Goal: Task Accomplishment & Management: Manage account settings

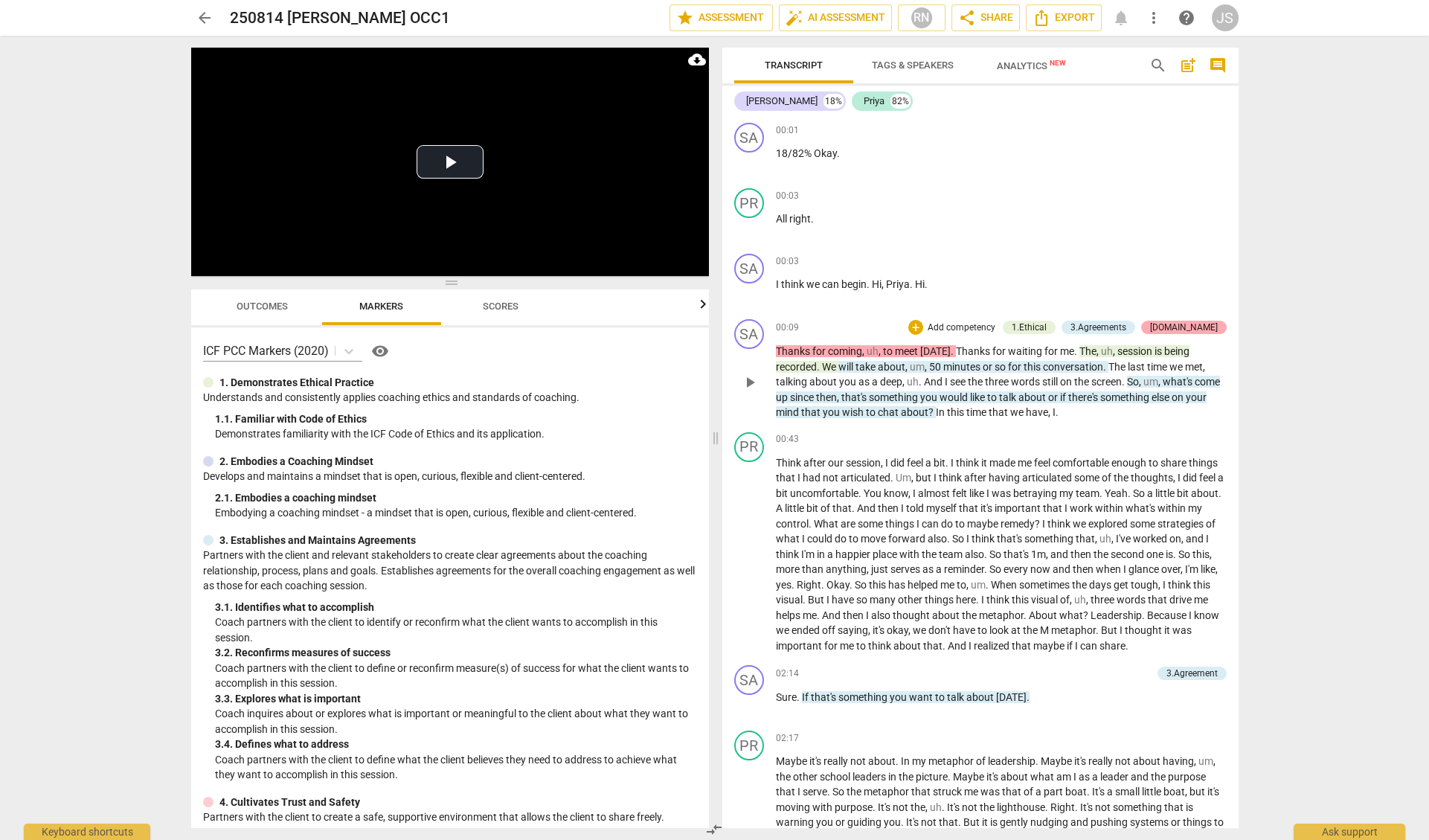
click at [1200, 325] on div "[DOMAIN_NAME]" at bounding box center [1184, 327] width 68 height 13
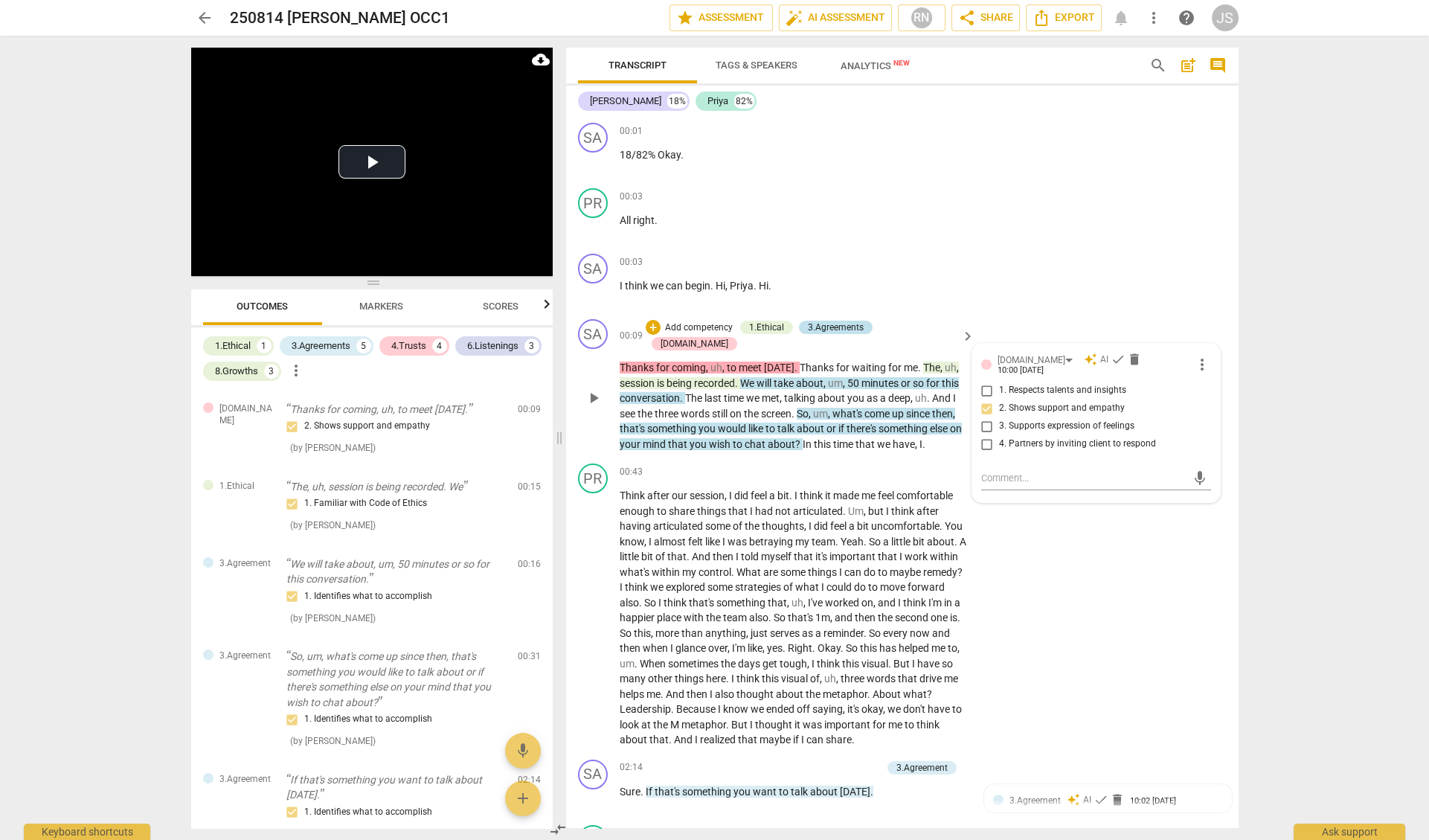
click at [850, 325] on div "3.Agreements" at bounding box center [835, 327] width 56 height 13
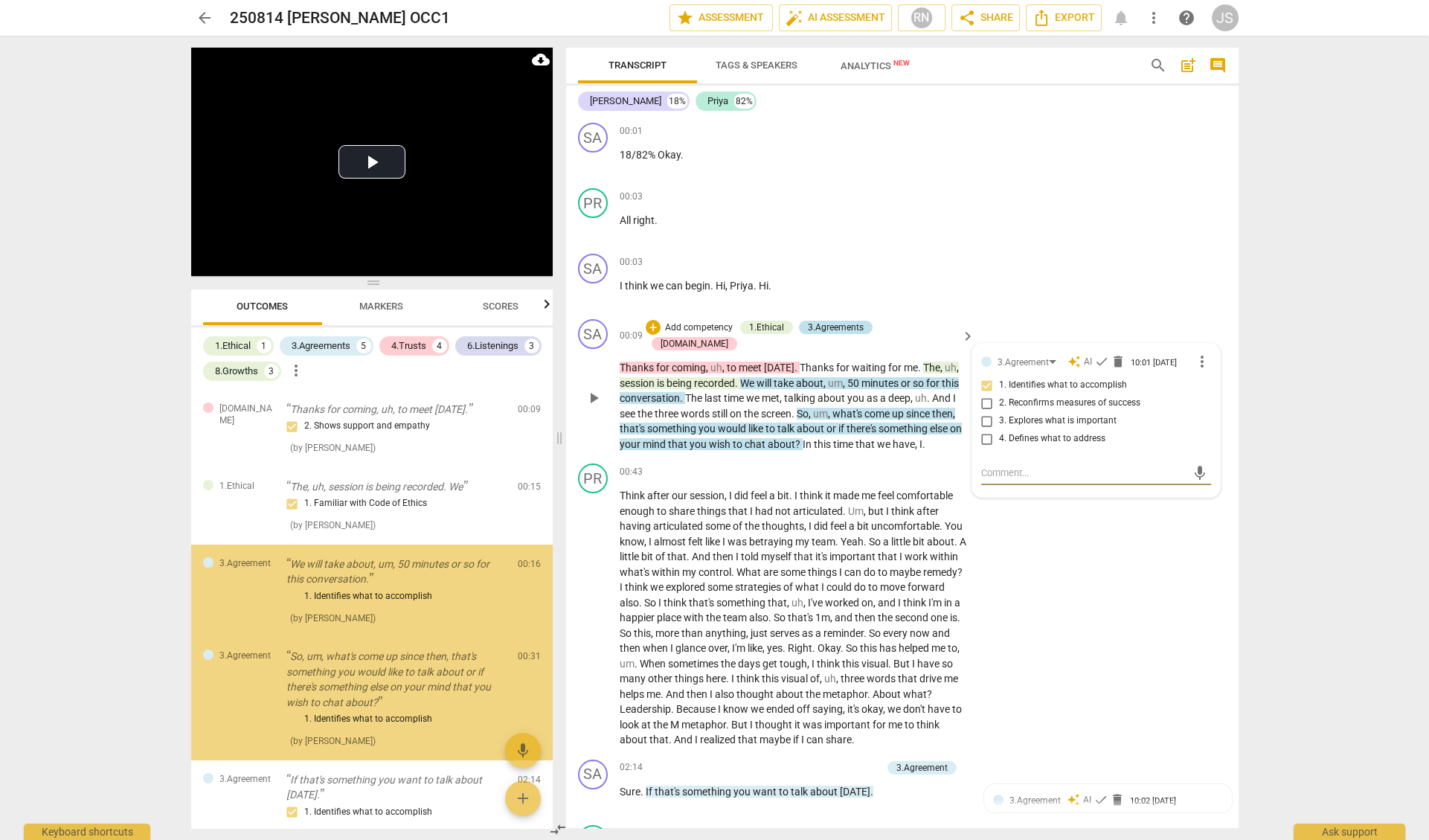
scroll to position [86, 0]
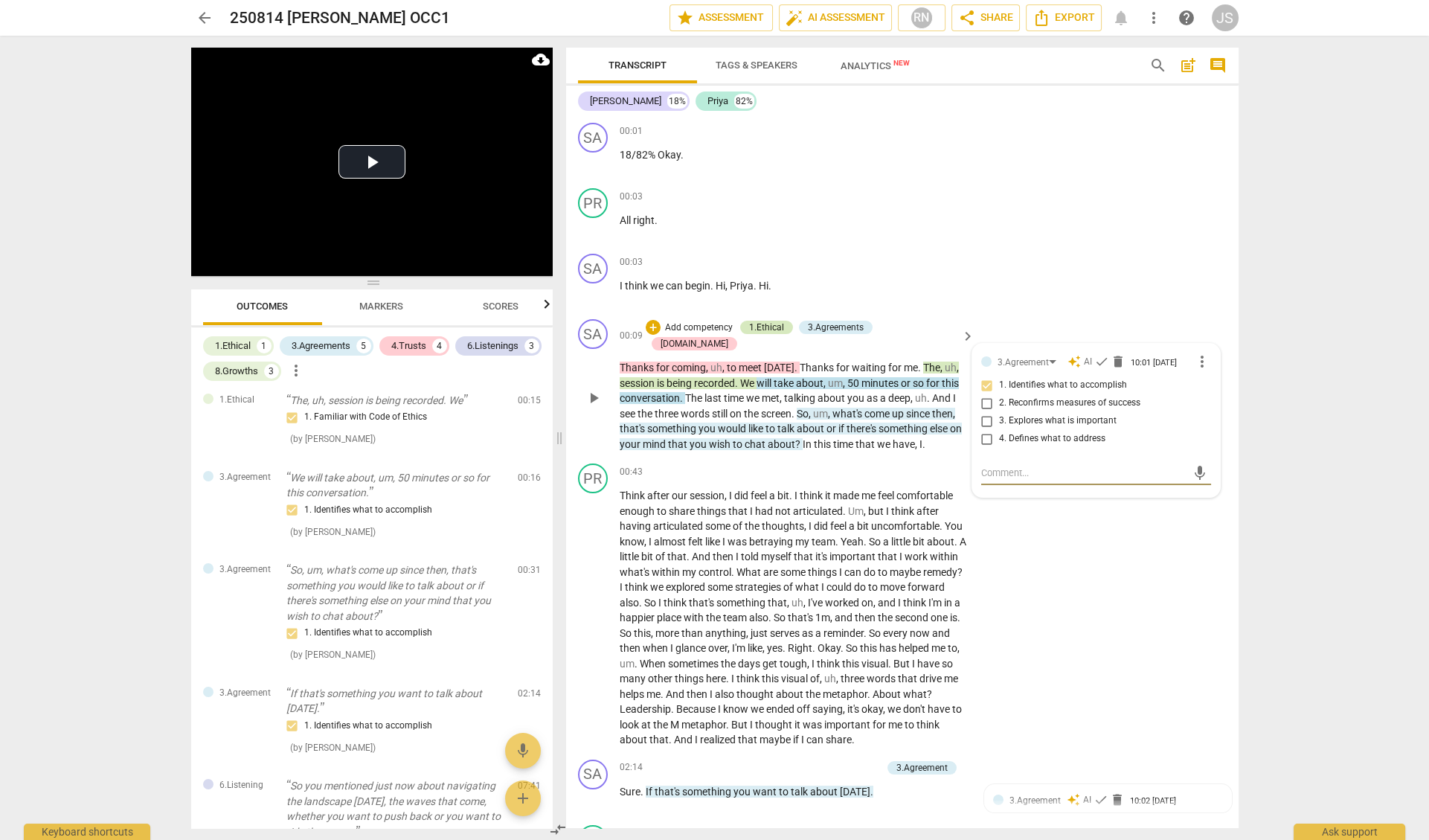
click at [784, 324] on div "1.Ethical" at bounding box center [767, 327] width 35 height 13
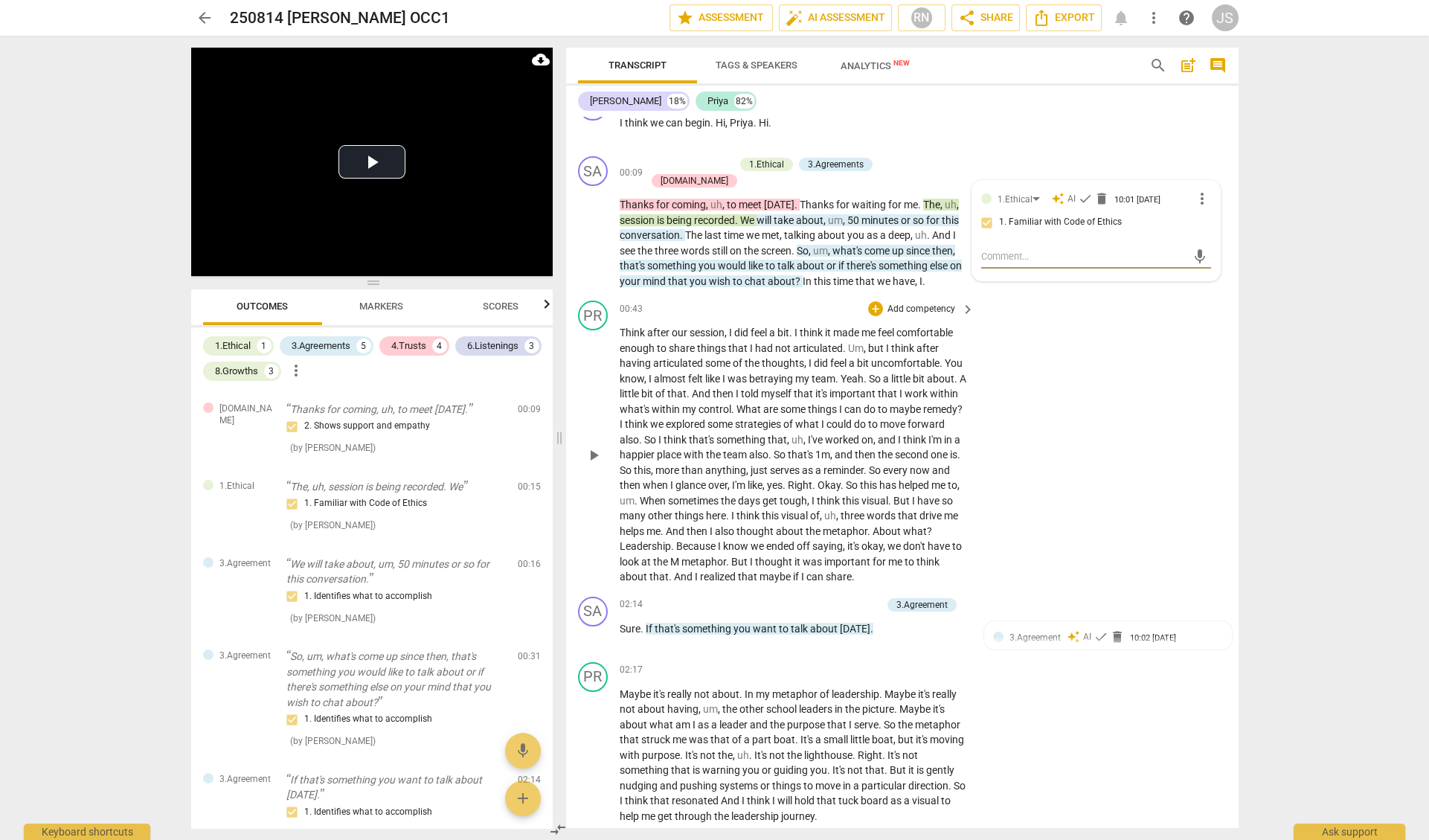
scroll to position [166, 0]
click at [920, 595] on div "3.Agreement" at bounding box center [922, 601] width 51 height 13
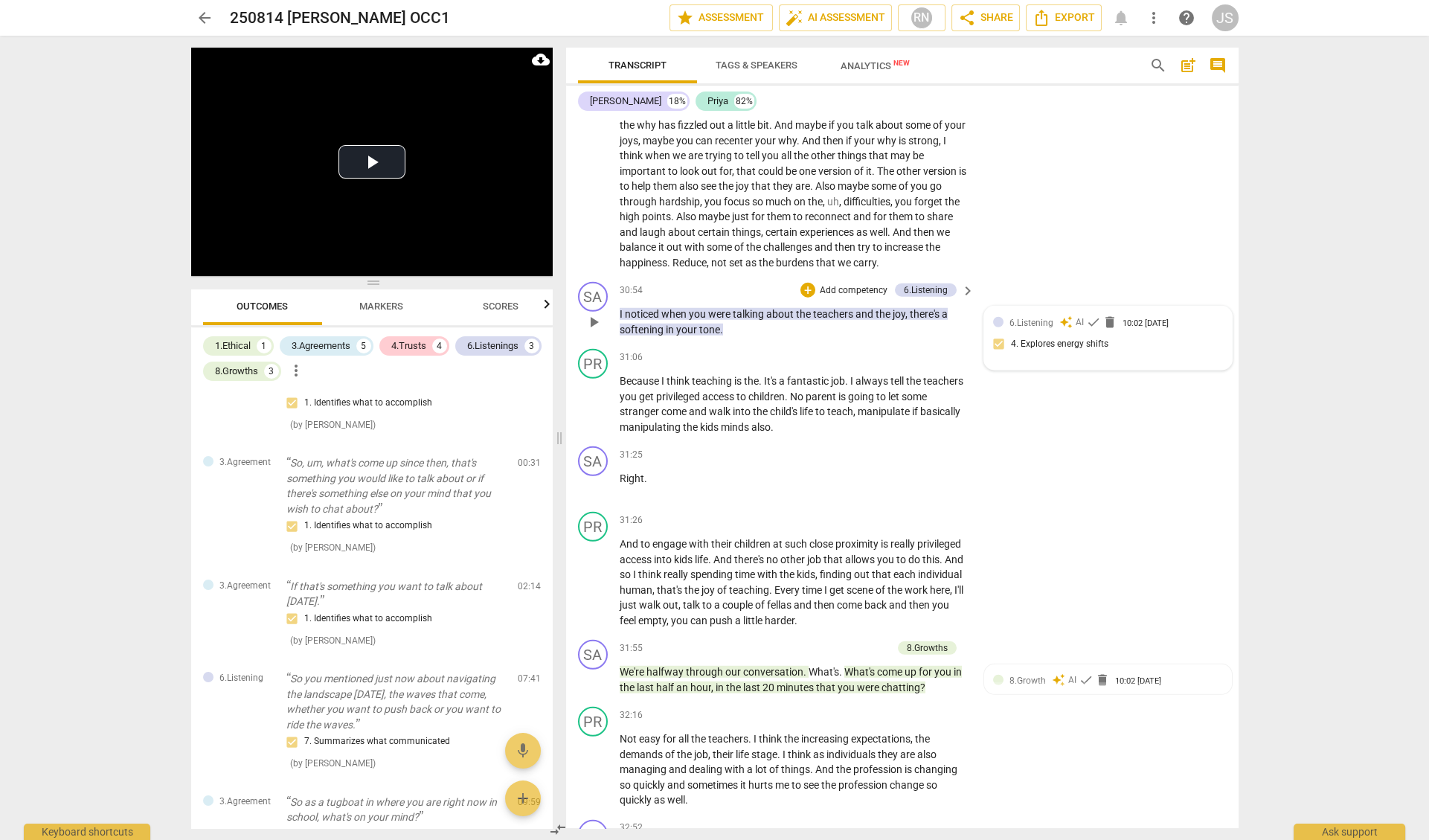
scroll to position [8114, 0]
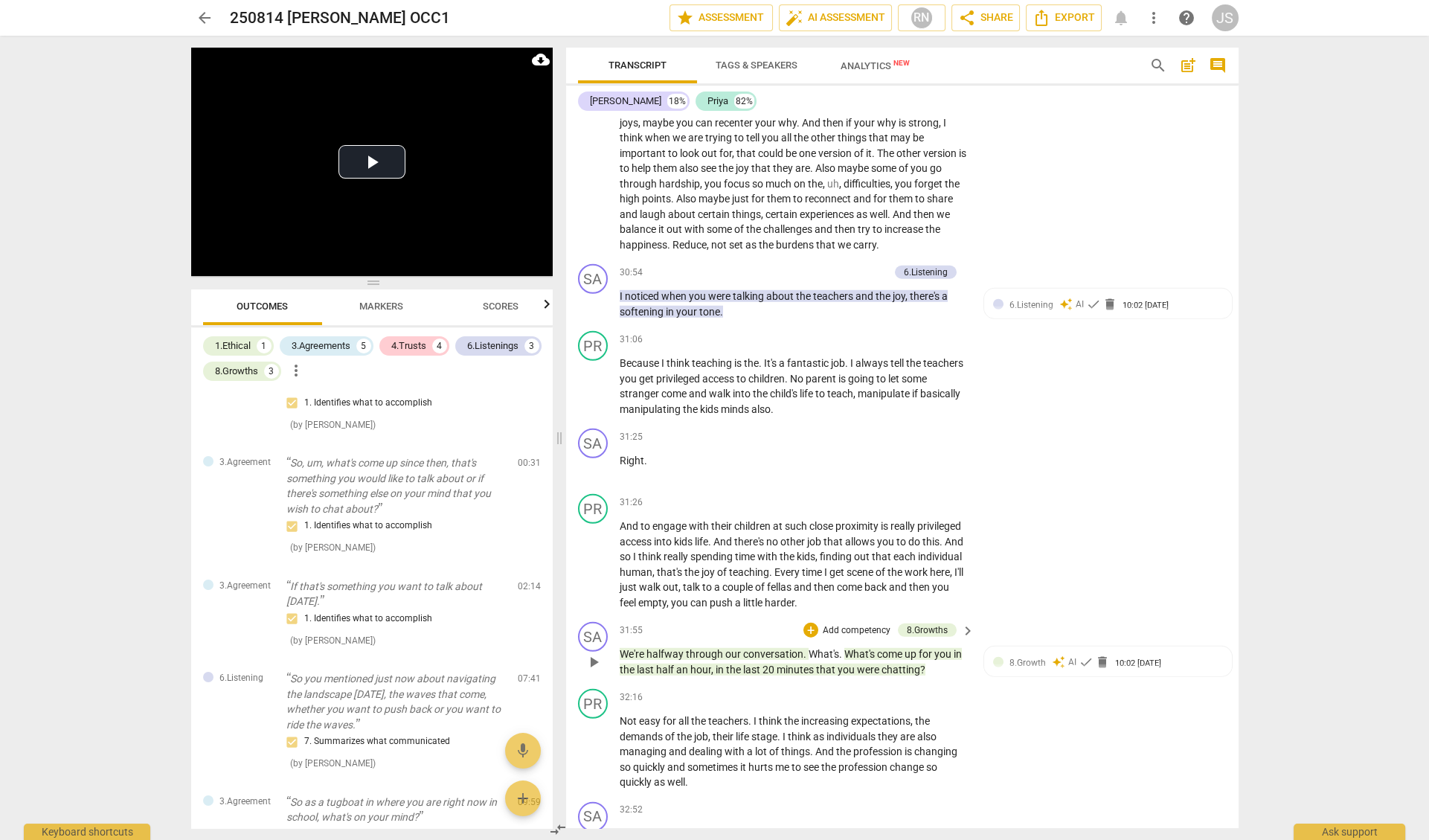
click at [933, 648] on span "for" at bounding box center [926, 653] width 16 height 12
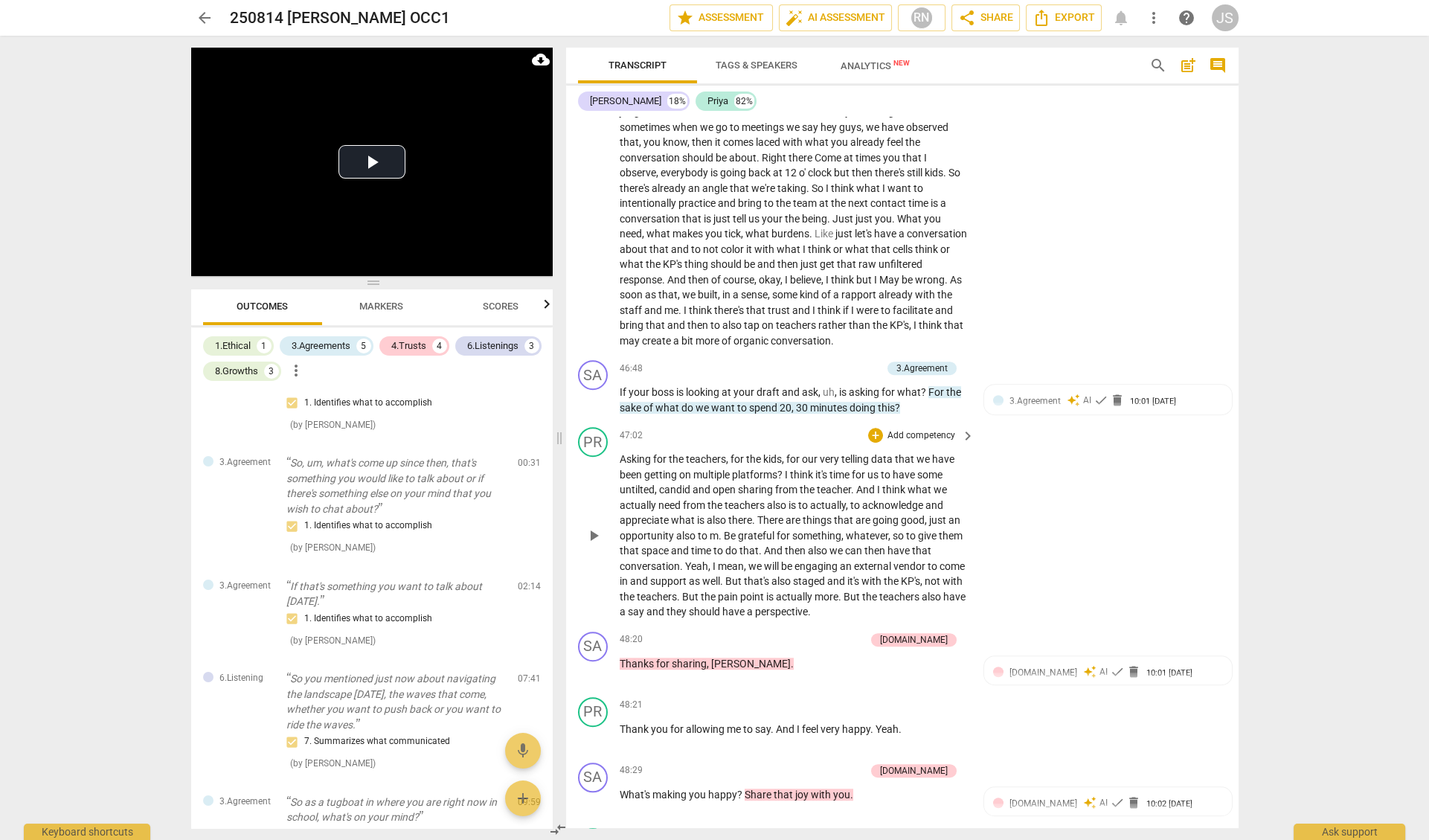
scroll to position [12859, 0]
click at [1001, 689] on div "PR play_arrow pause 48:21 + Add competency keyboard_arrow_right Thank you for a…" at bounding box center [902, 721] width 673 height 65
click at [595, 660] on span "play_arrow" at bounding box center [593, 668] width 18 height 18
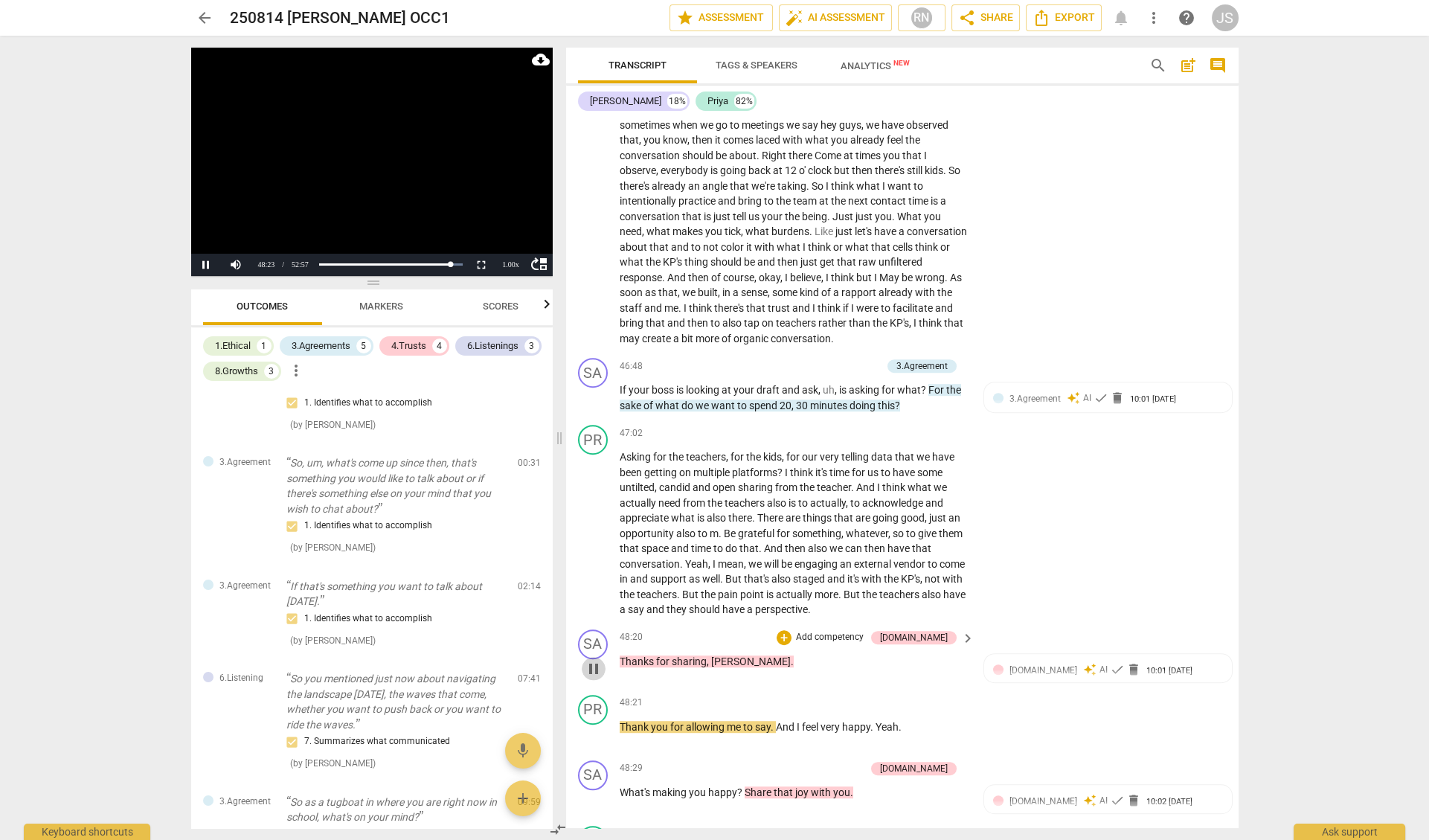
click at [595, 660] on span "pause" at bounding box center [593, 668] width 18 height 18
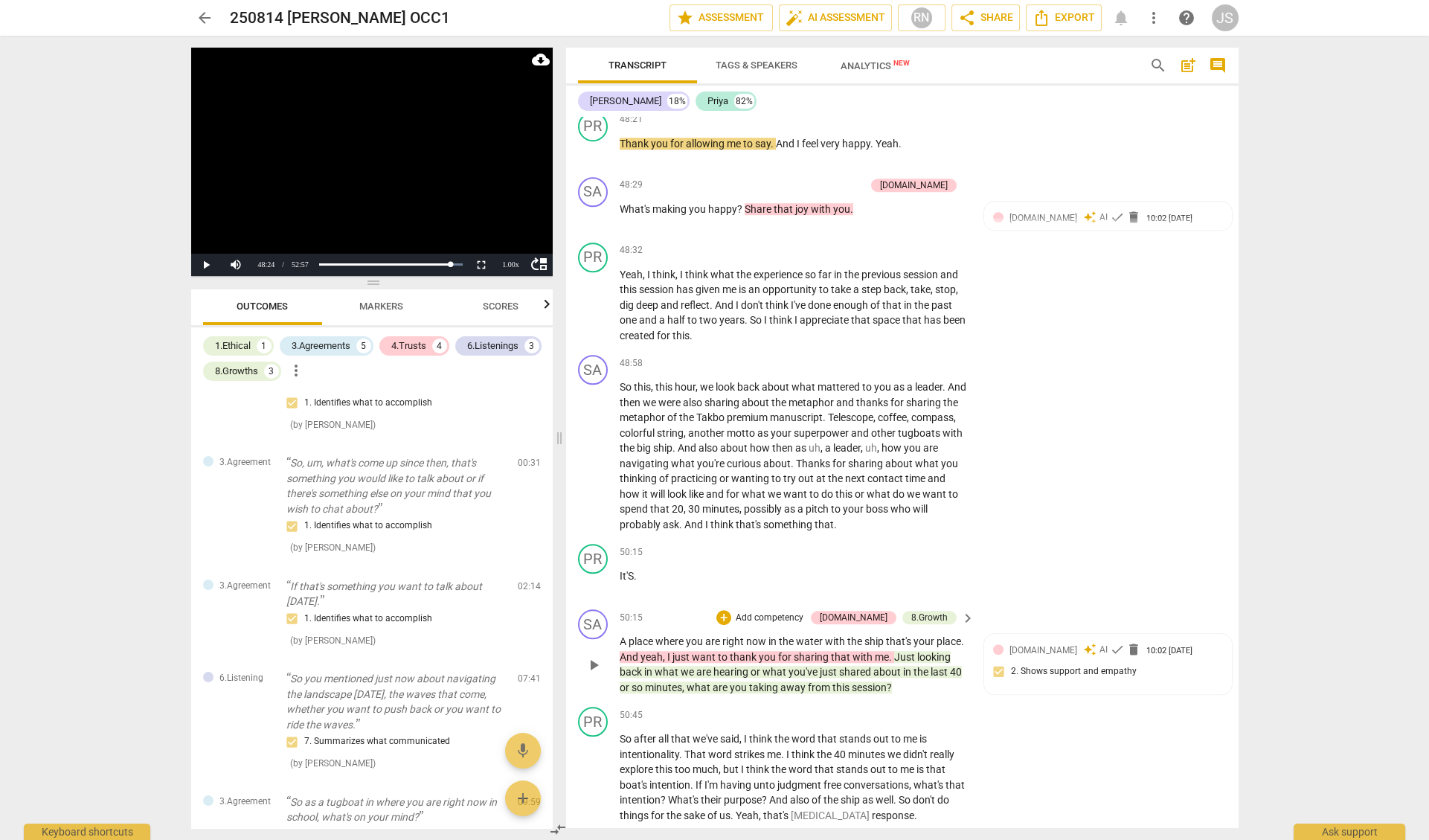
scroll to position [13450, 0]
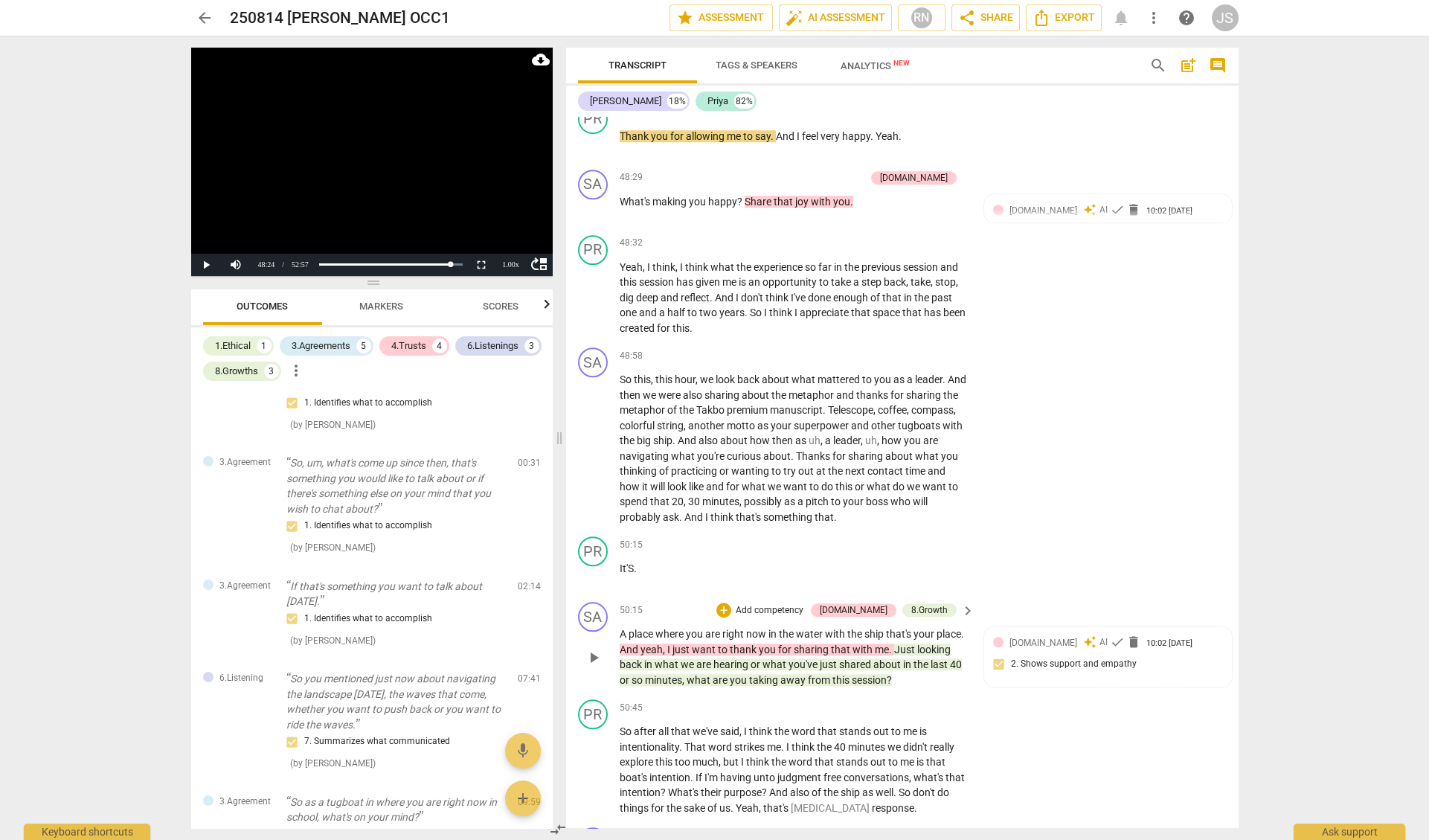
click at [713, 674] on span "what" at bounding box center [700, 679] width 26 height 12
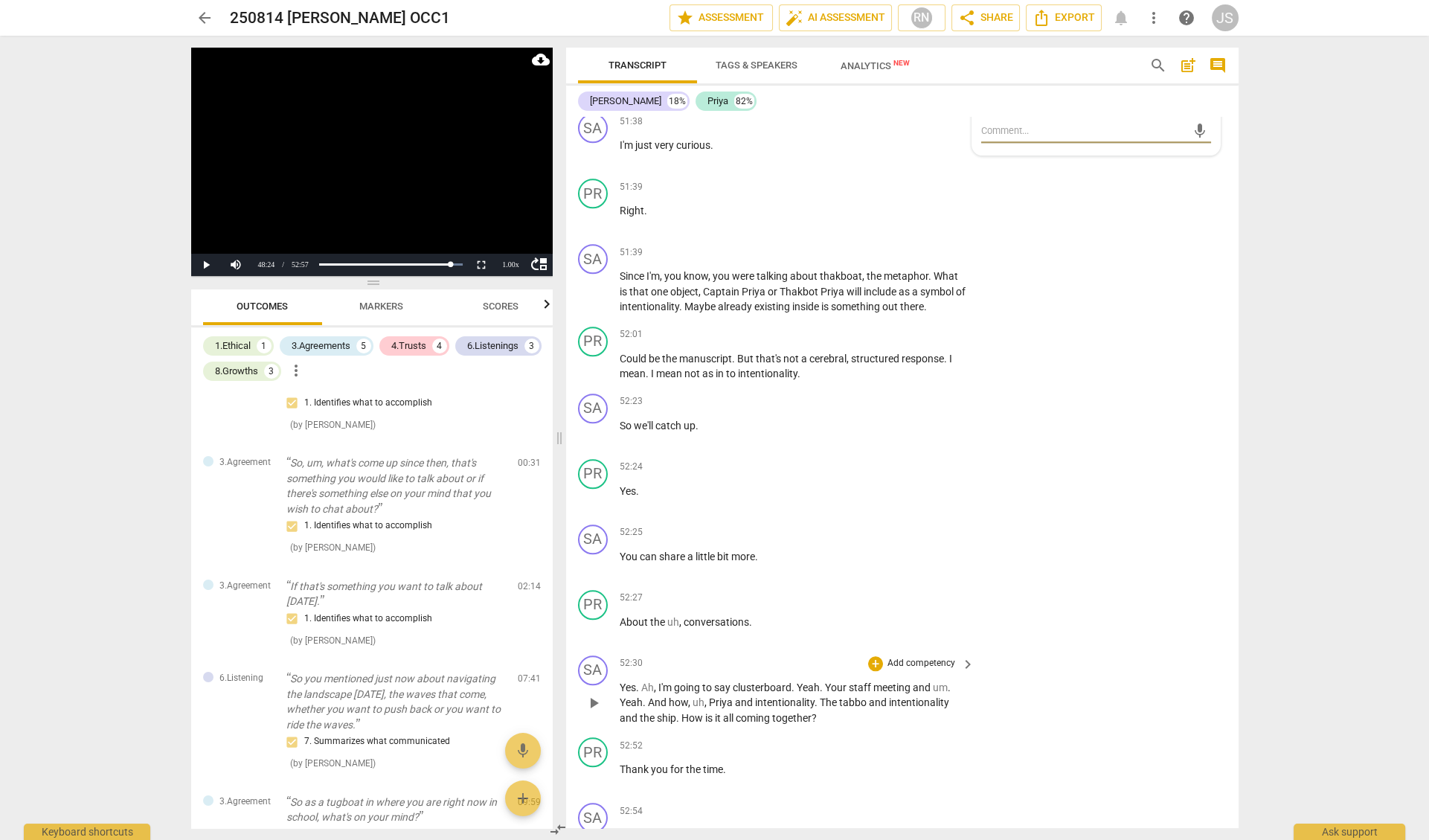
scroll to position [14164, 0]
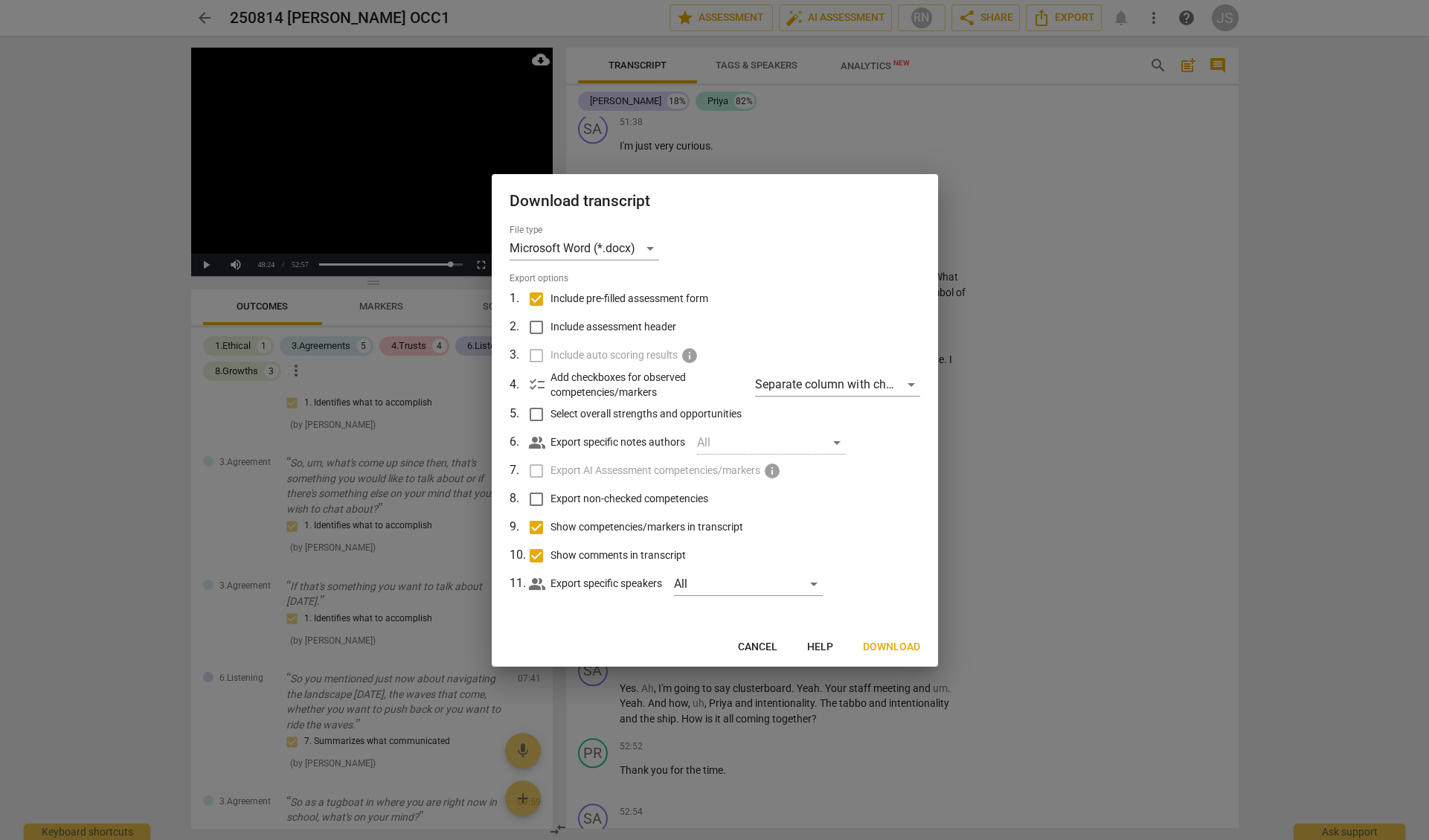
click at [759, 644] on span "Cancel" at bounding box center [757, 647] width 39 height 15
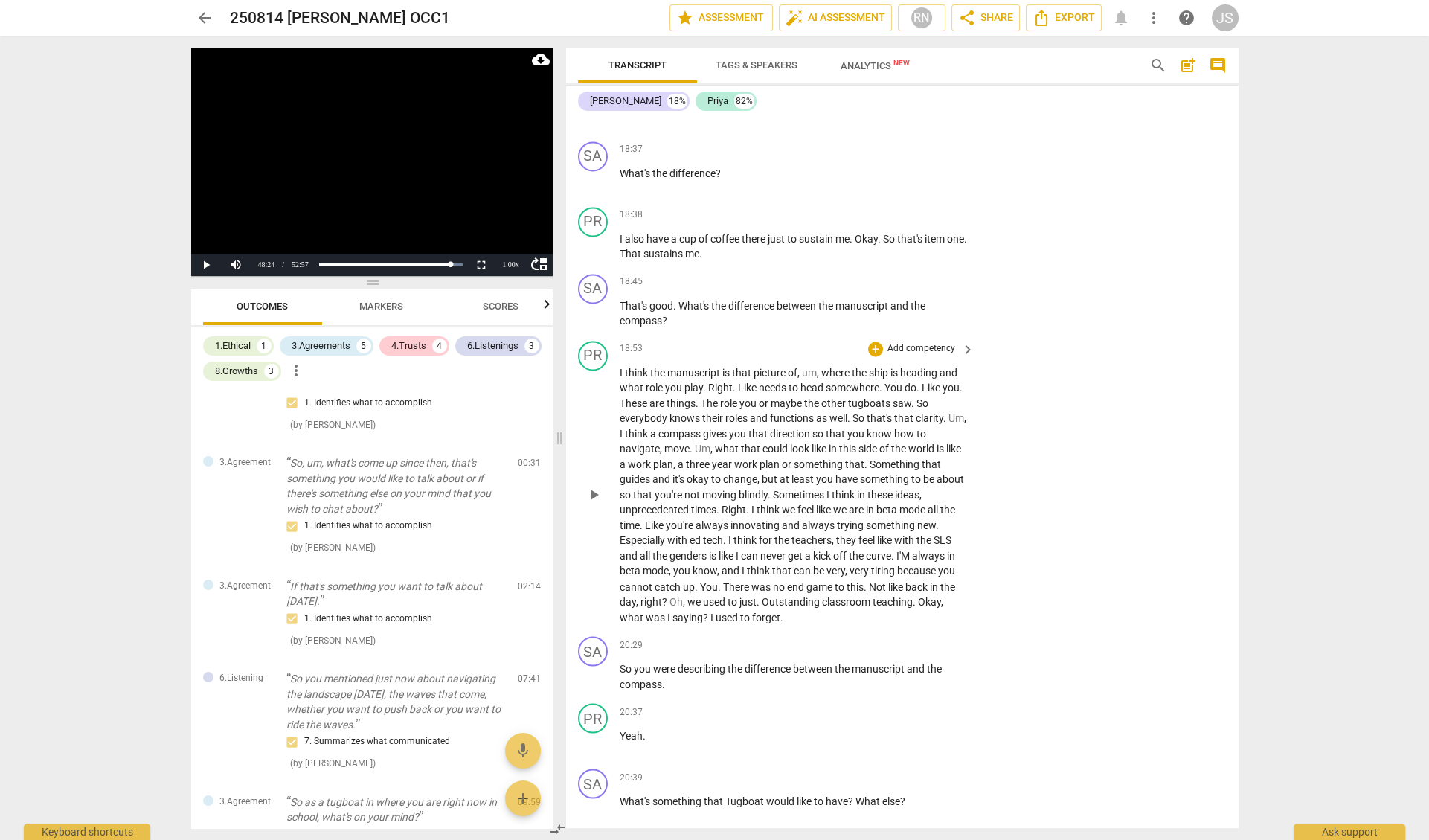
scroll to position [4900, 0]
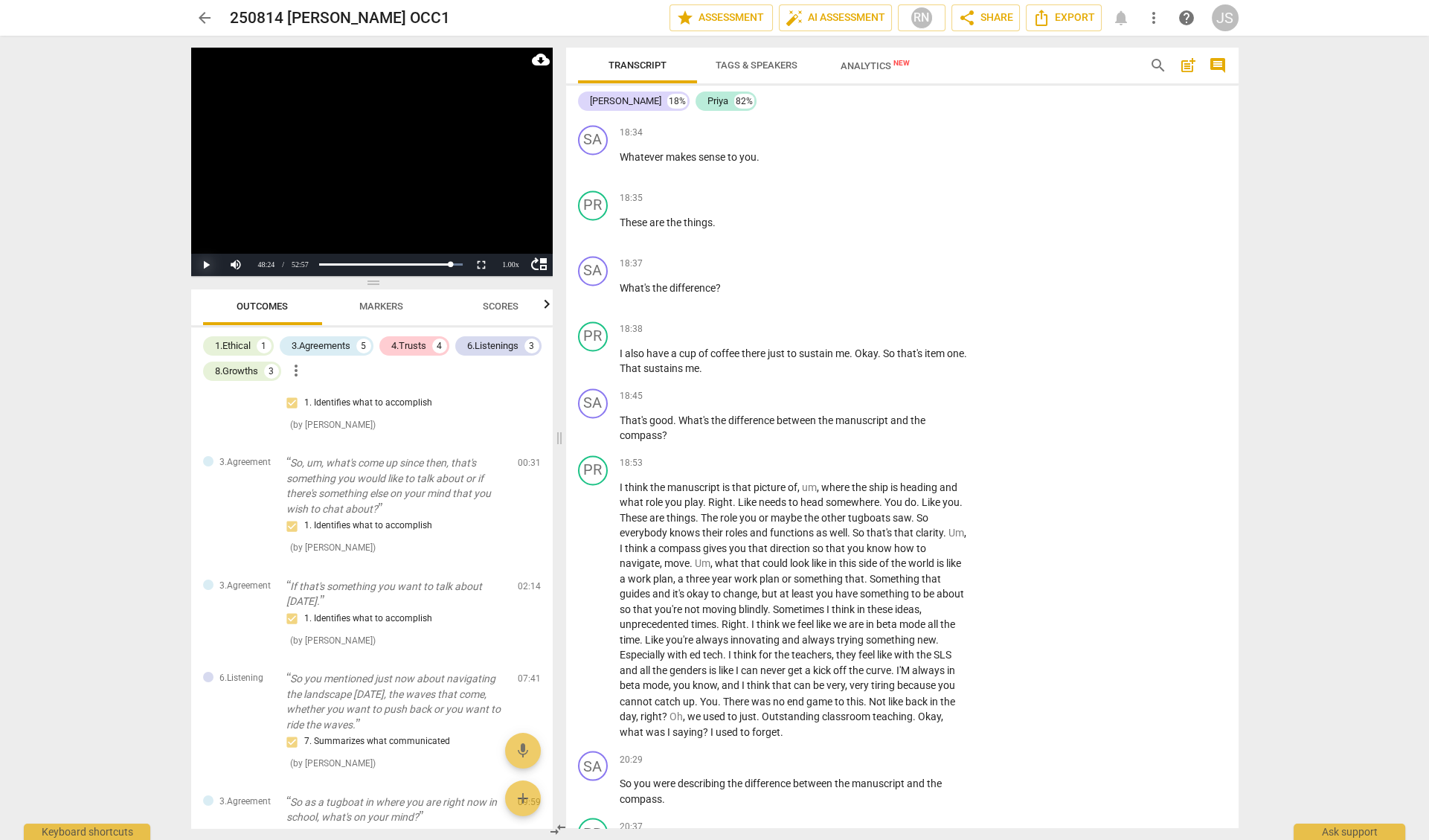
click at [206, 267] on button "Play" at bounding box center [206, 265] width 30 height 22
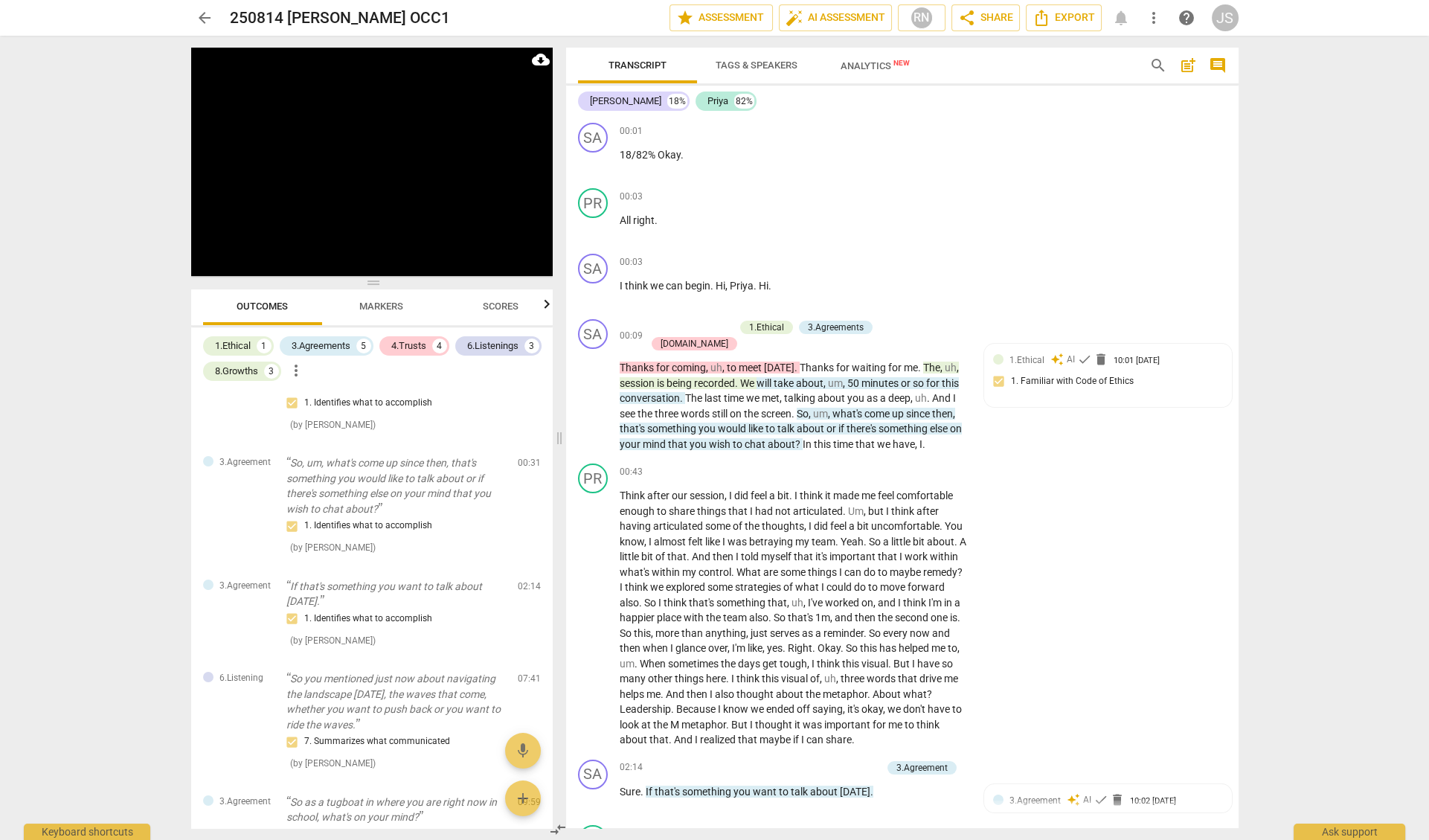
scroll to position [0, 0]
click at [590, 159] on span "pause" at bounding box center [593, 162] width 18 height 18
click at [590, 159] on span "play_arrow" at bounding box center [593, 162] width 18 height 18
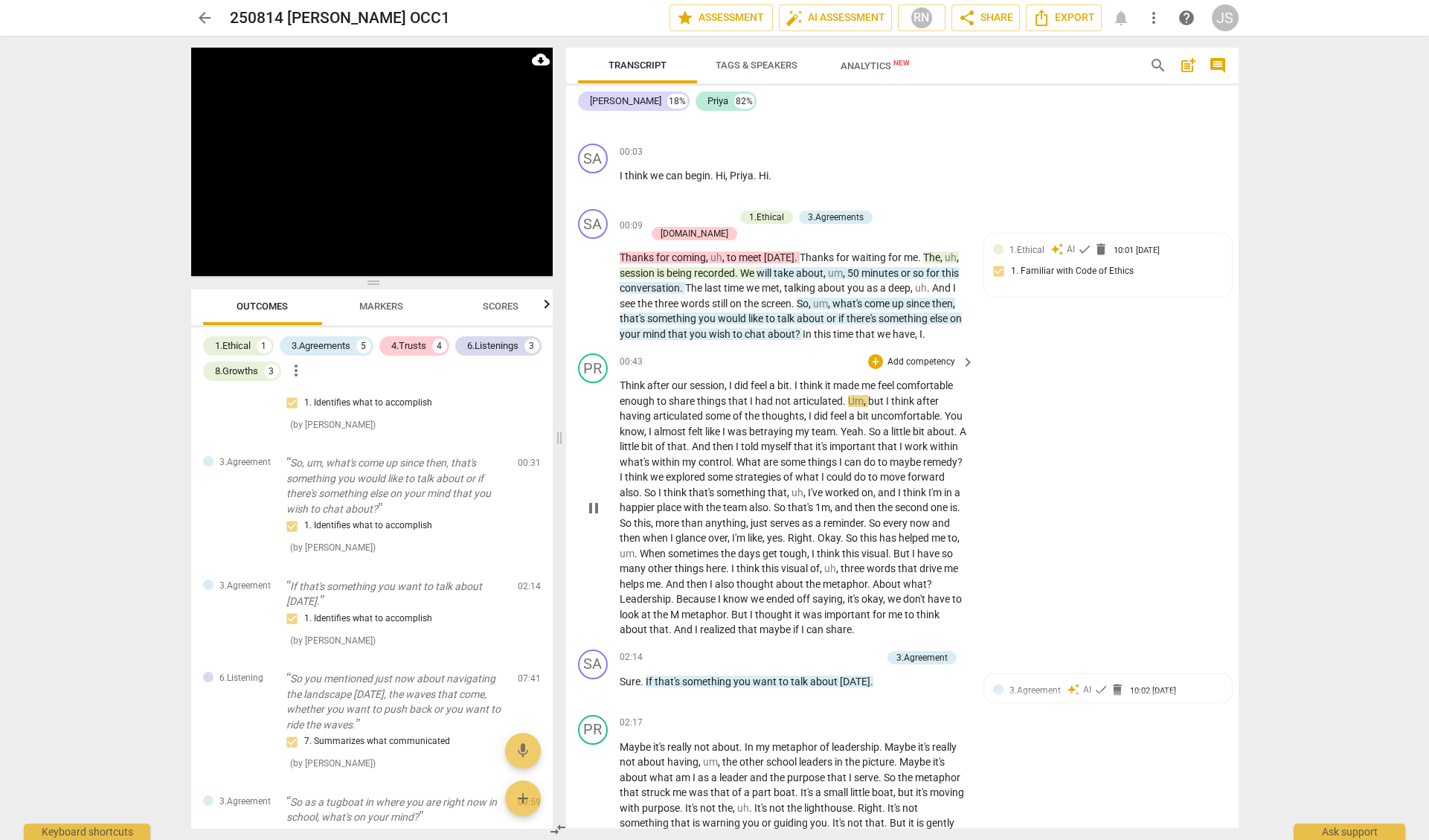
scroll to position [111, 0]
click at [748, 581] on p "Think after our session , I did feel a bit . I think it made me feel comfortabl…" at bounding box center [793, 506] width 348 height 259
click at [671, 592] on span "Leadership" at bounding box center [645, 597] width 51 height 12
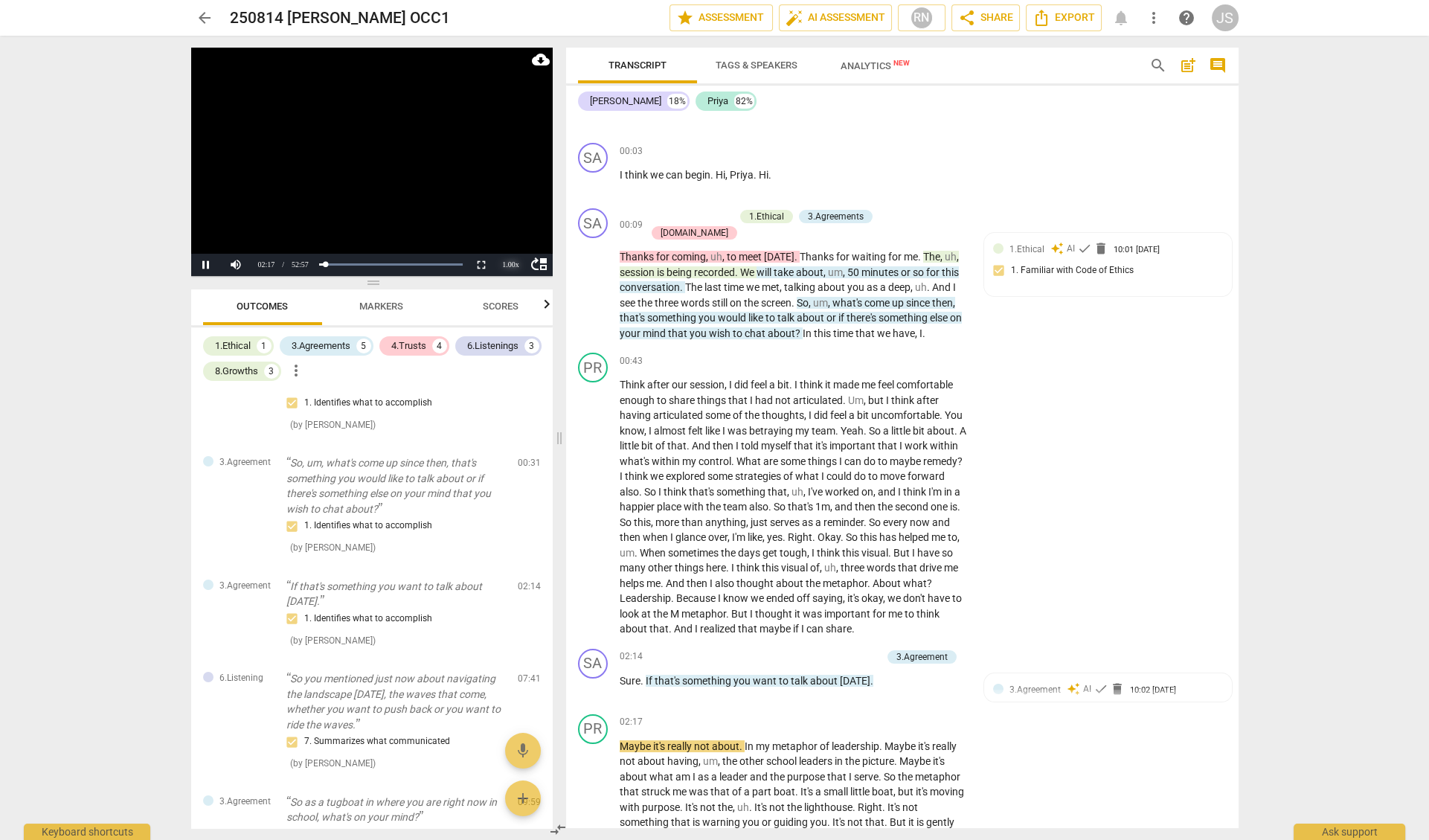
click at [507, 265] on div "1.00 x" at bounding box center [511, 265] width 30 height 22
click at [513, 243] on li "2x" at bounding box center [511, 245] width 30 height 17
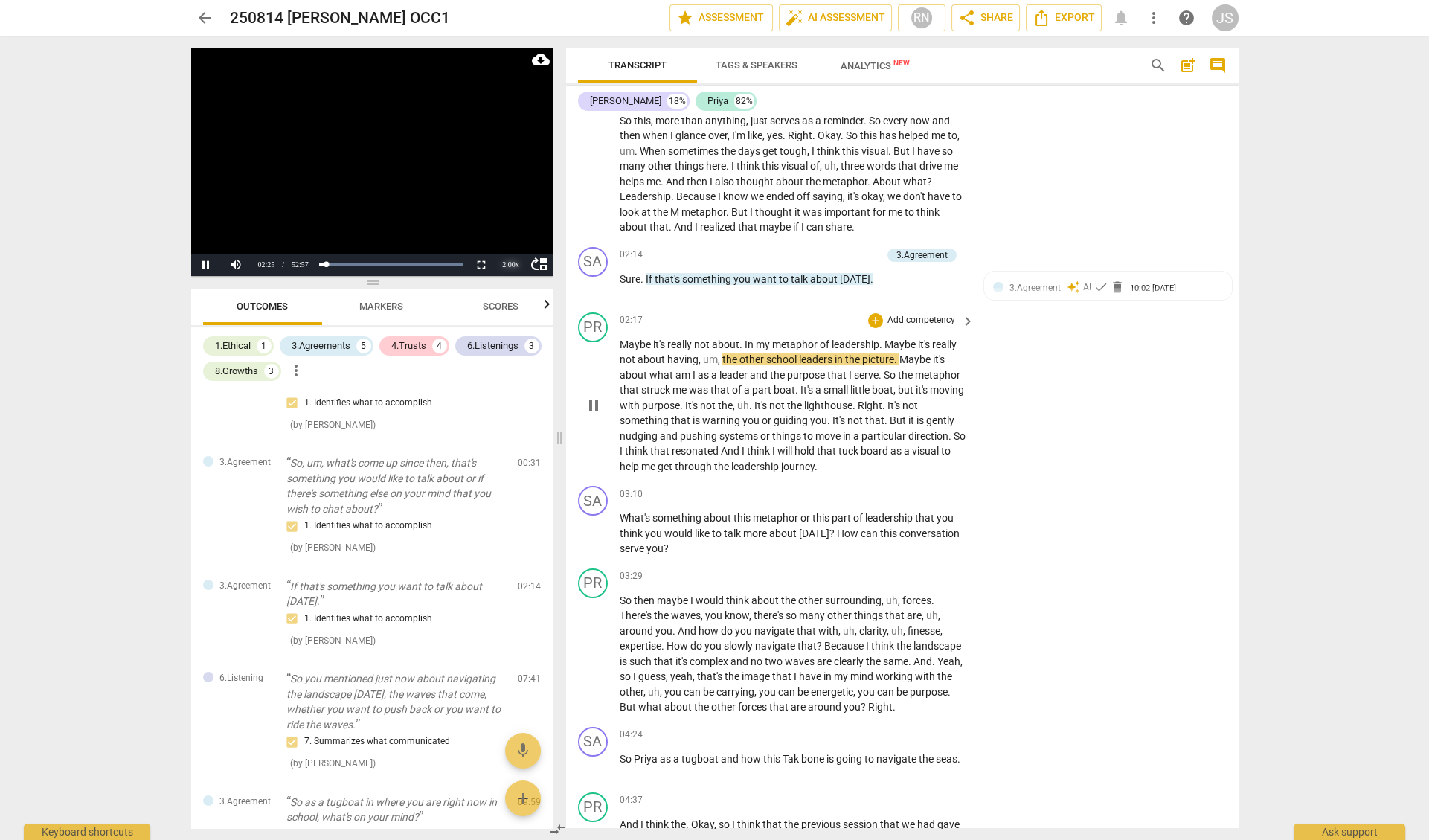
scroll to position [525, 0]
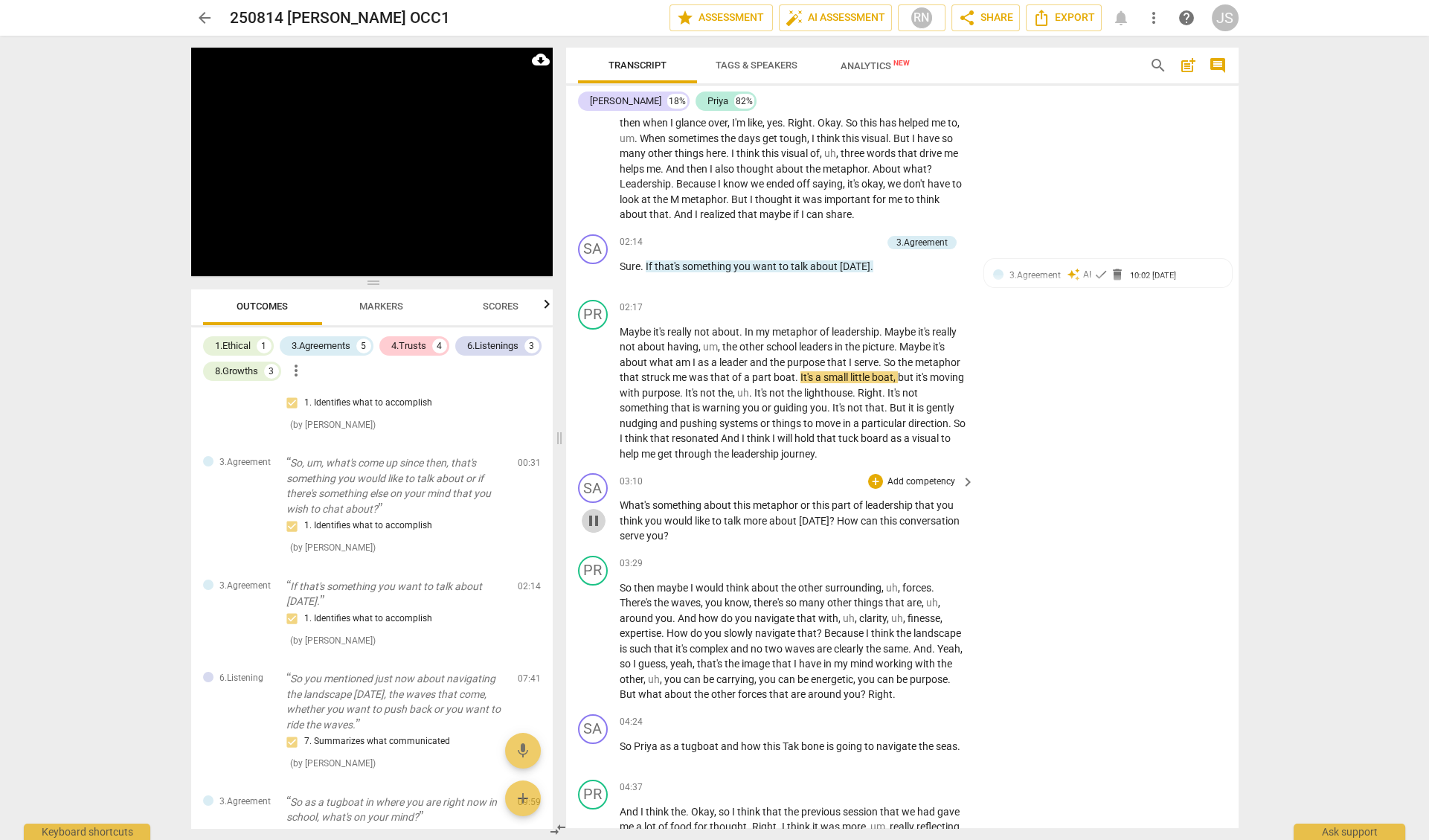
click at [591, 512] on span "pause" at bounding box center [593, 520] width 18 height 18
click at [591, 512] on span "play_arrow" at bounding box center [593, 520] width 18 height 18
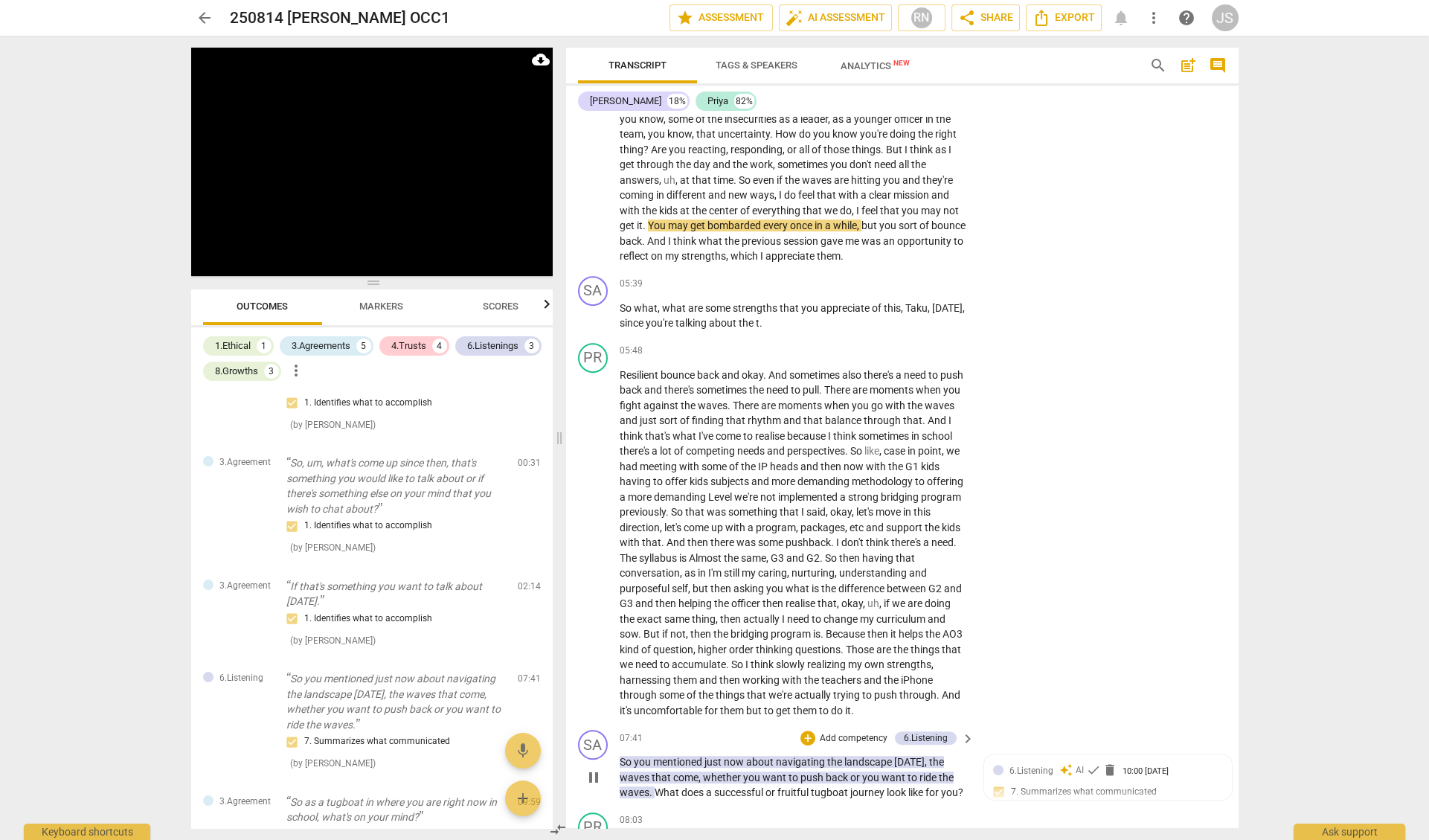
scroll to position [1251, 0]
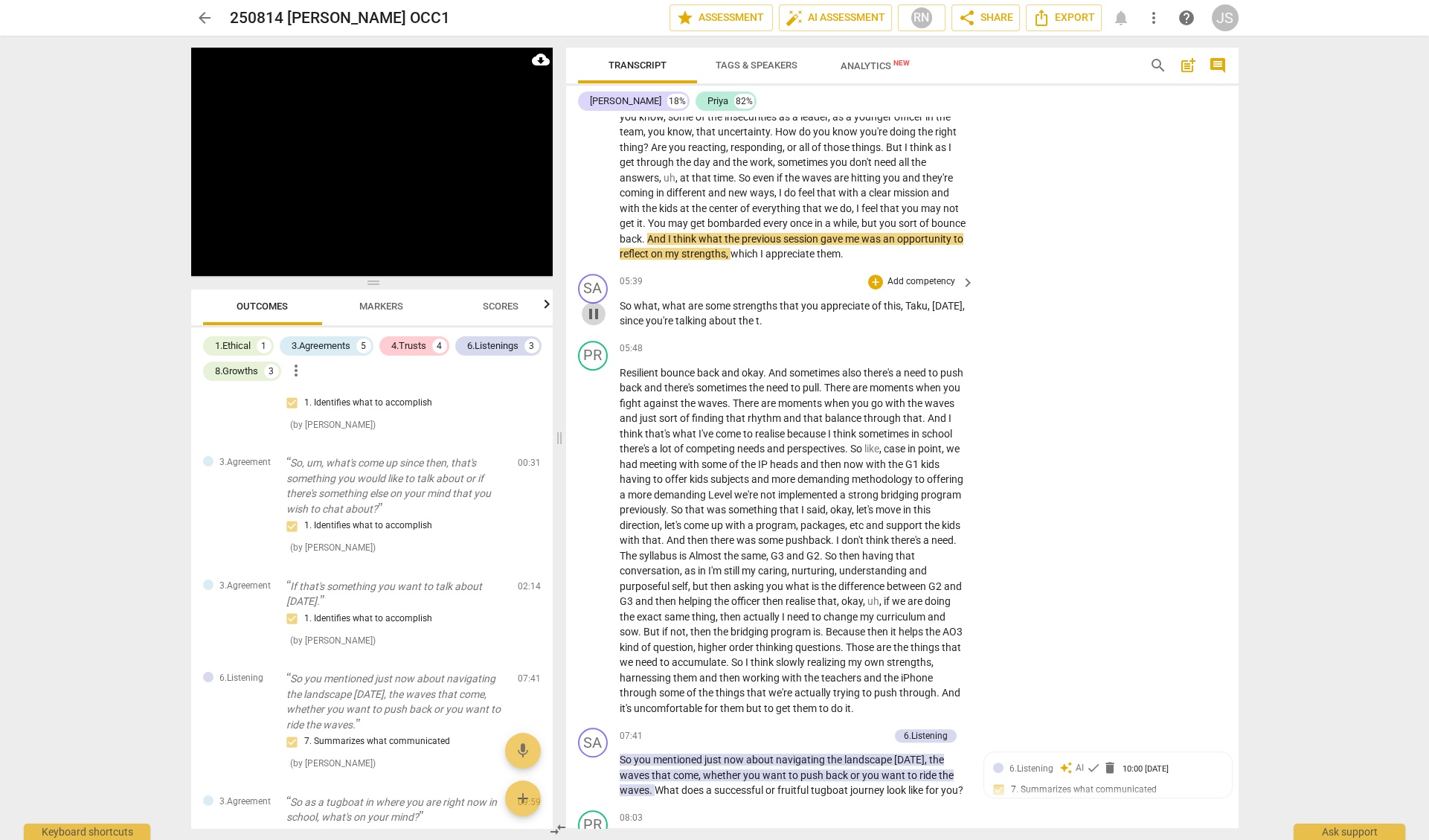
click at [597, 305] on span "pause" at bounding box center [593, 313] width 18 height 18
click at [597, 305] on span "play_arrow" at bounding box center [593, 313] width 18 height 18
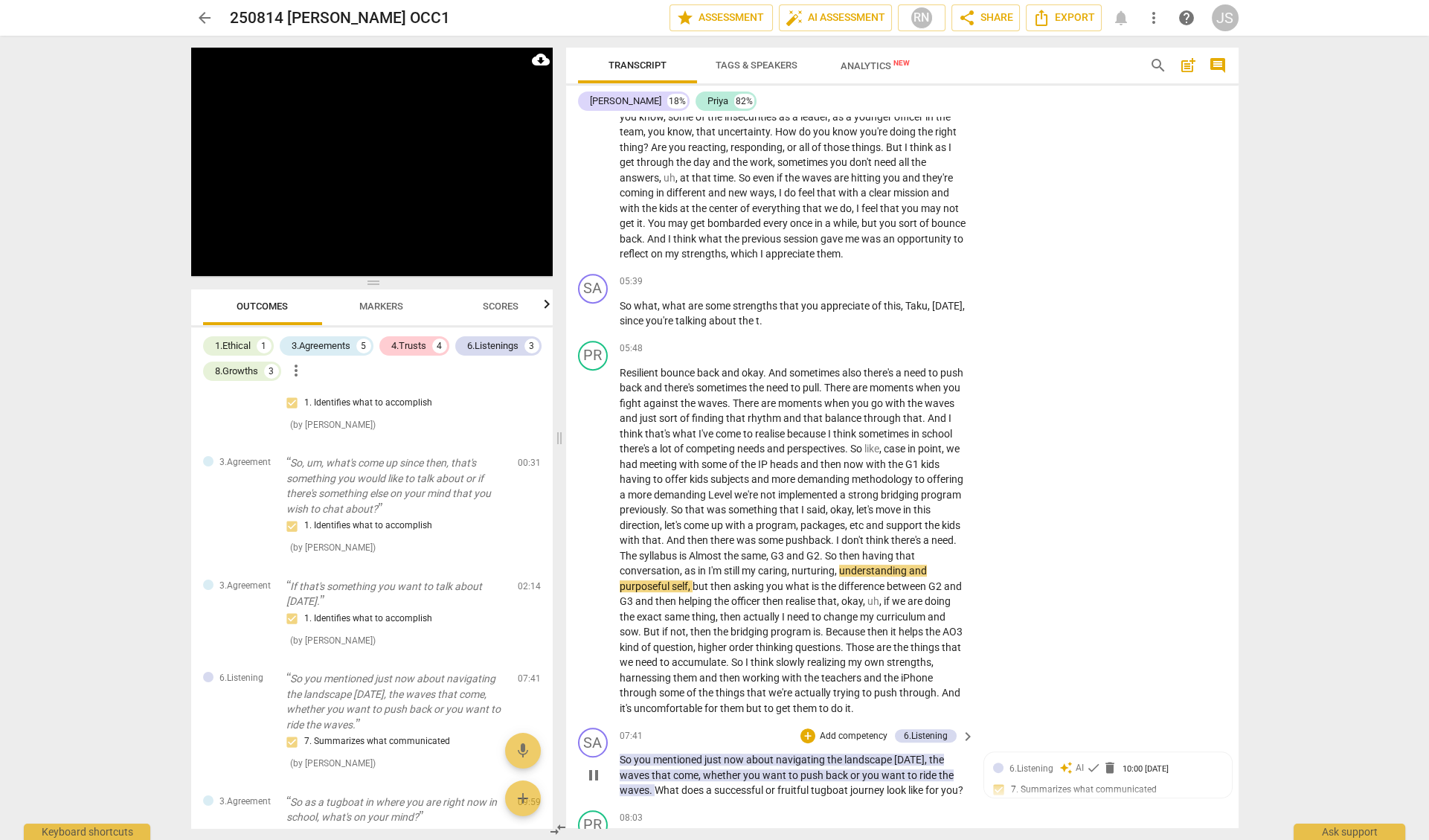
click at [597, 767] on span "pause" at bounding box center [593, 775] width 18 height 18
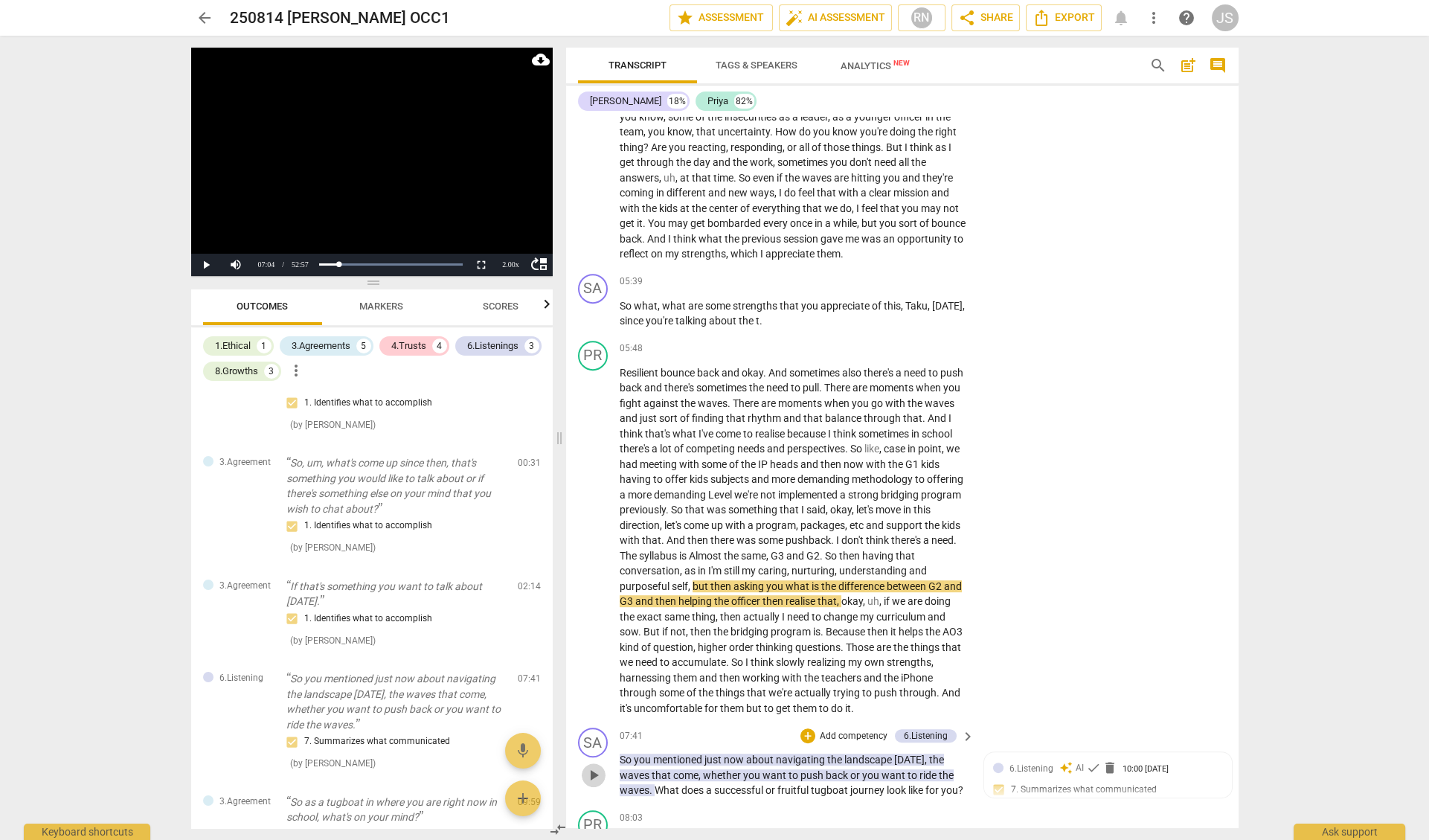
click at [597, 767] on span "play_arrow" at bounding box center [593, 775] width 18 height 18
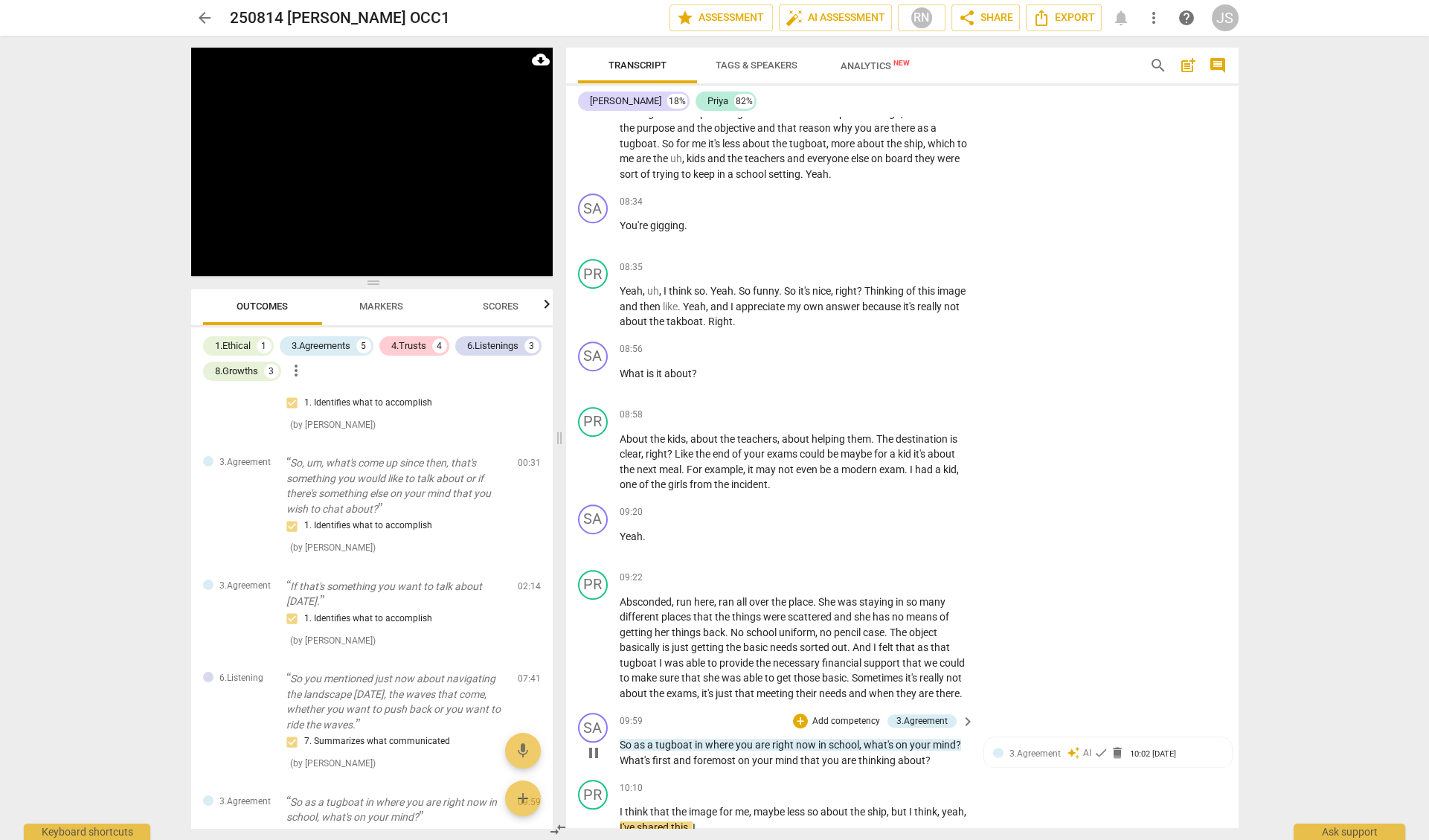
scroll to position [2721, 0]
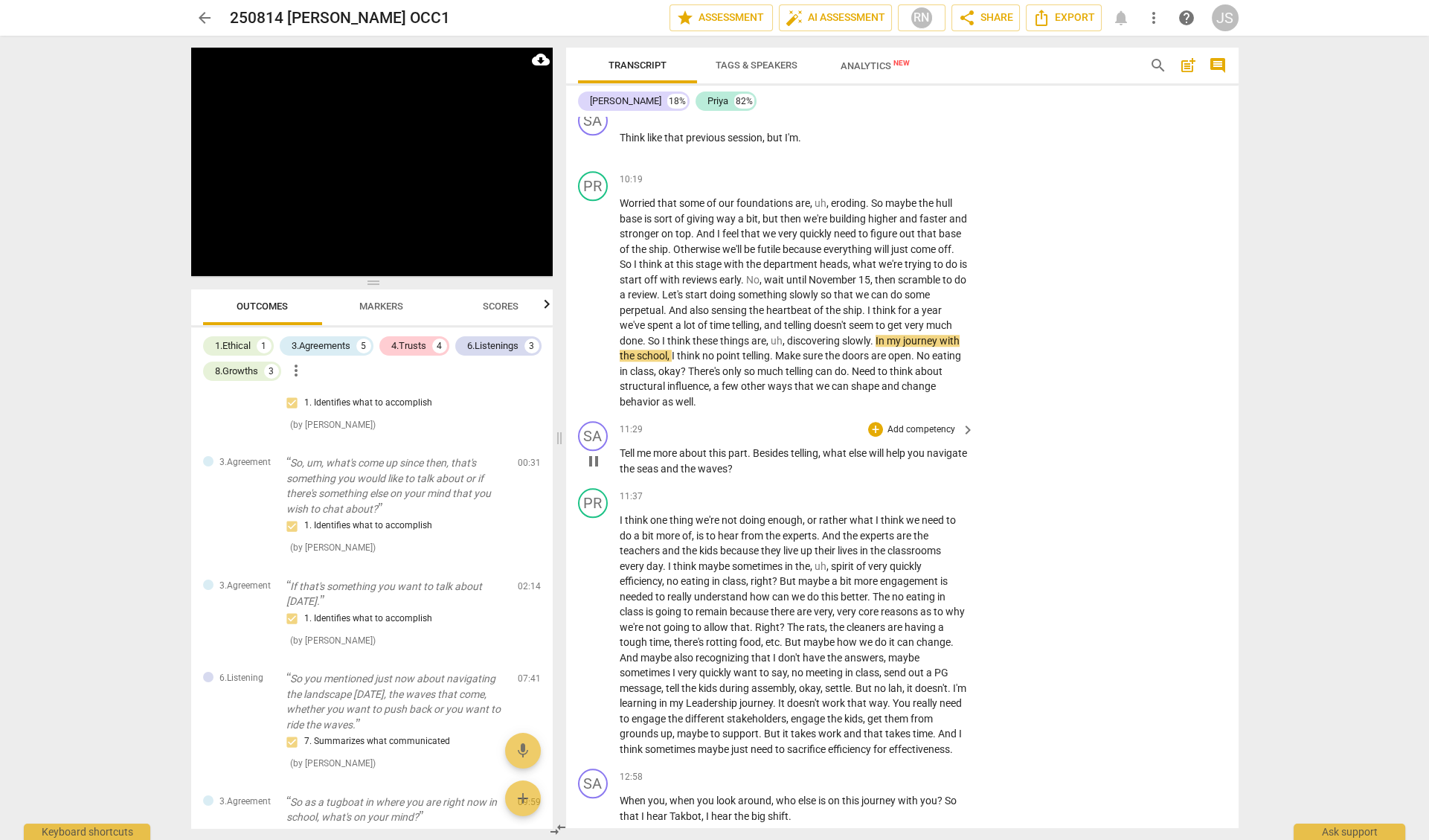
click at [594, 453] on span "pause" at bounding box center [593, 461] width 18 height 18
click at [594, 453] on span "play_arrow" at bounding box center [593, 461] width 18 height 18
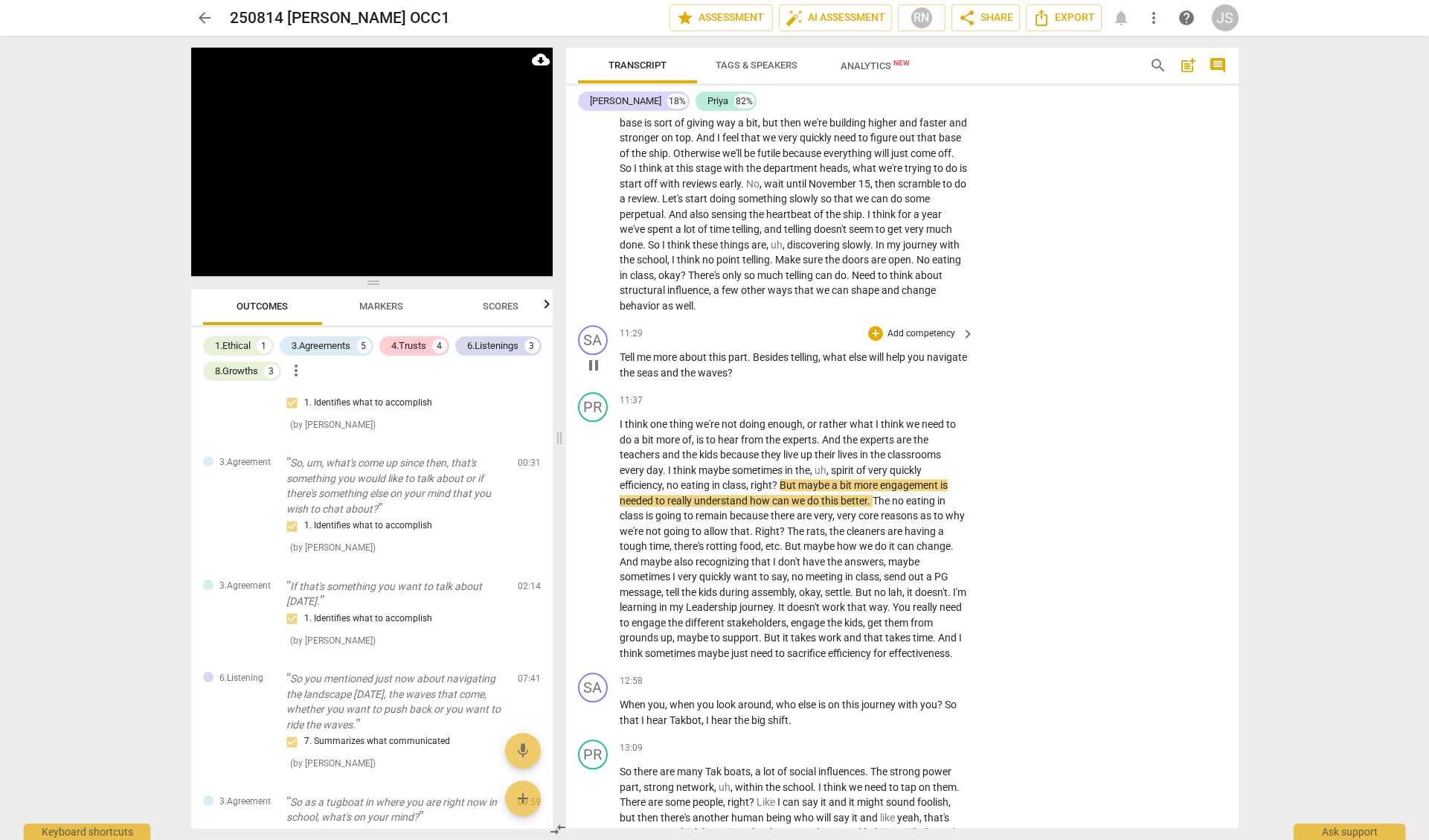
scroll to position [2821, 0]
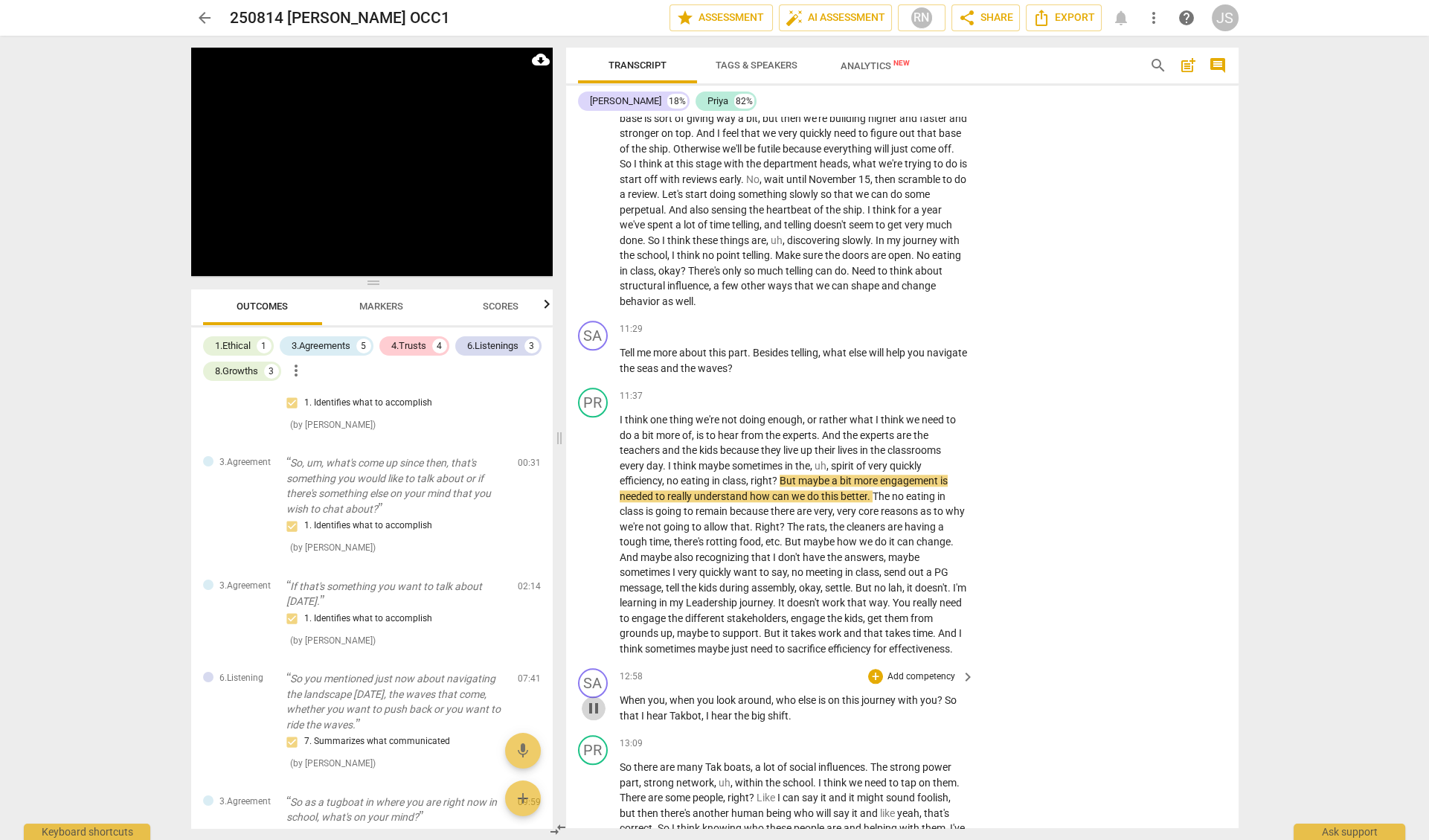
click at [588, 700] on span "pause" at bounding box center [593, 708] width 18 height 18
click at [588, 700] on span "play_arrow" at bounding box center [593, 708] width 18 height 18
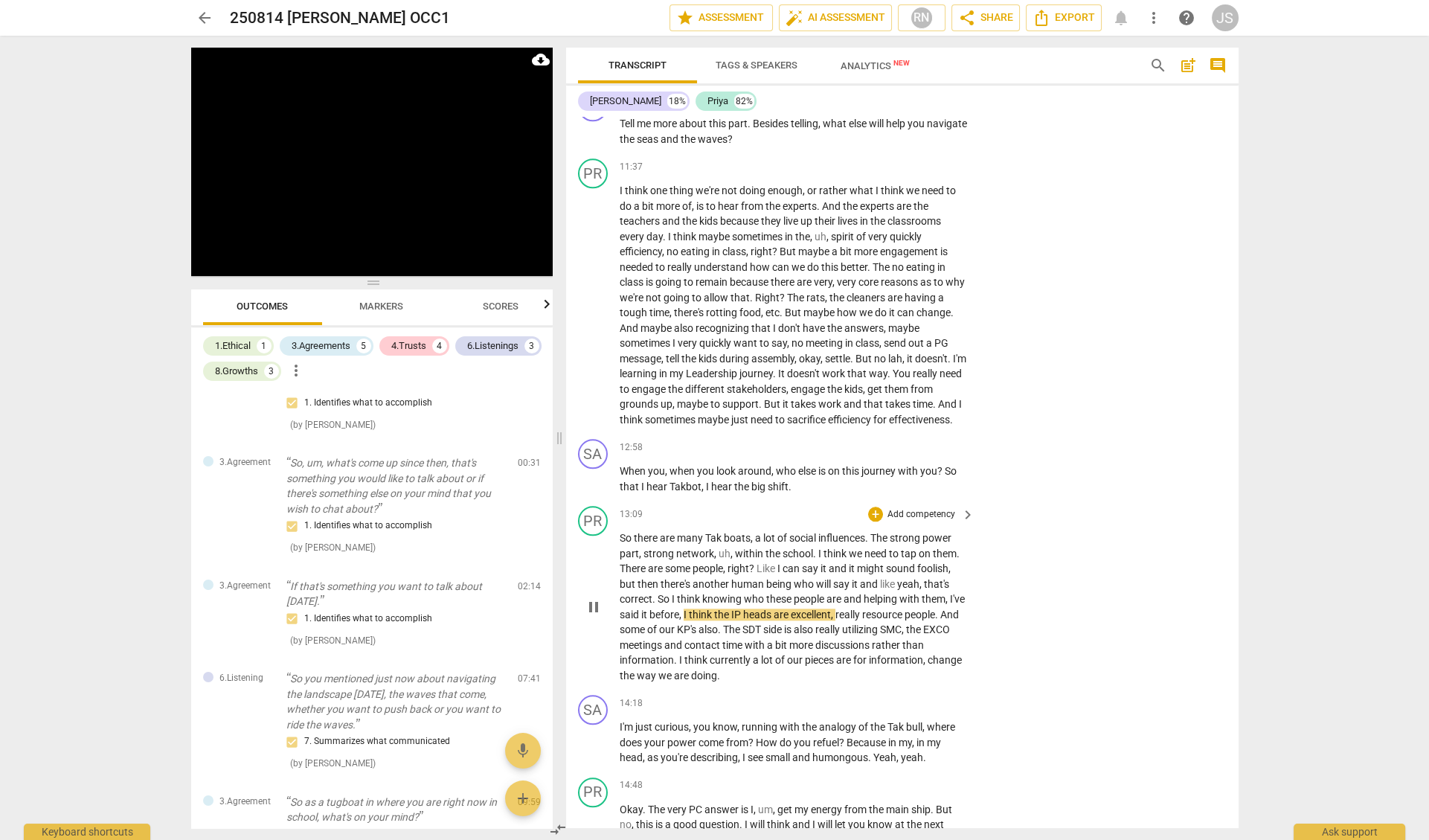
scroll to position [3065, 0]
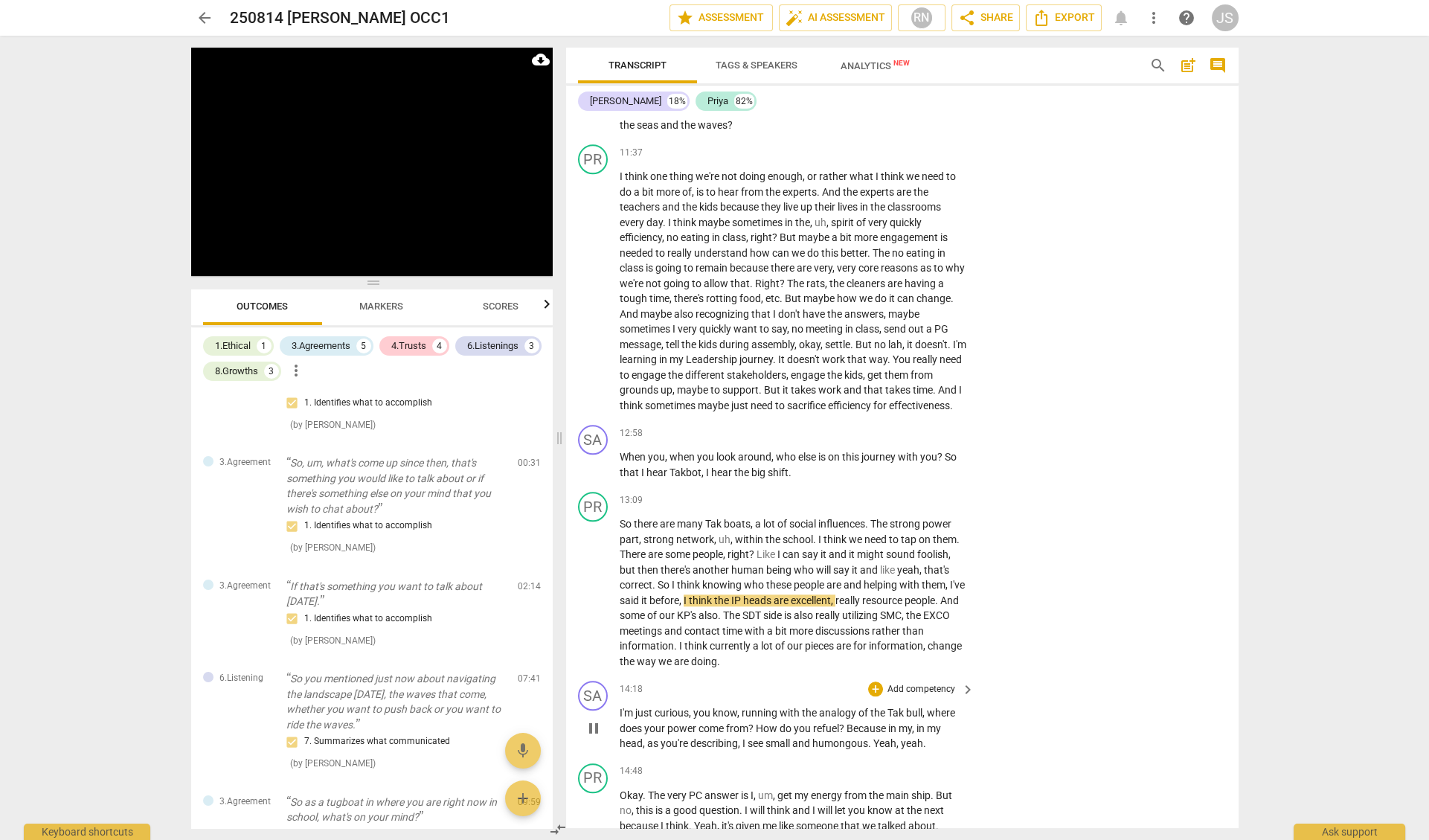
click at [592, 719] on span "pause" at bounding box center [593, 728] width 18 height 18
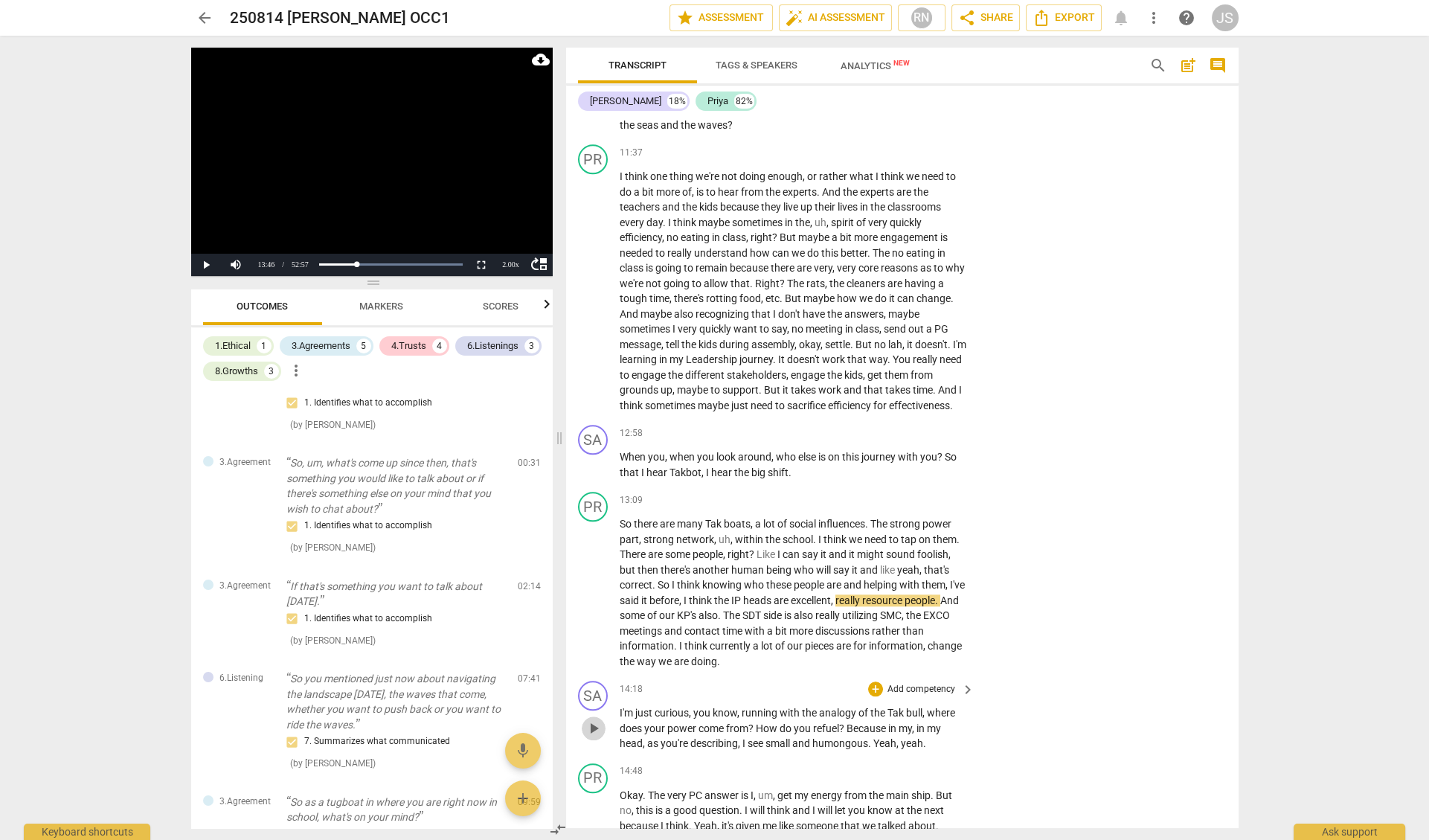
click at [592, 719] on span "play_arrow" at bounding box center [593, 728] width 18 height 18
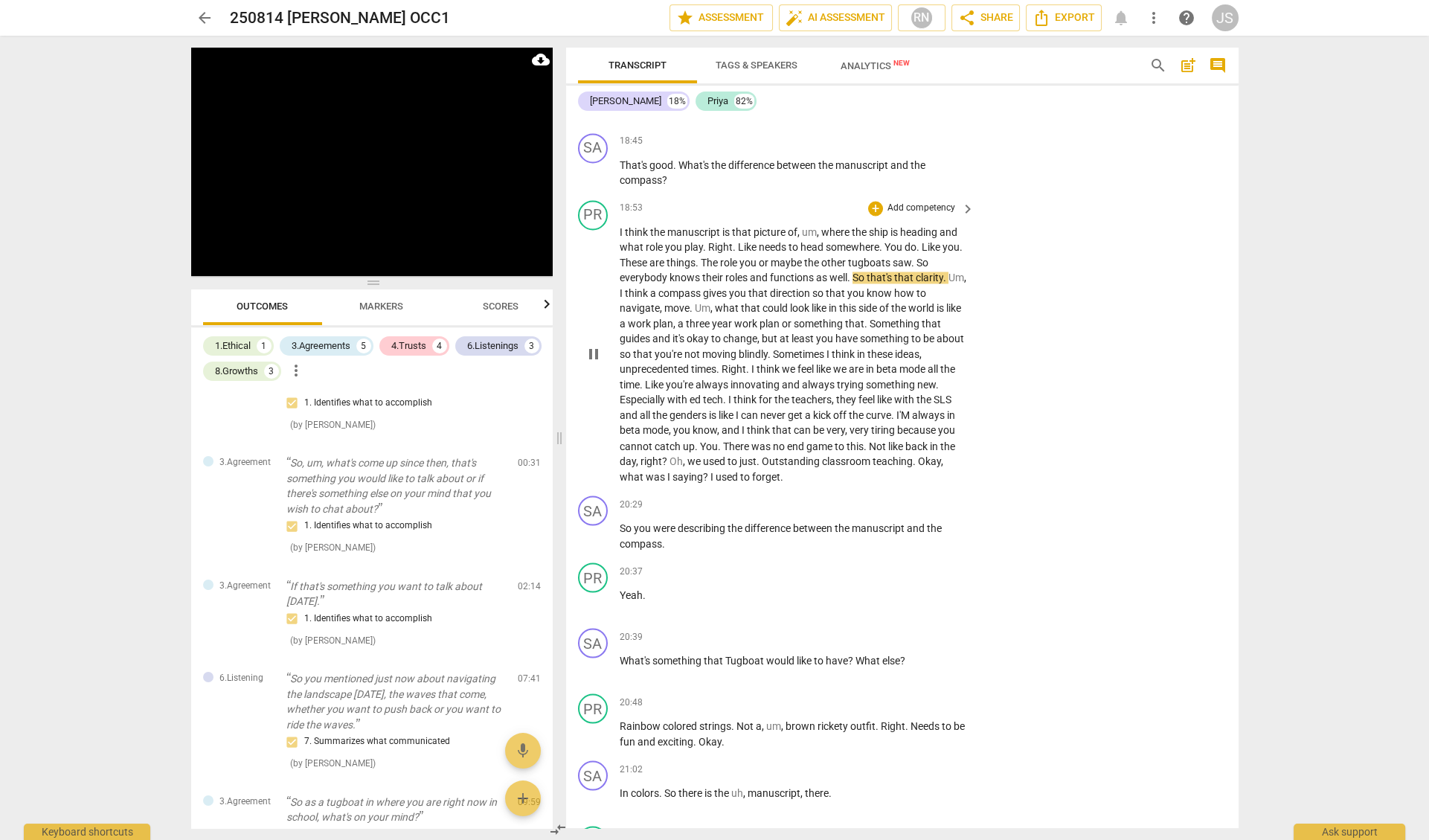
scroll to position [5163, 0]
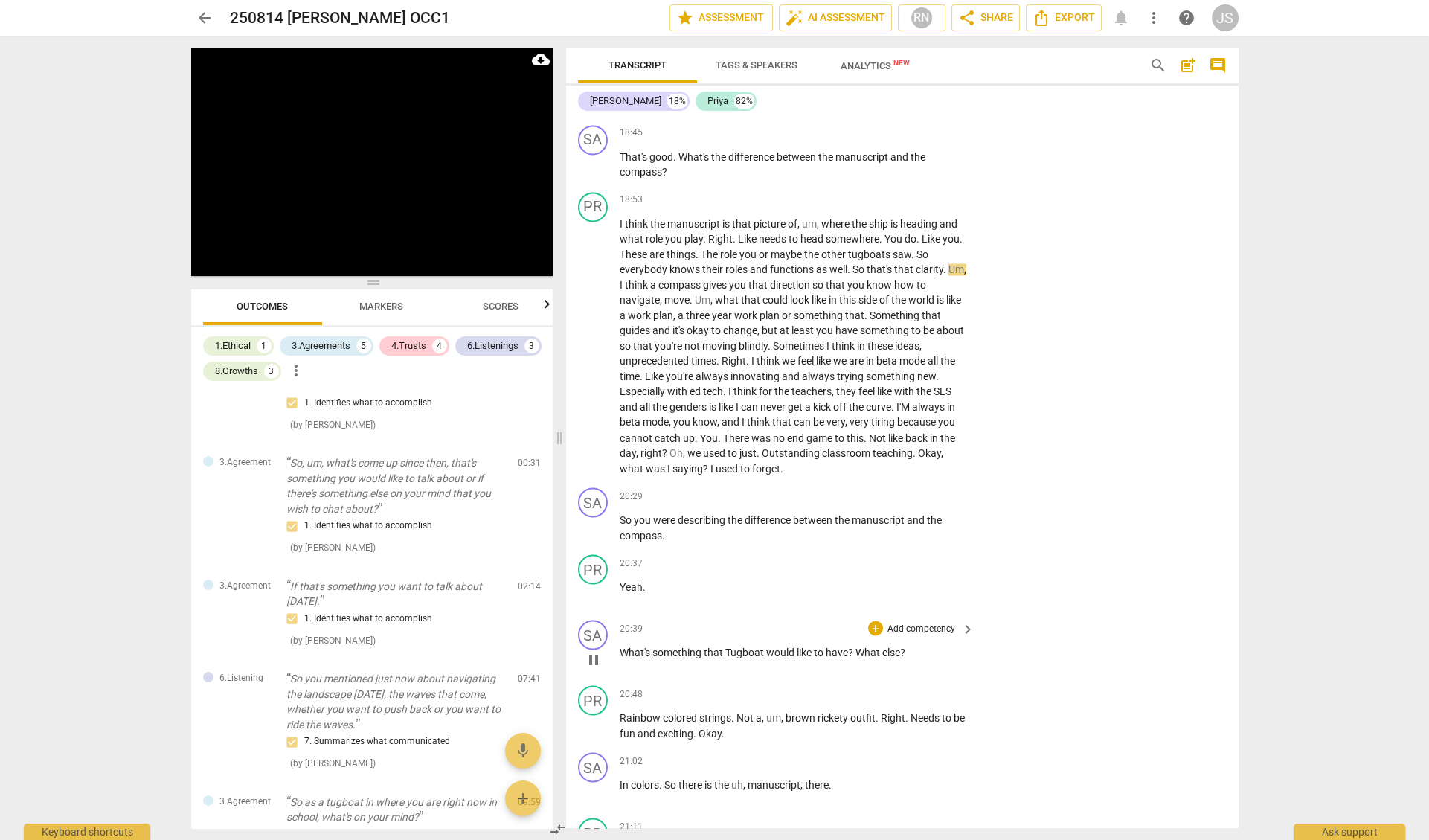
click at [591, 650] on span "pause" at bounding box center [593, 659] width 18 height 18
click at [591, 650] on span "play_arrow" at bounding box center [593, 659] width 18 height 18
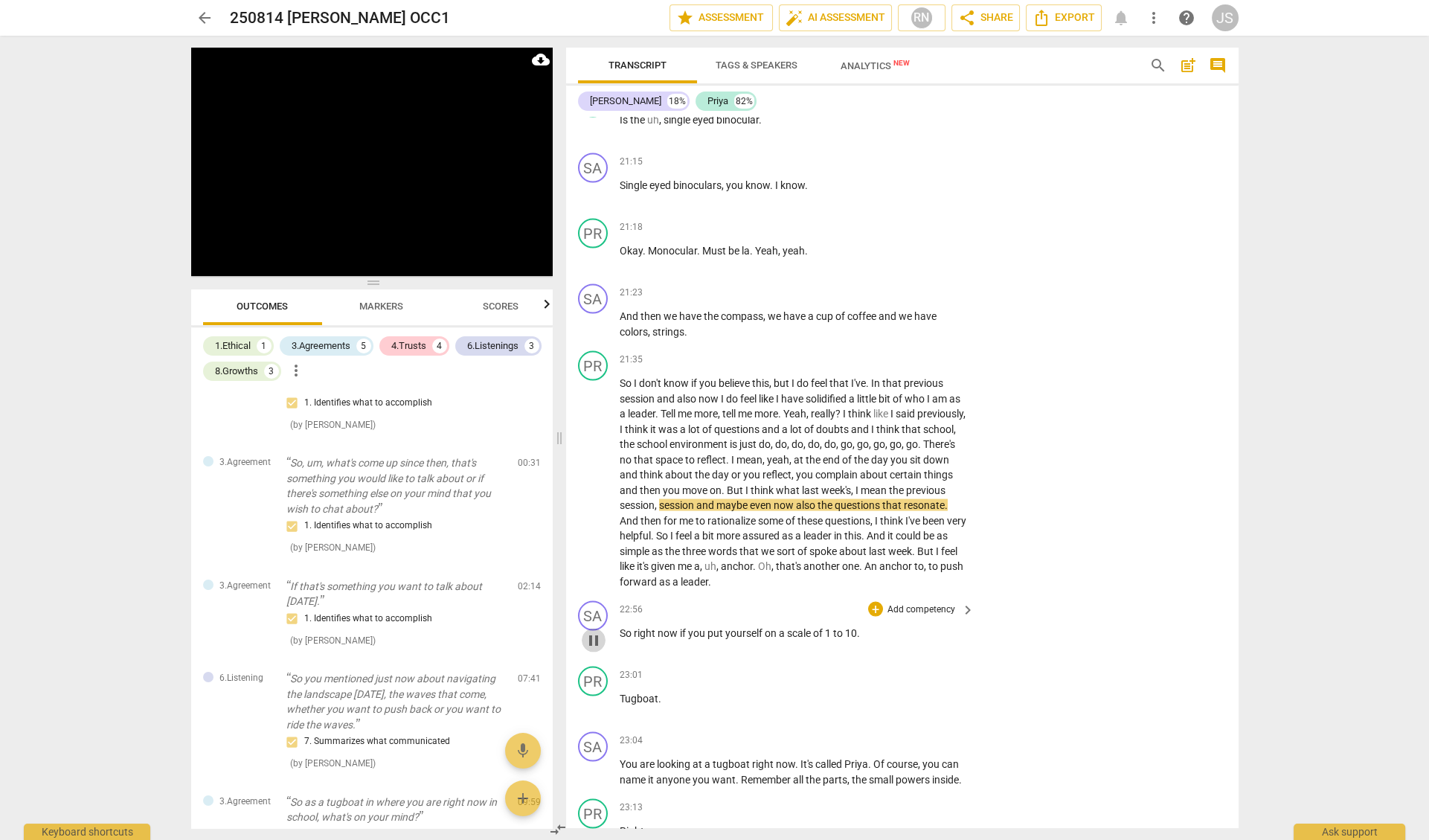
click at [591, 632] on span "pause" at bounding box center [593, 640] width 18 height 18
click at [591, 632] on span "play_arrow" at bounding box center [593, 640] width 18 height 18
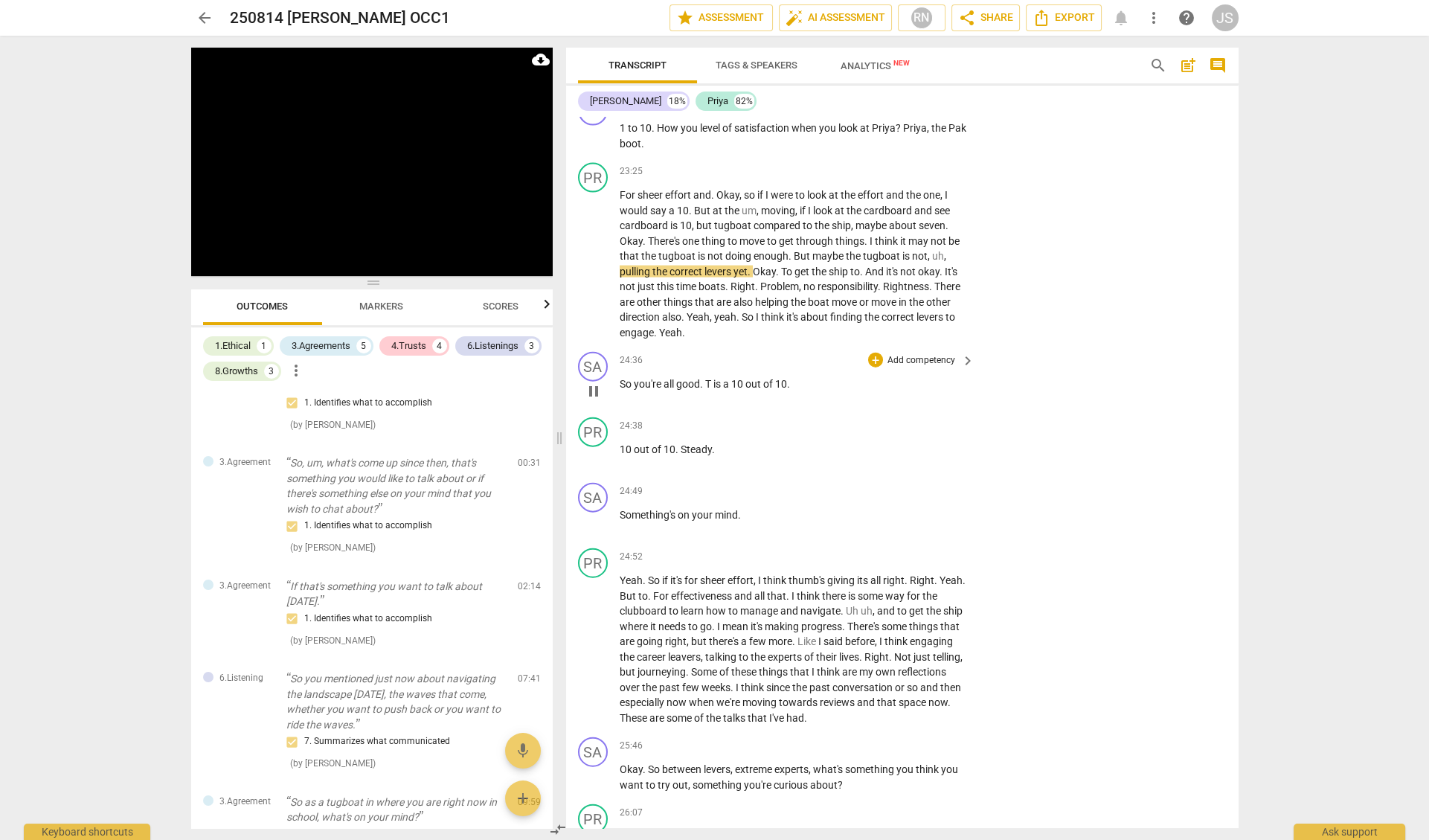
click at [594, 382] on span "pause" at bounding box center [593, 390] width 18 height 18
click at [594, 382] on span "play_arrow" at bounding box center [593, 390] width 18 height 18
click at [598, 768] on span "pause" at bounding box center [593, 777] width 18 height 18
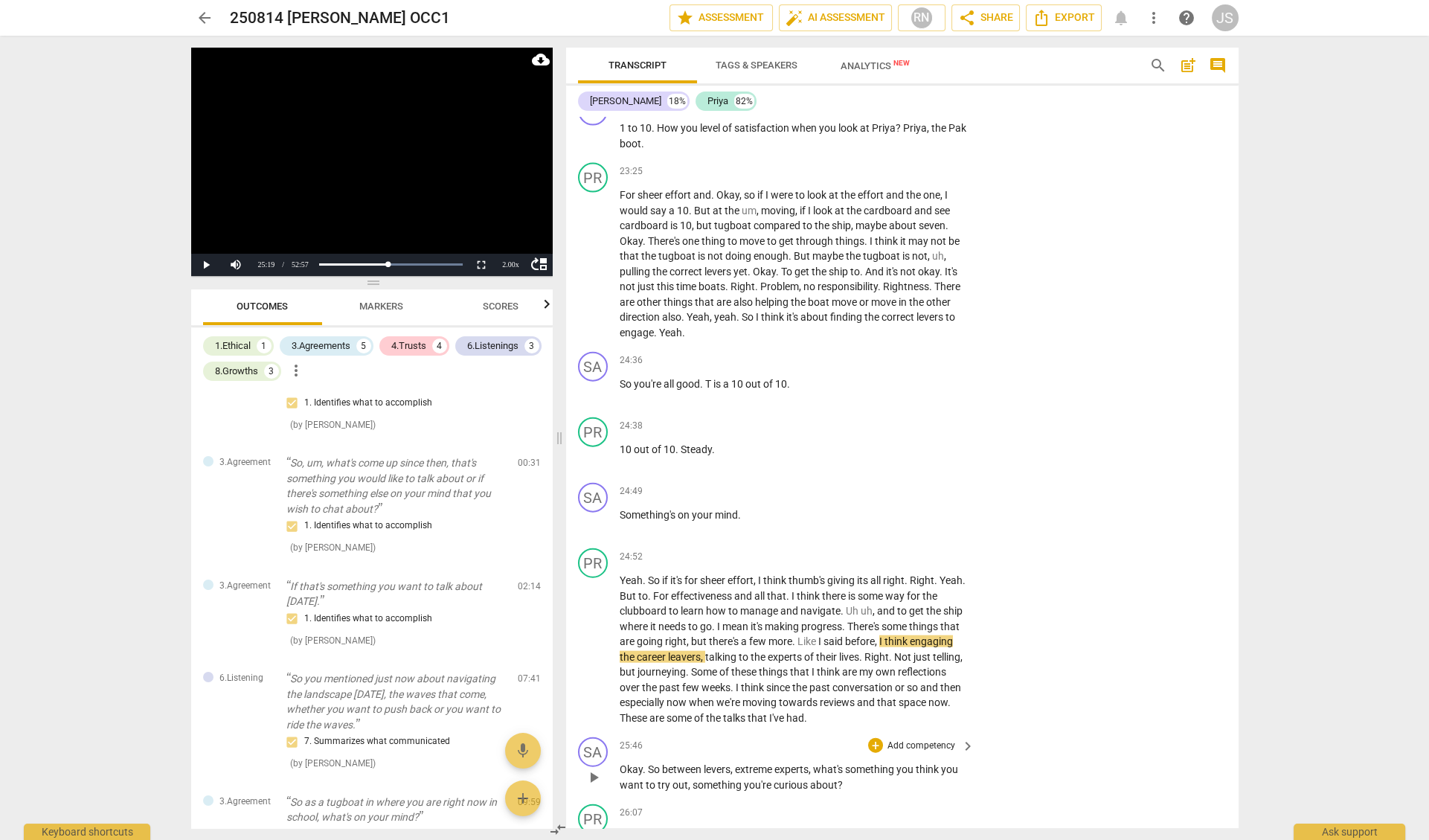
click at [598, 768] on span "play_arrow" at bounding box center [593, 777] width 18 height 18
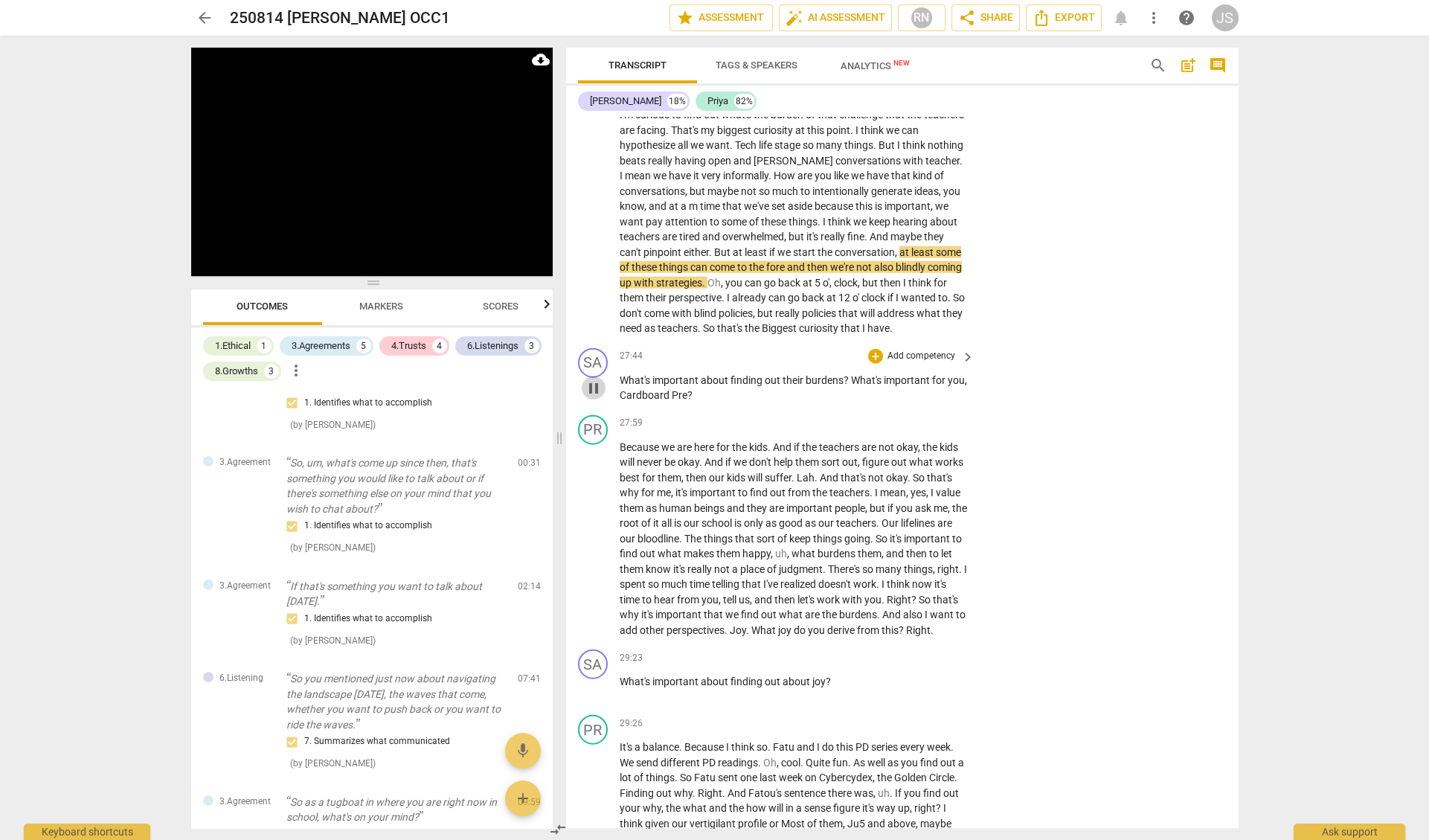
click at [598, 379] on span "pause" at bounding box center [593, 387] width 18 height 18
click at [598, 379] on span "play_arrow" at bounding box center [593, 387] width 18 height 18
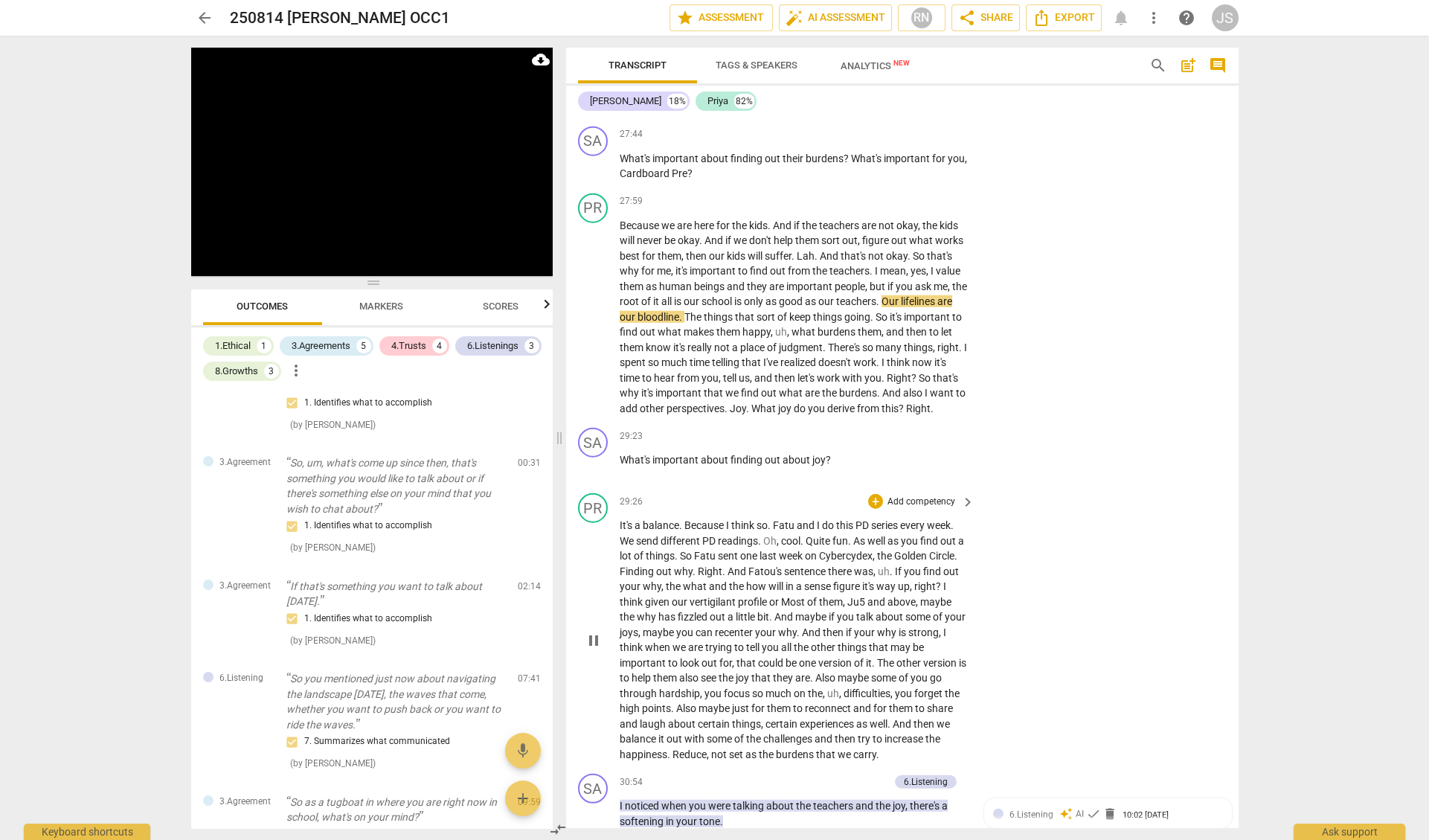
scroll to position [7605, 0]
click at [595, 631] on span "pause" at bounding box center [593, 639] width 18 height 18
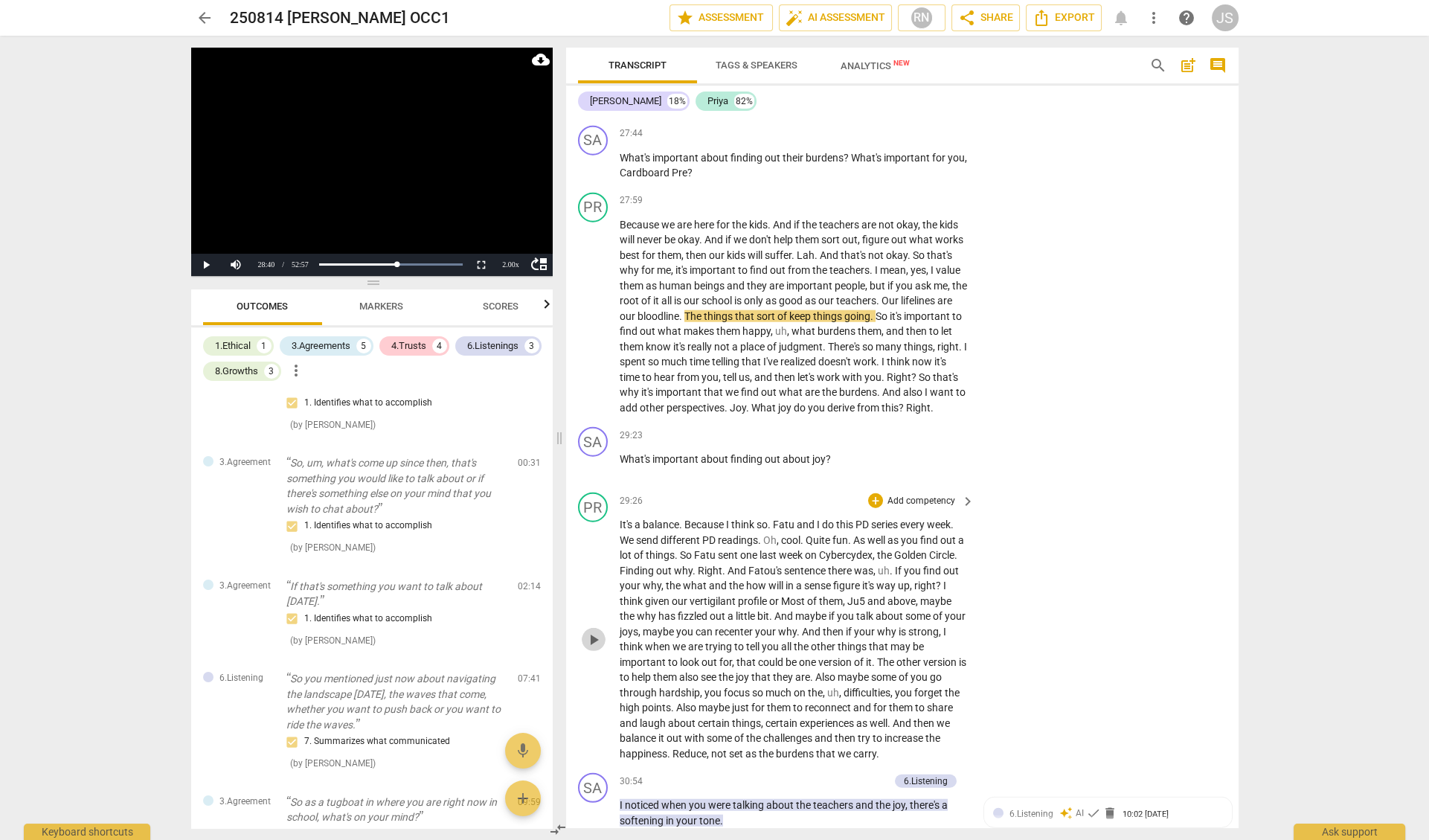
click at [595, 631] on span "play_arrow" at bounding box center [593, 639] width 18 height 18
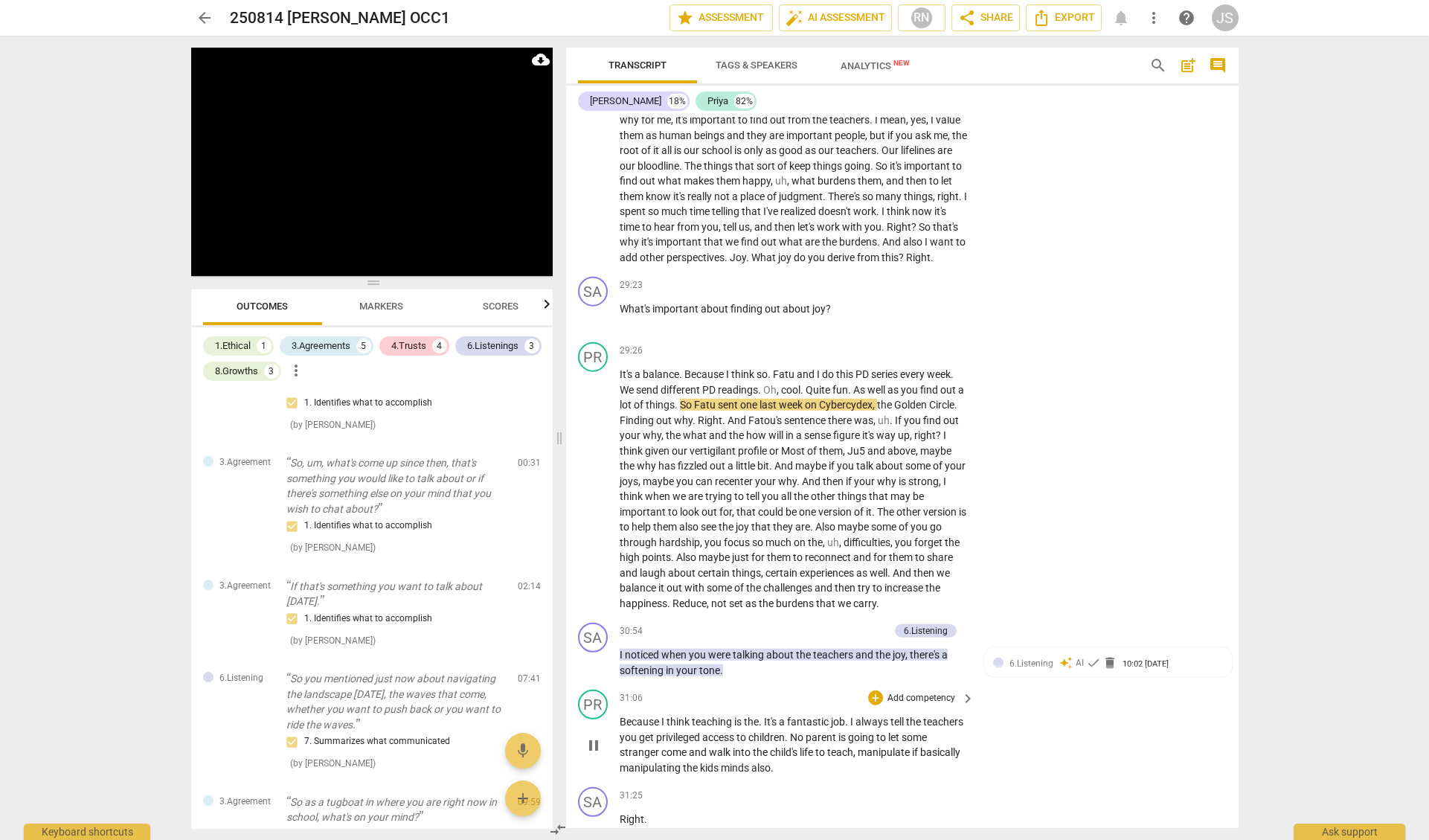
scroll to position [7757, 0]
click at [591, 651] on span "pause" at bounding box center [593, 660] width 18 height 18
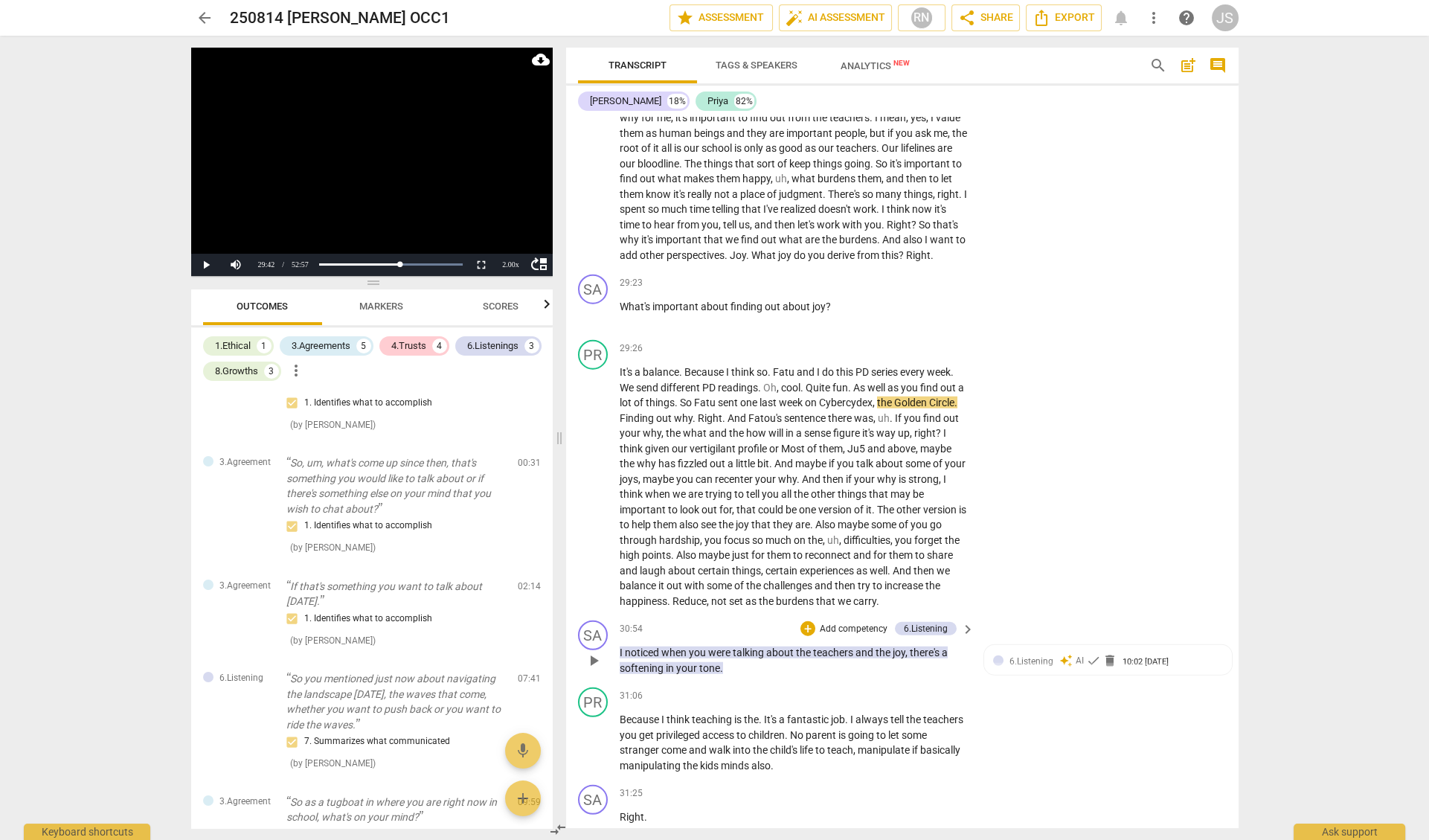
click at [591, 651] on span "play_arrow" at bounding box center [593, 660] width 18 height 18
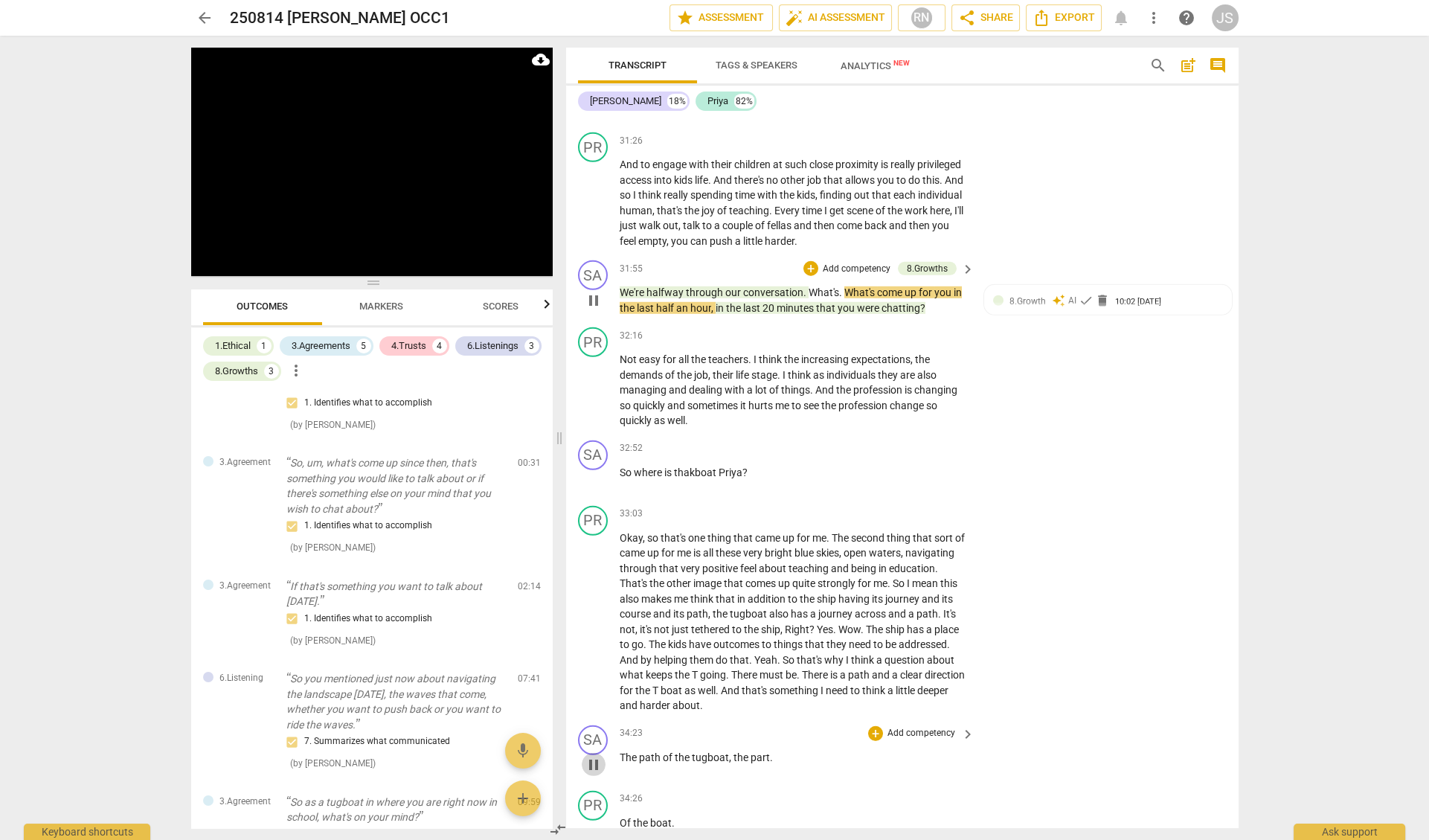
click at [590, 755] on span "pause" at bounding box center [593, 764] width 18 height 18
click at [590, 755] on span "play_arrow" at bounding box center [593, 764] width 18 height 18
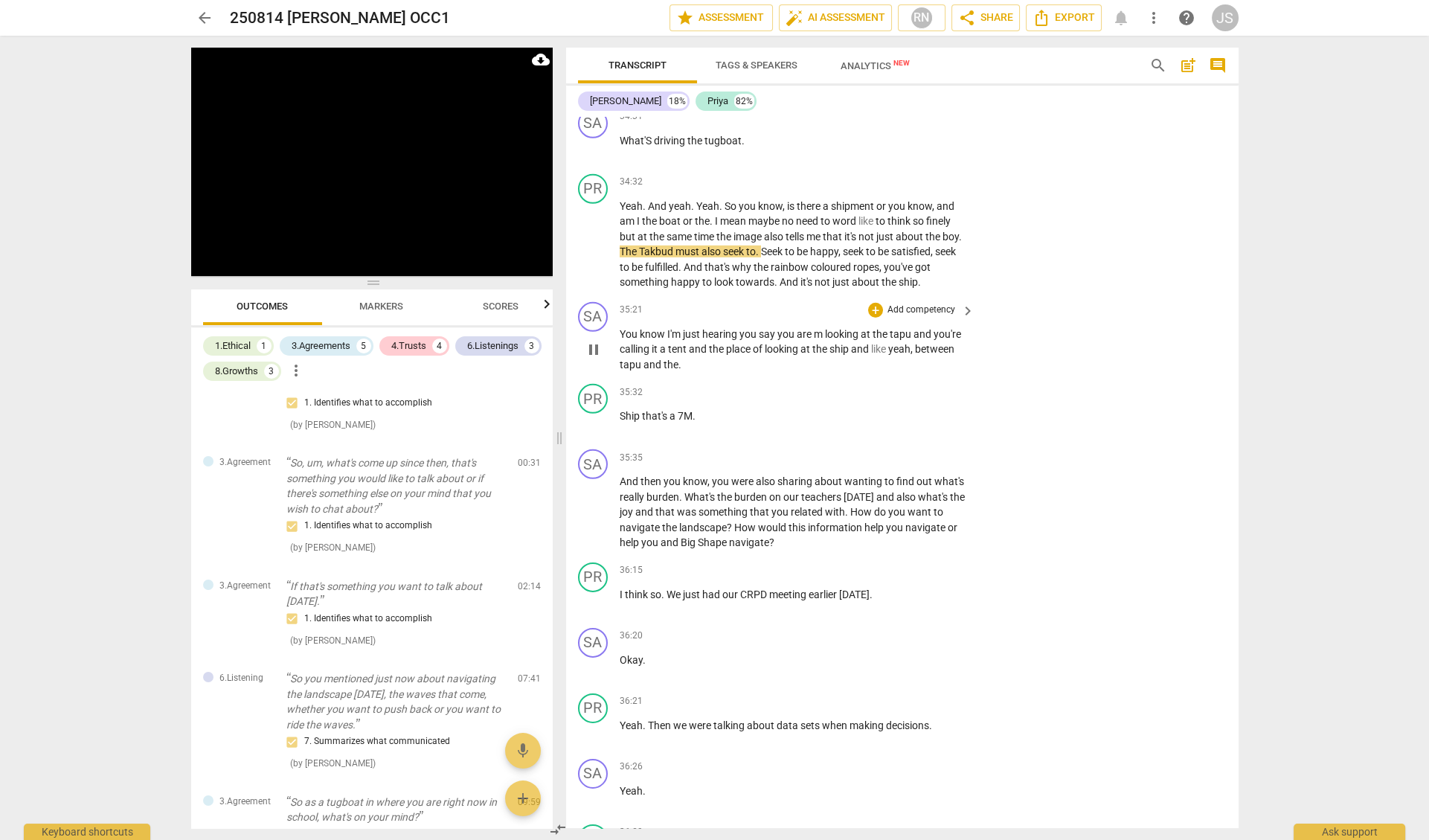
click at [592, 341] on span "pause" at bounding box center [593, 349] width 18 height 18
click at [592, 341] on span "play_arrow" at bounding box center [593, 349] width 18 height 18
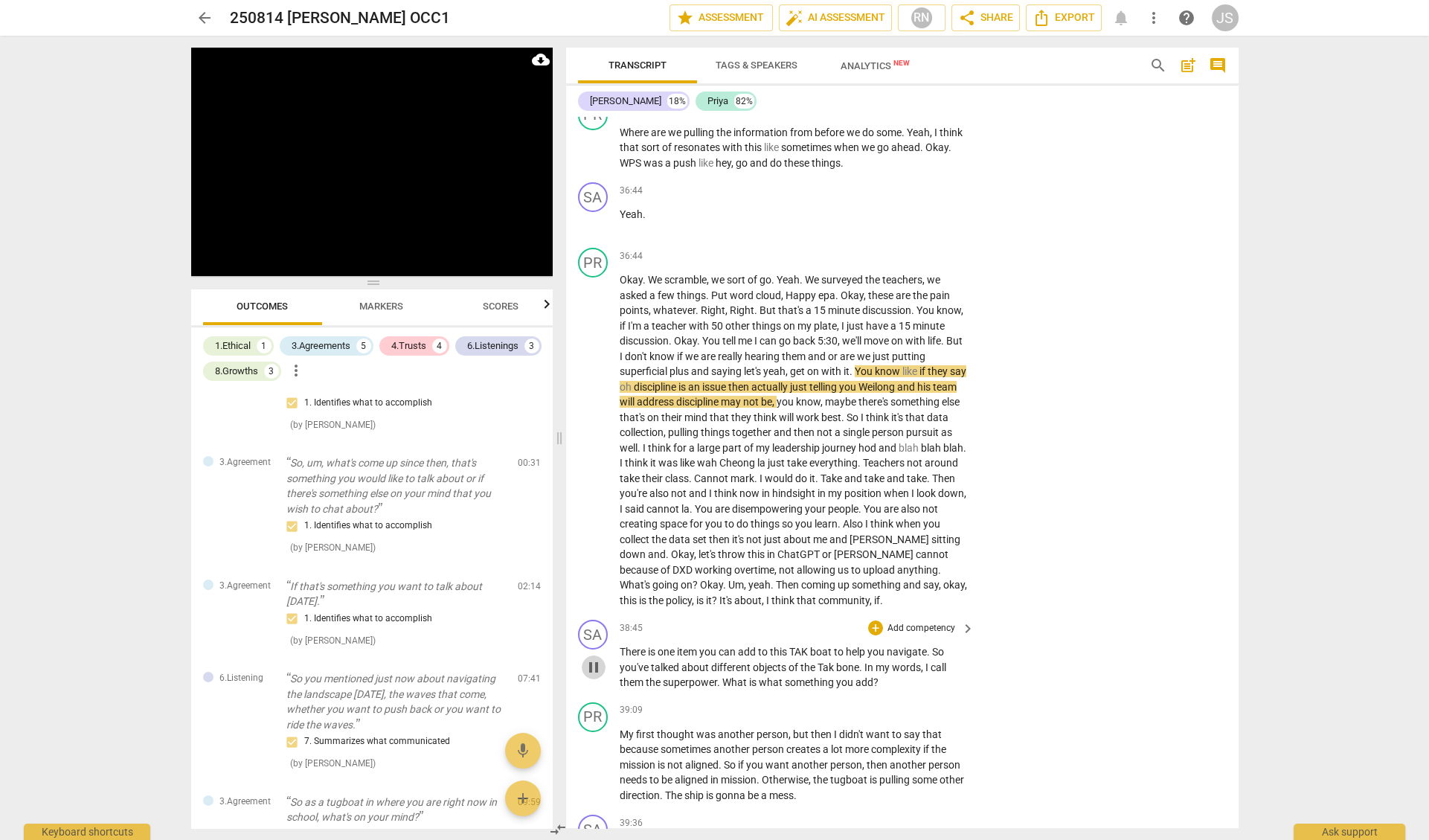
click at [595, 659] on span "pause" at bounding box center [593, 667] width 18 height 18
click at [595, 659] on span "play_arrow" at bounding box center [593, 667] width 18 height 18
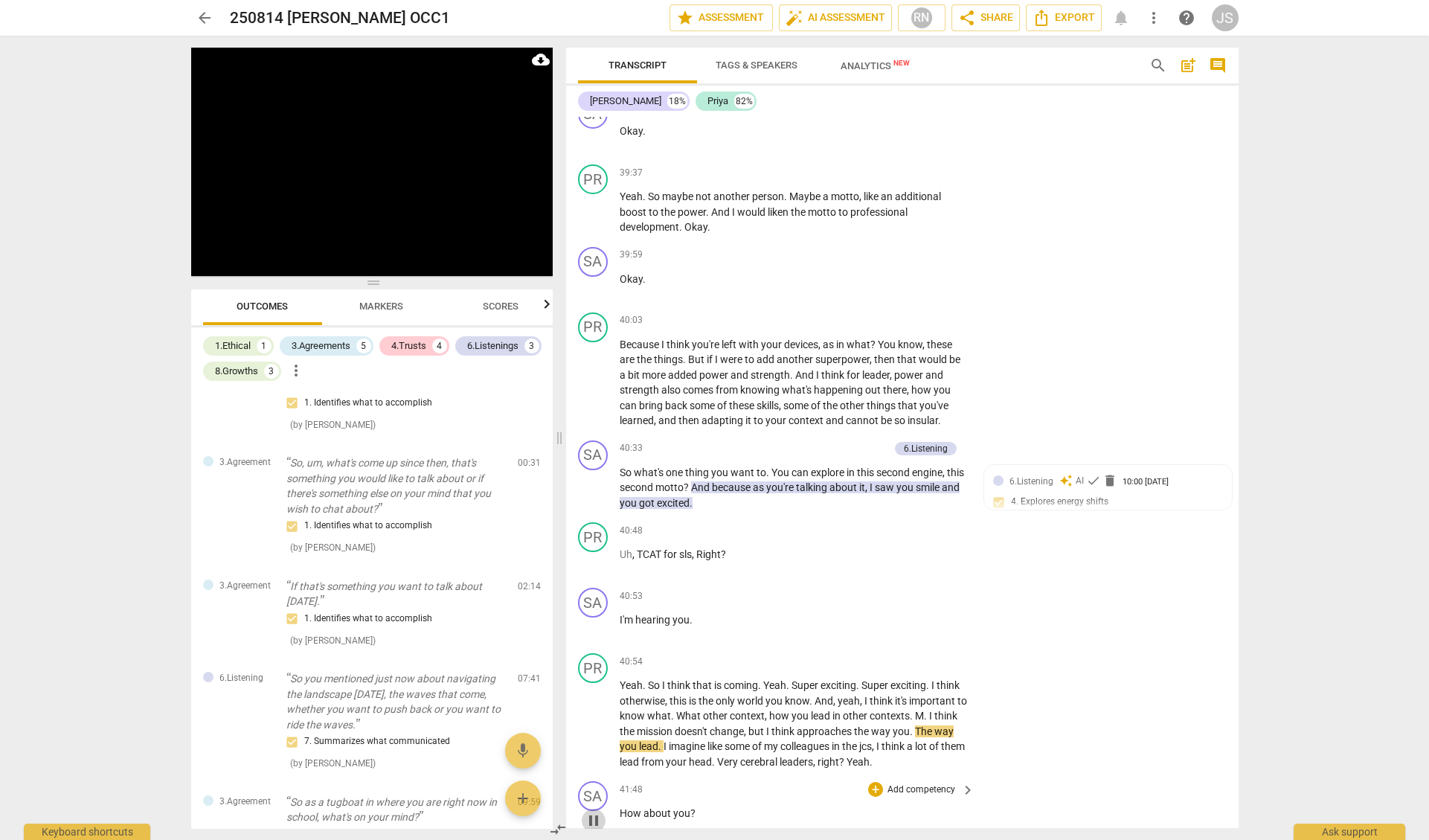
click at [591, 811] on span "pause" at bounding box center [593, 820] width 18 height 18
click at [591, 811] on span "play_arrow" at bounding box center [593, 820] width 18 height 18
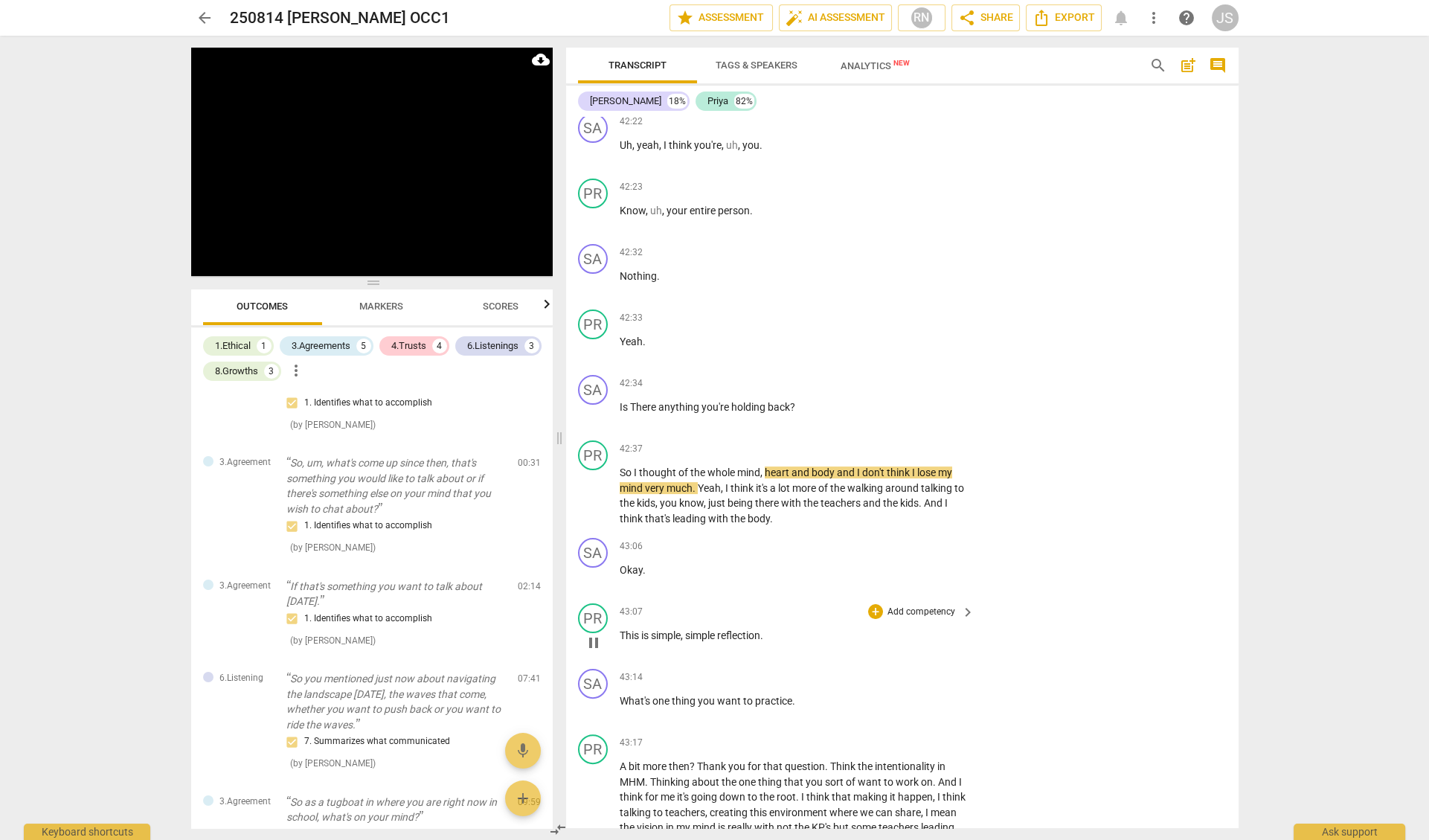
scroll to position [11755, 0]
click at [592, 699] on span "pause" at bounding box center [593, 707] width 18 height 18
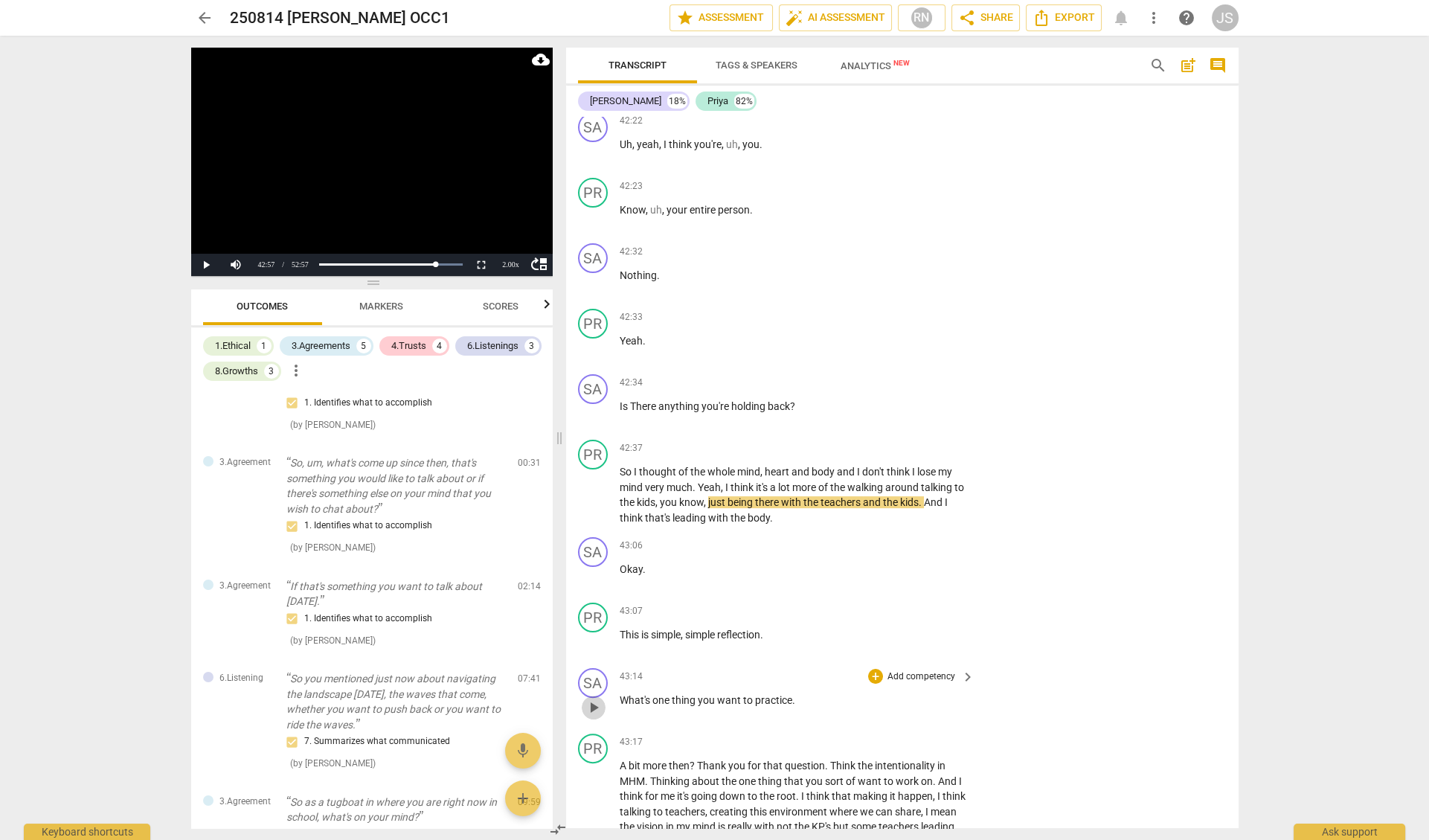
click at [592, 699] on span "play_arrow" at bounding box center [593, 707] width 18 height 18
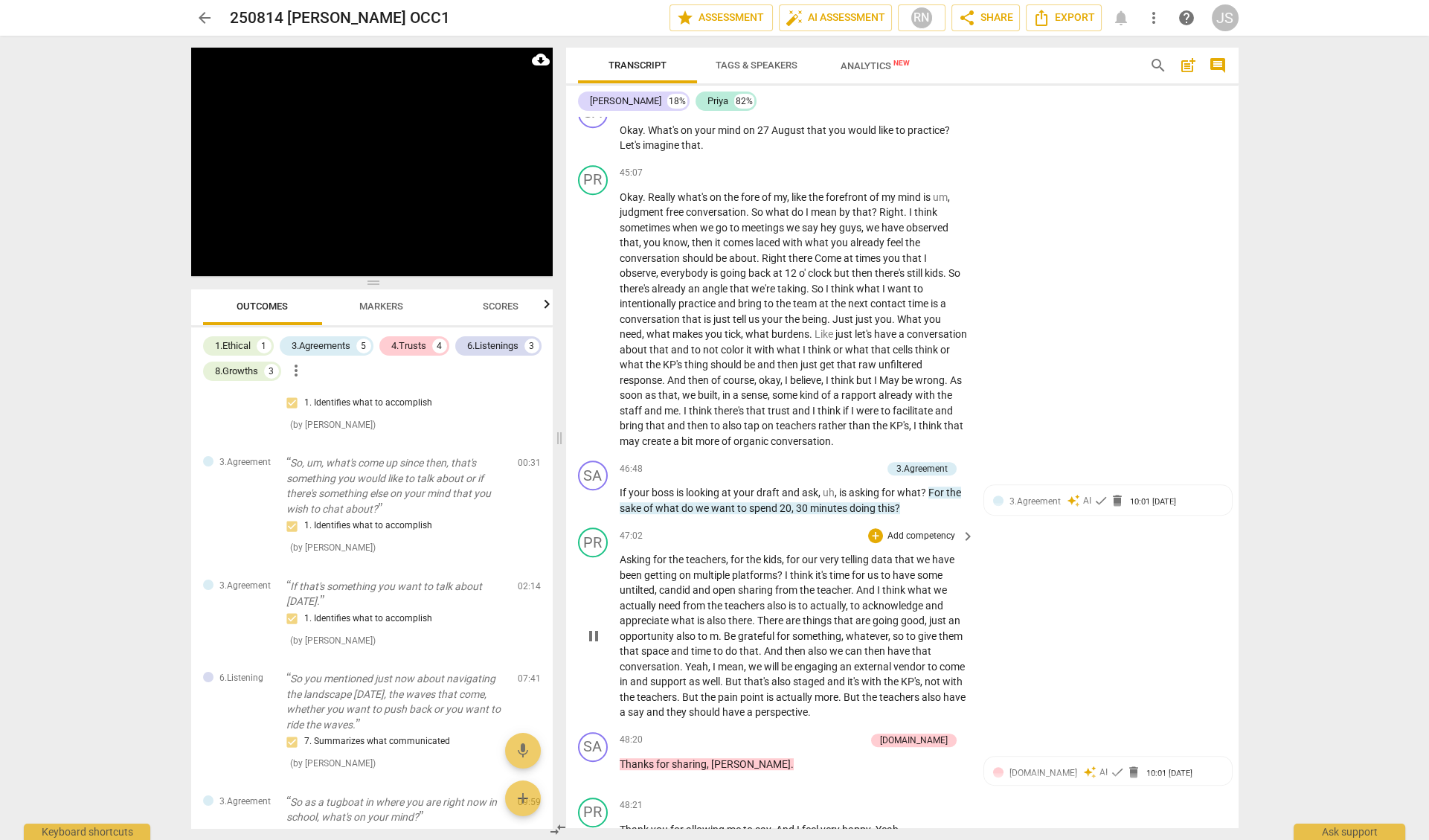
scroll to position [12763, 0]
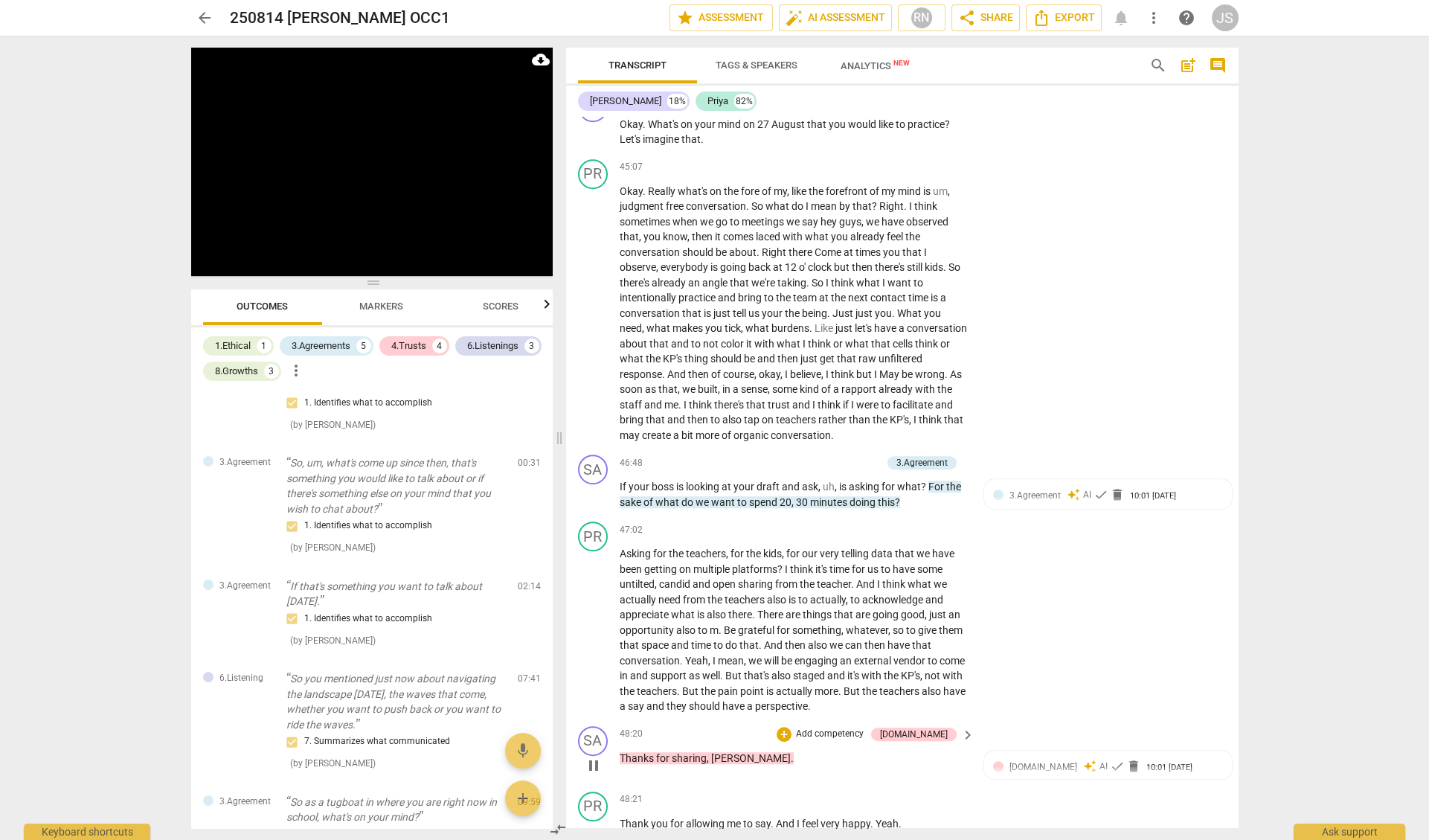
click at [591, 756] on span "pause" at bounding box center [593, 765] width 18 height 18
click at [591, 756] on span "play_arrow" at bounding box center [593, 765] width 18 height 18
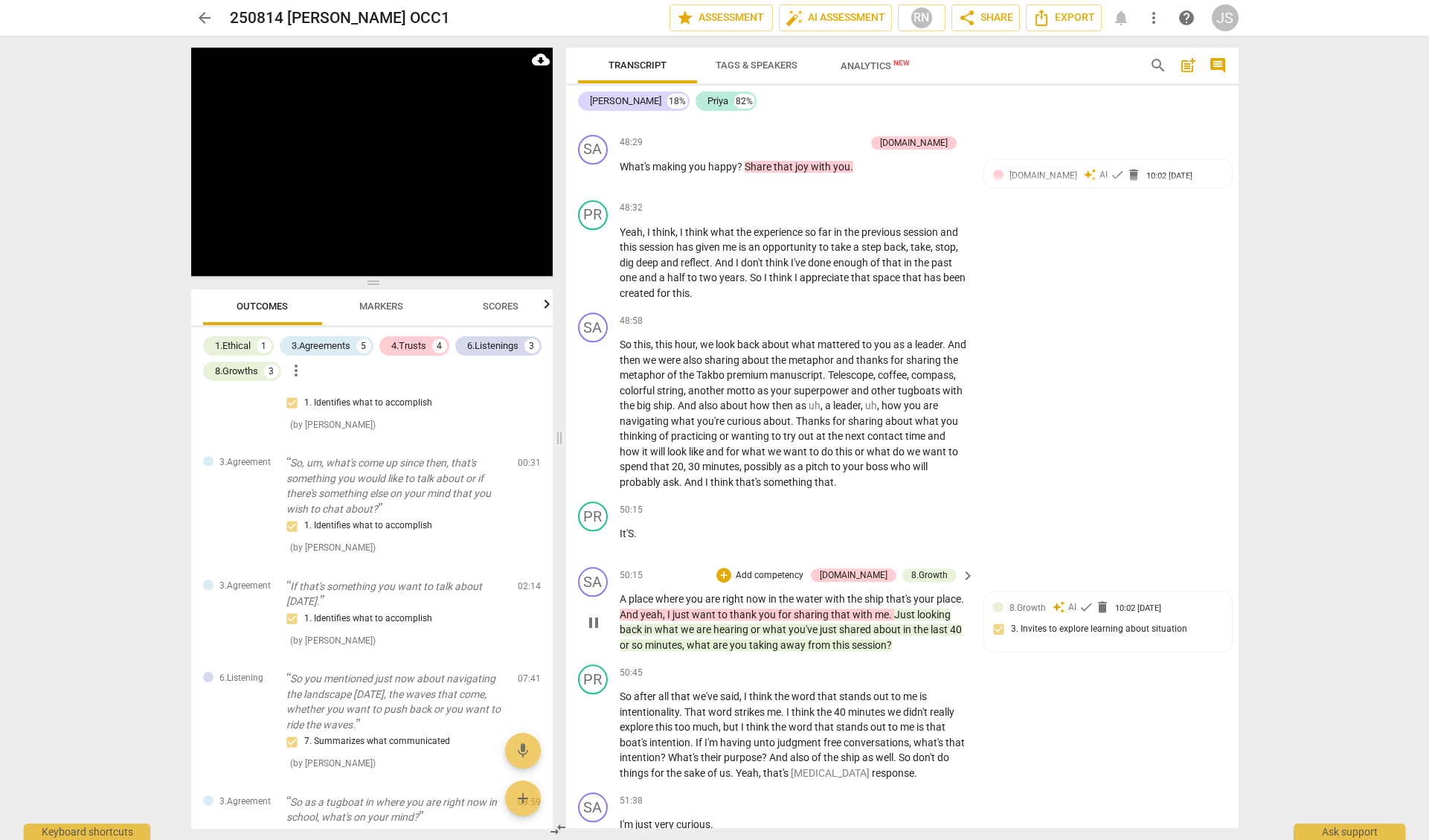
scroll to position [14164, 0]
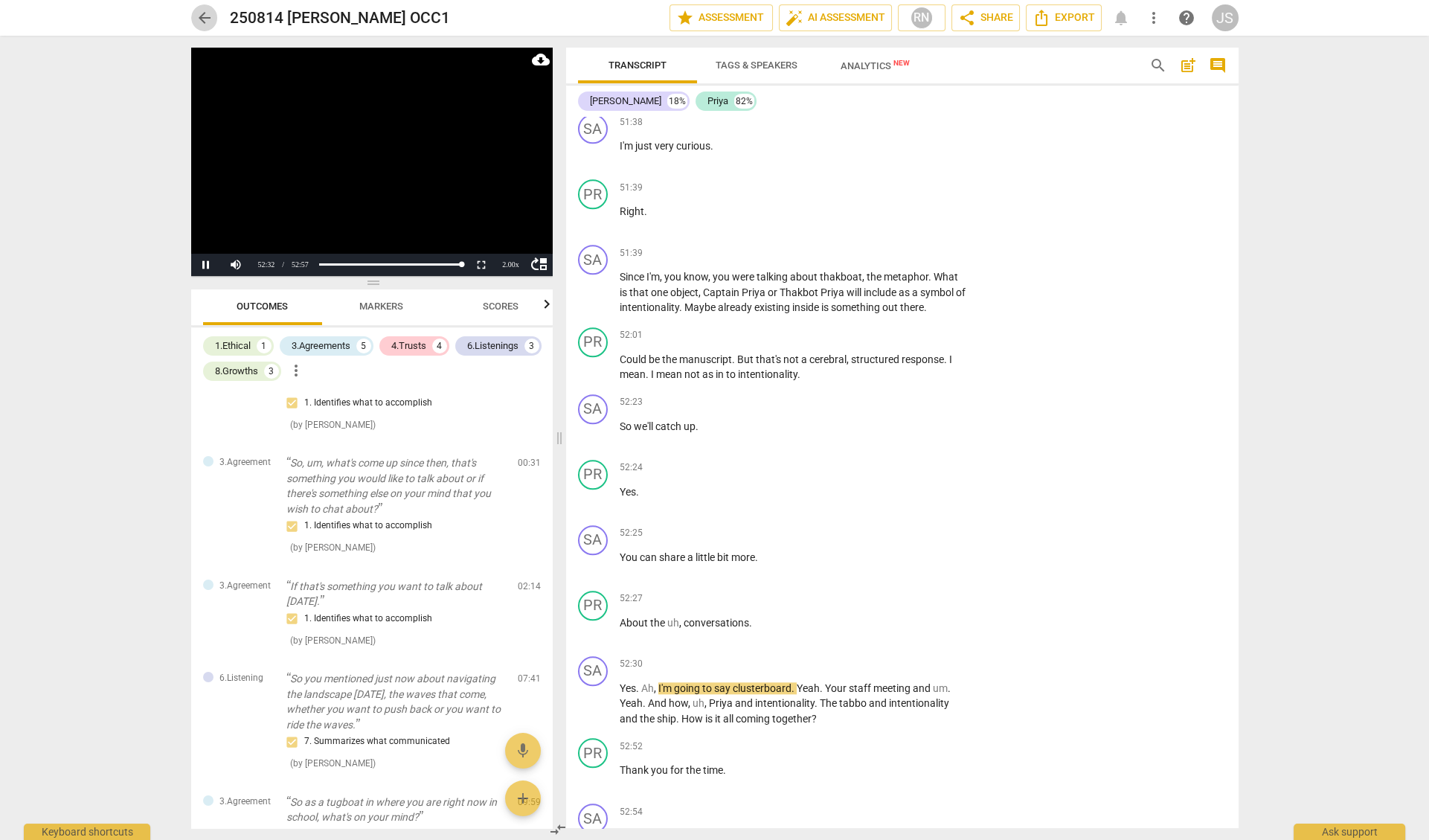
click at [205, 20] on span "arrow_back" at bounding box center [204, 18] width 18 height 18
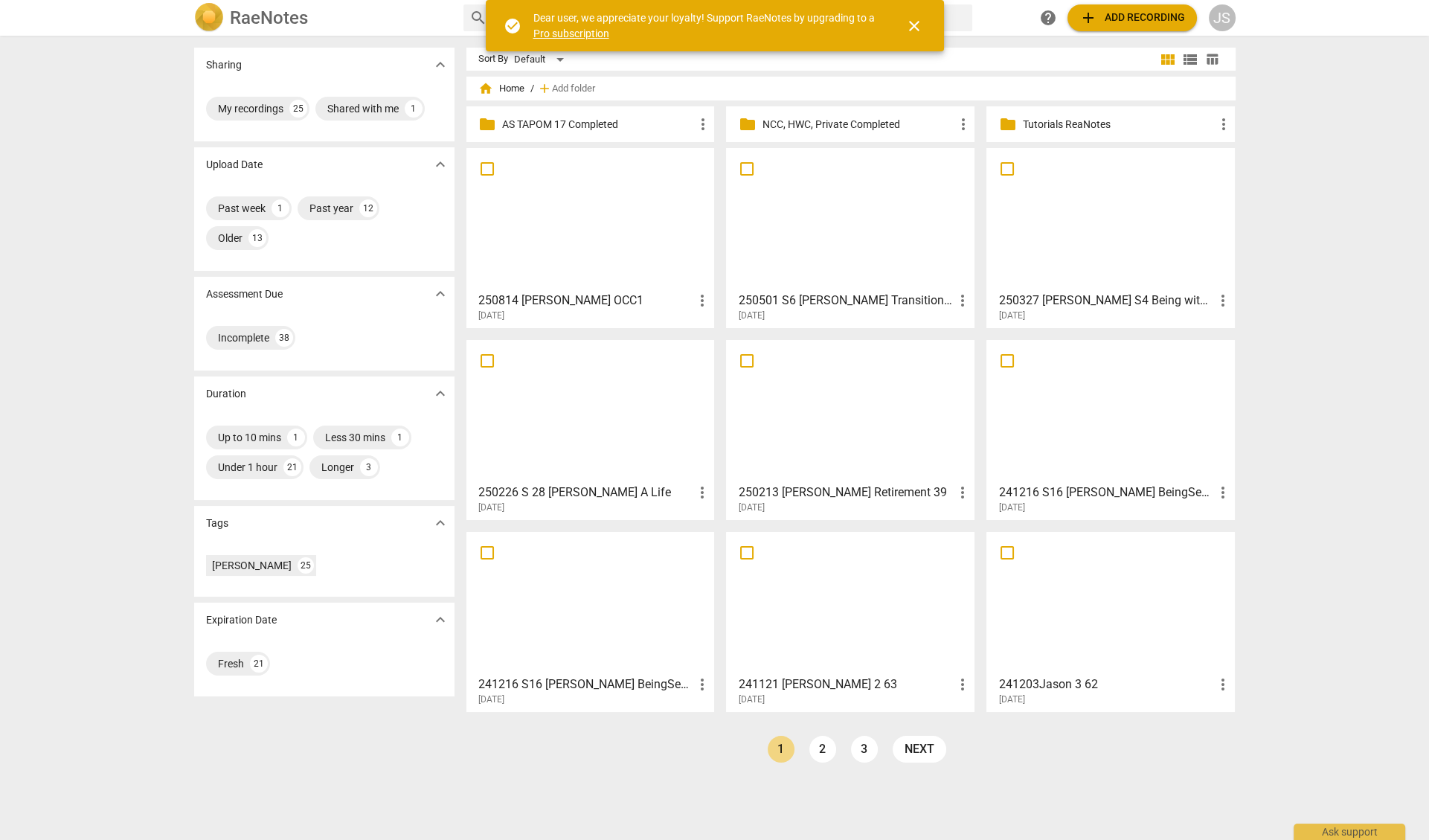
click at [624, 240] on div at bounding box center [591, 219] width 238 height 132
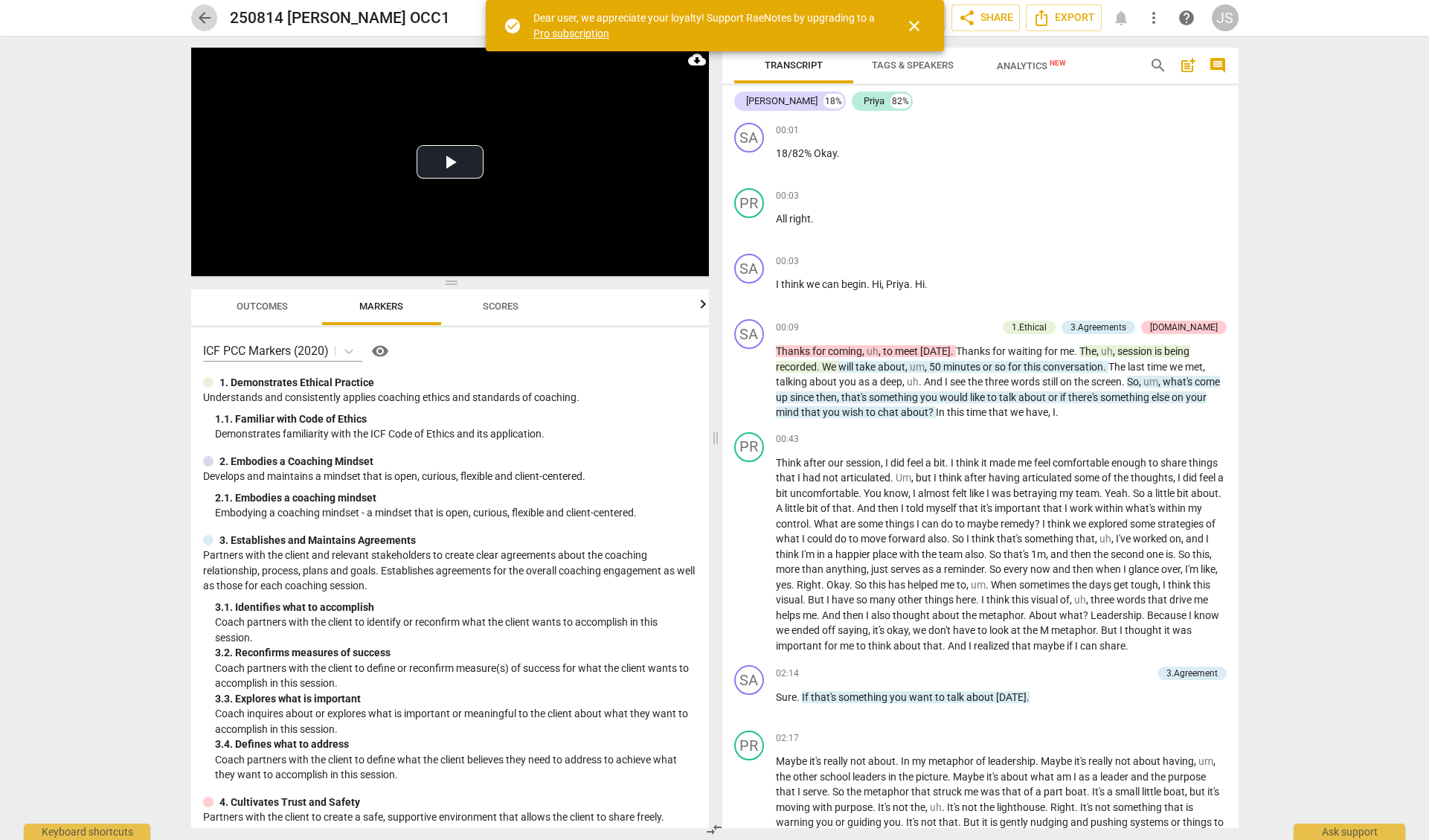
click at [203, 20] on span "arrow_back" at bounding box center [204, 18] width 18 height 18
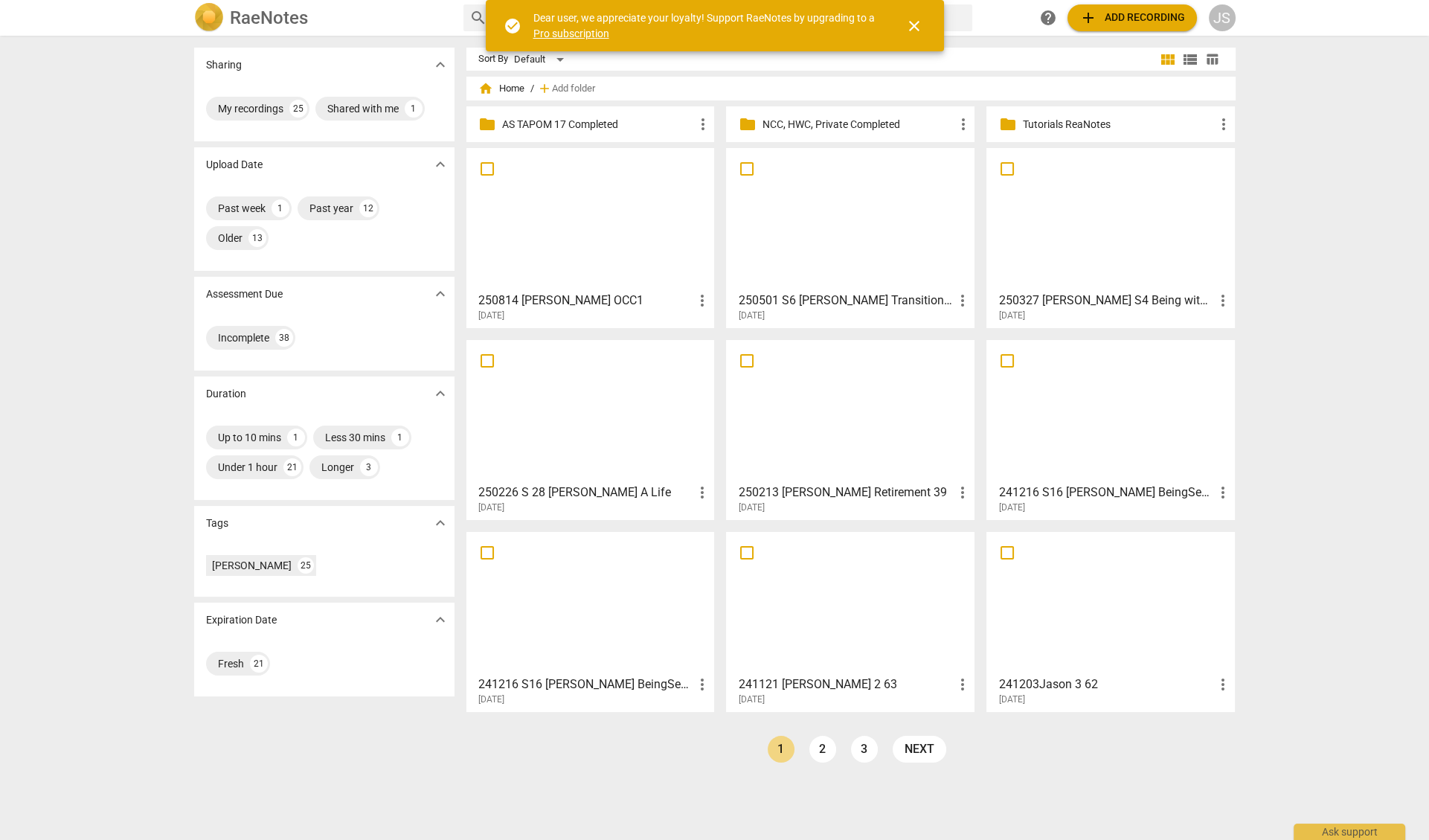
click at [606, 125] on p "AS TAPOM 17 Completed" at bounding box center [597, 125] width 192 height 16
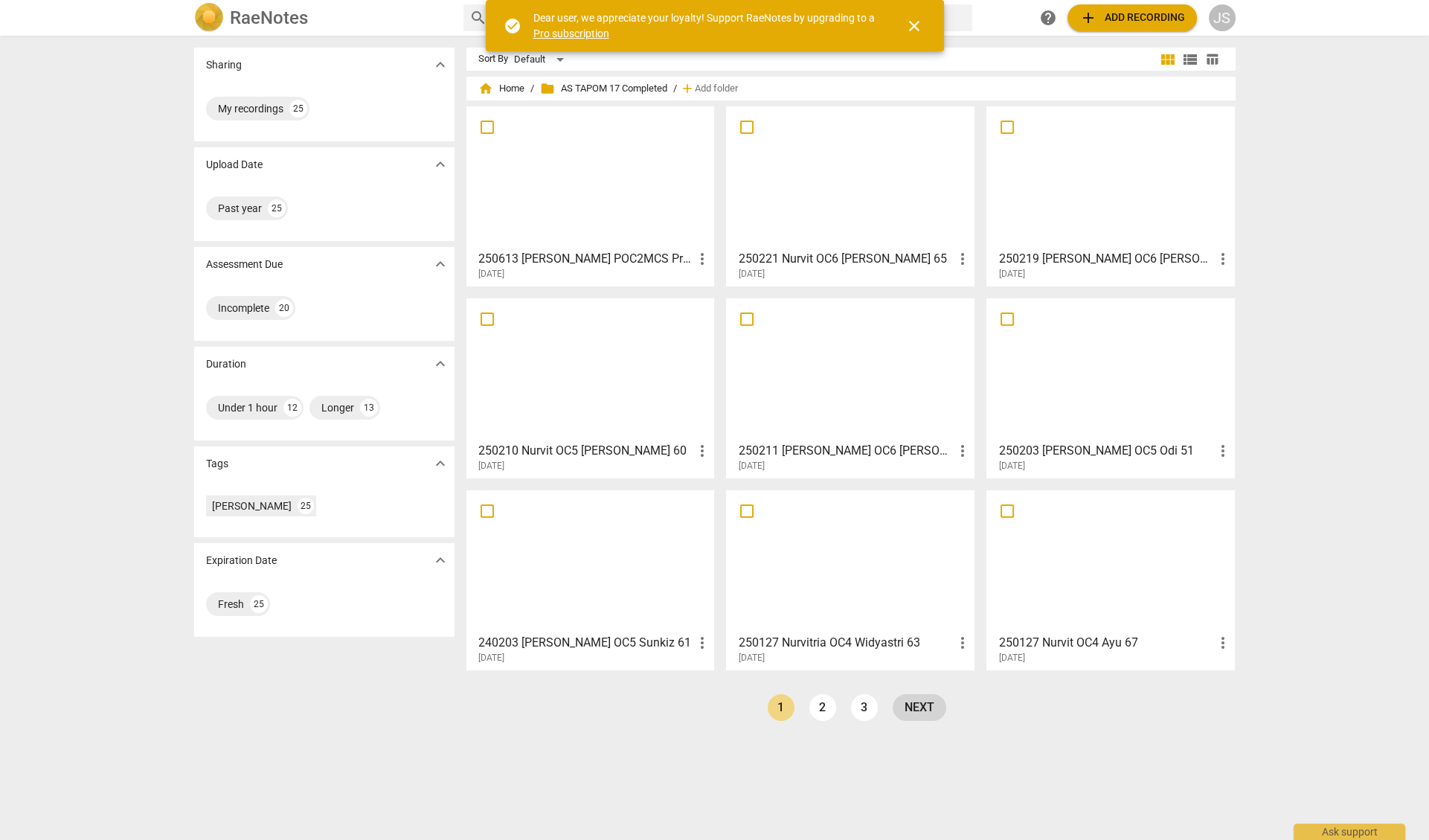
click at [911, 710] on link "next" at bounding box center [920, 707] width 54 height 27
click at [897, 708] on link "3" at bounding box center [898, 707] width 27 height 27
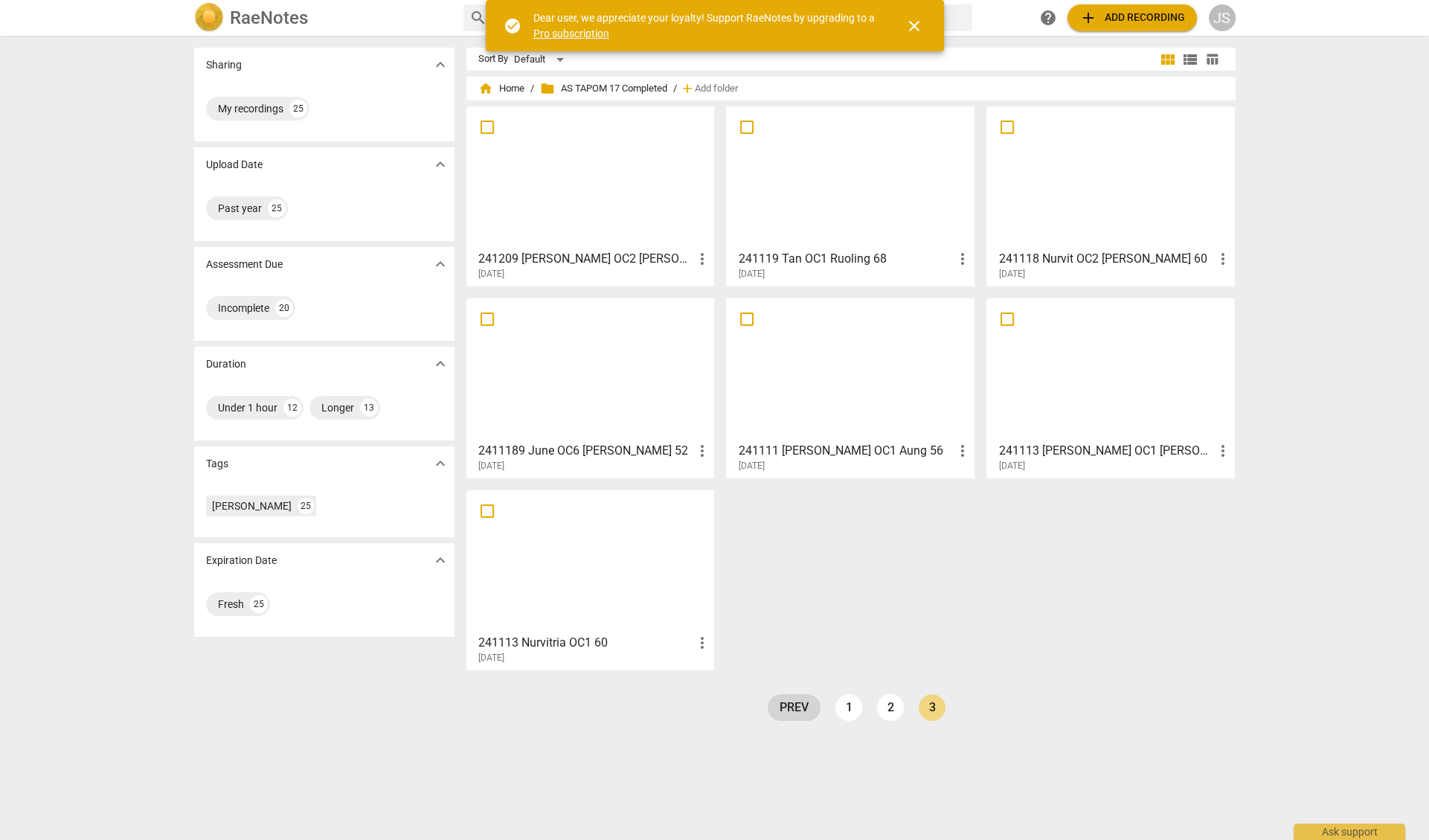
click at [804, 709] on link "prev" at bounding box center [793, 707] width 53 height 27
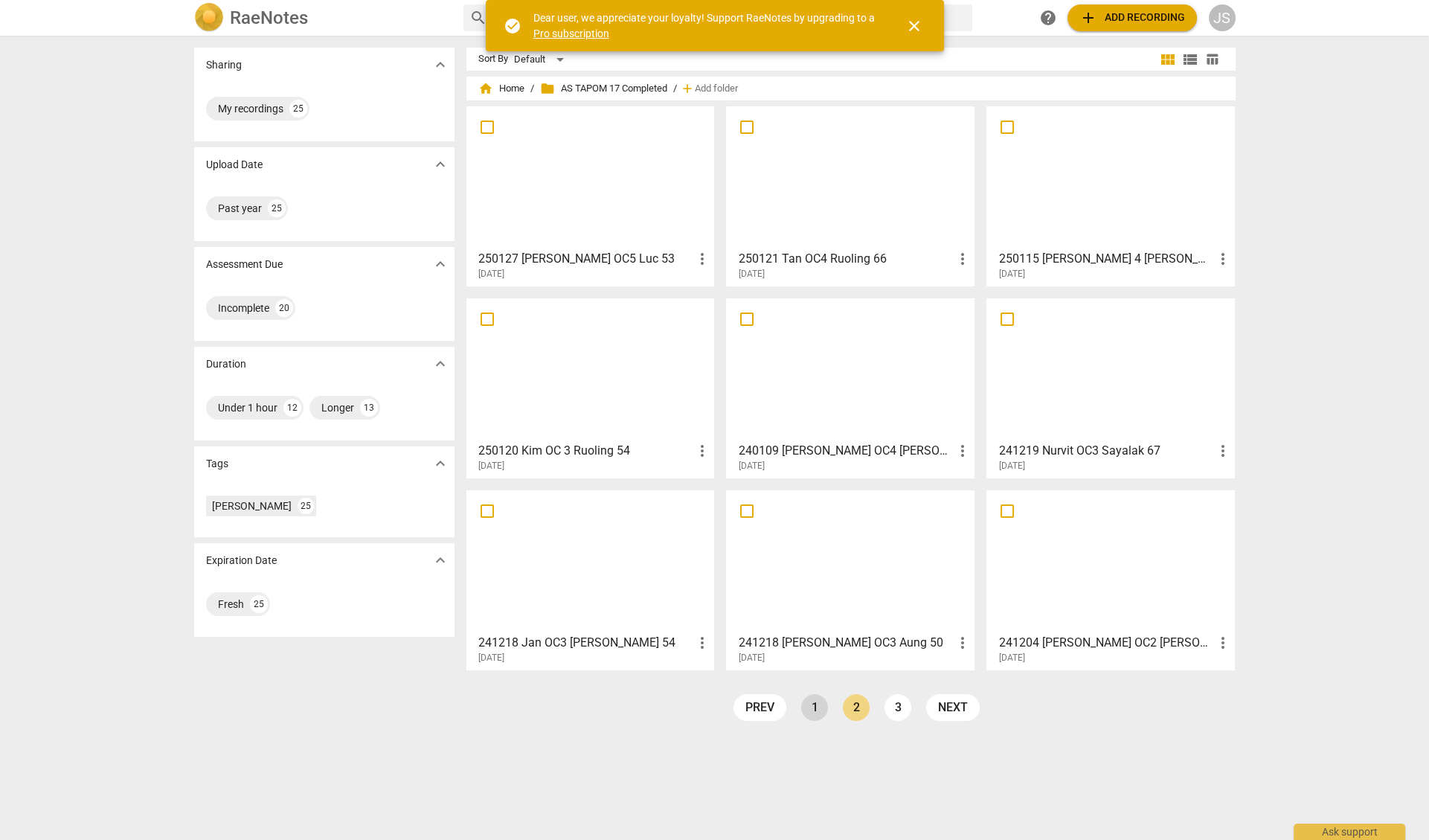
click at [815, 708] on link "1" at bounding box center [814, 707] width 27 height 27
click at [698, 259] on span "more_vert" at bounding box center [701, 258] width 18 height 18
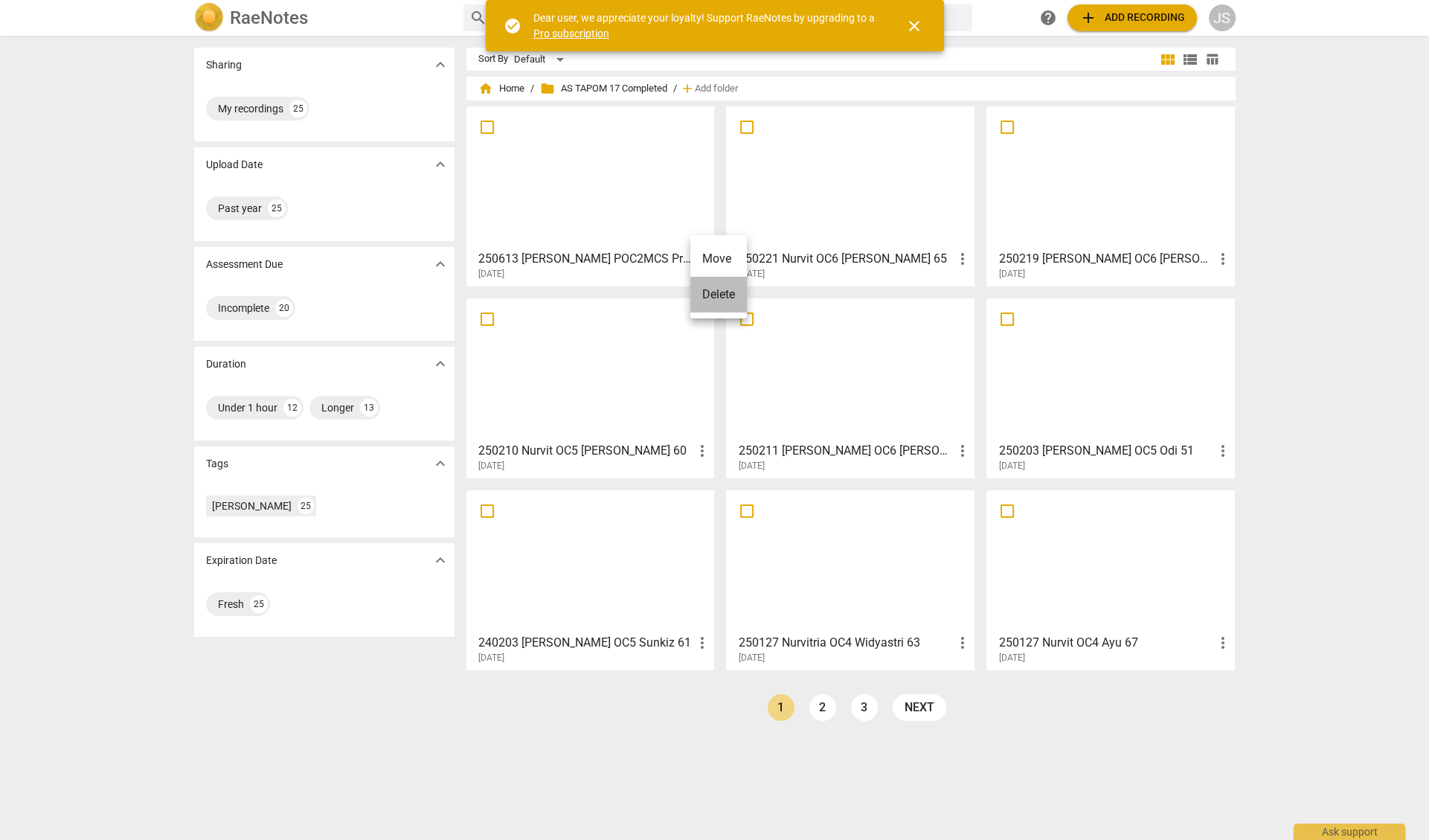
click at [705, 304] on li "Delete" at bounding box center [718, 295] width 57 height 35
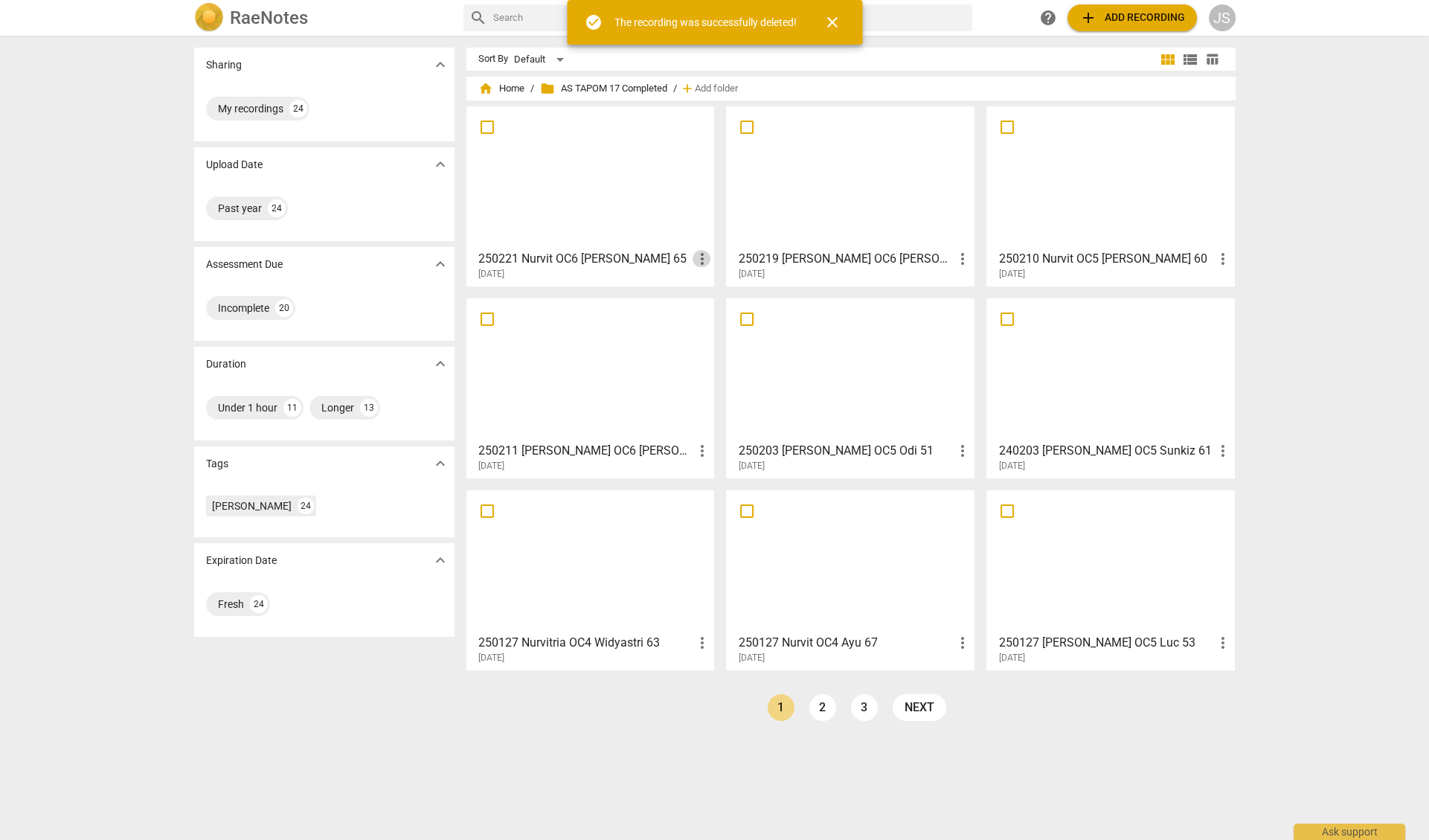
click at [700, 260] on span "more_vert" at bounding box center [701, 258] width 18 height 18
click at [712, 296] on li "Delete" at bounding box center [718, 295] width 57 height 35
click at [699, 252] on span "more_vert" at bounding box center [701, 258] width 18 height 18
click at [700, 257] on span "more_vert" at bounding box center [701, 258] width 18 height 18
click at [708, 295] on li "Delete" at bounding box center [718, 295] width 57 height 35
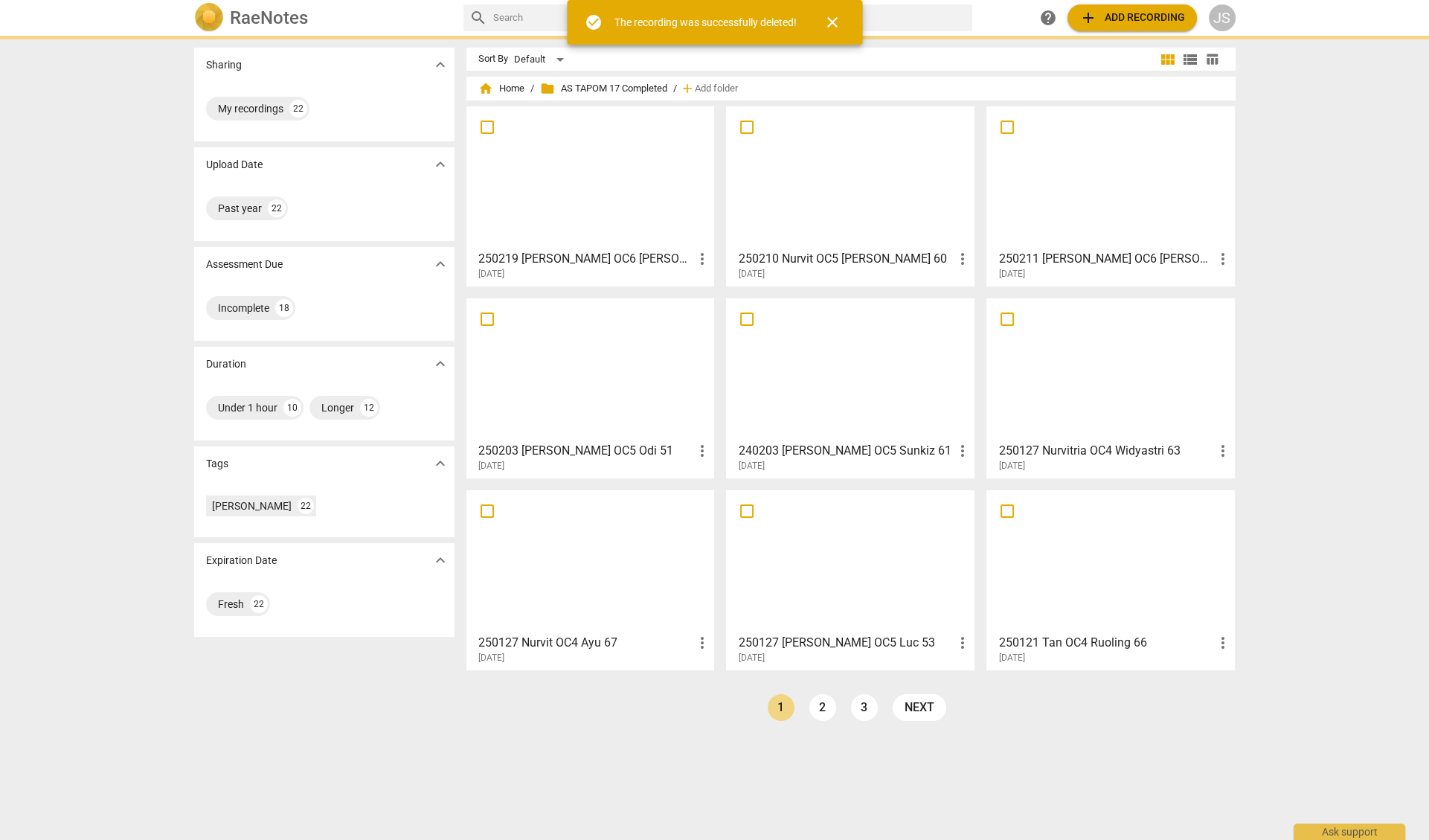
click at [700, 261] on span "more_vert" at bounding box center [701, 258] width 18 height 18
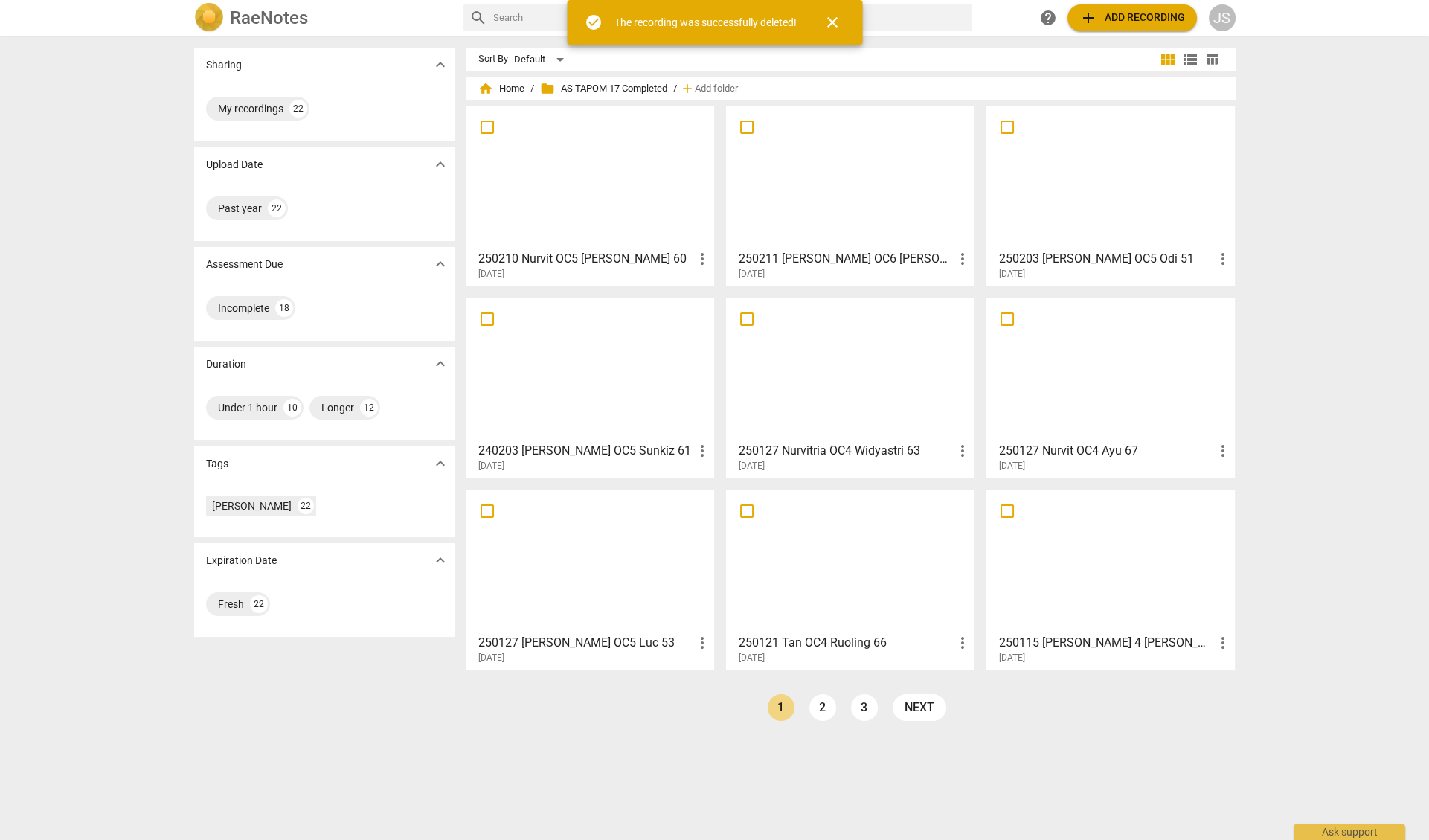
click at [700, 262] on span "more_vert" at bounding box center [701, 258] width 18 height 18
click at [708, 293] on li "Delete" at bounding box center [718, 295] width 57 height 35
click at [700, 259] on span "more_vert" at bounding box center [701, 258] width 18 height 18
click at [705, 289] on li "Delete" at bounding box center [718, 295] width 57 height 35
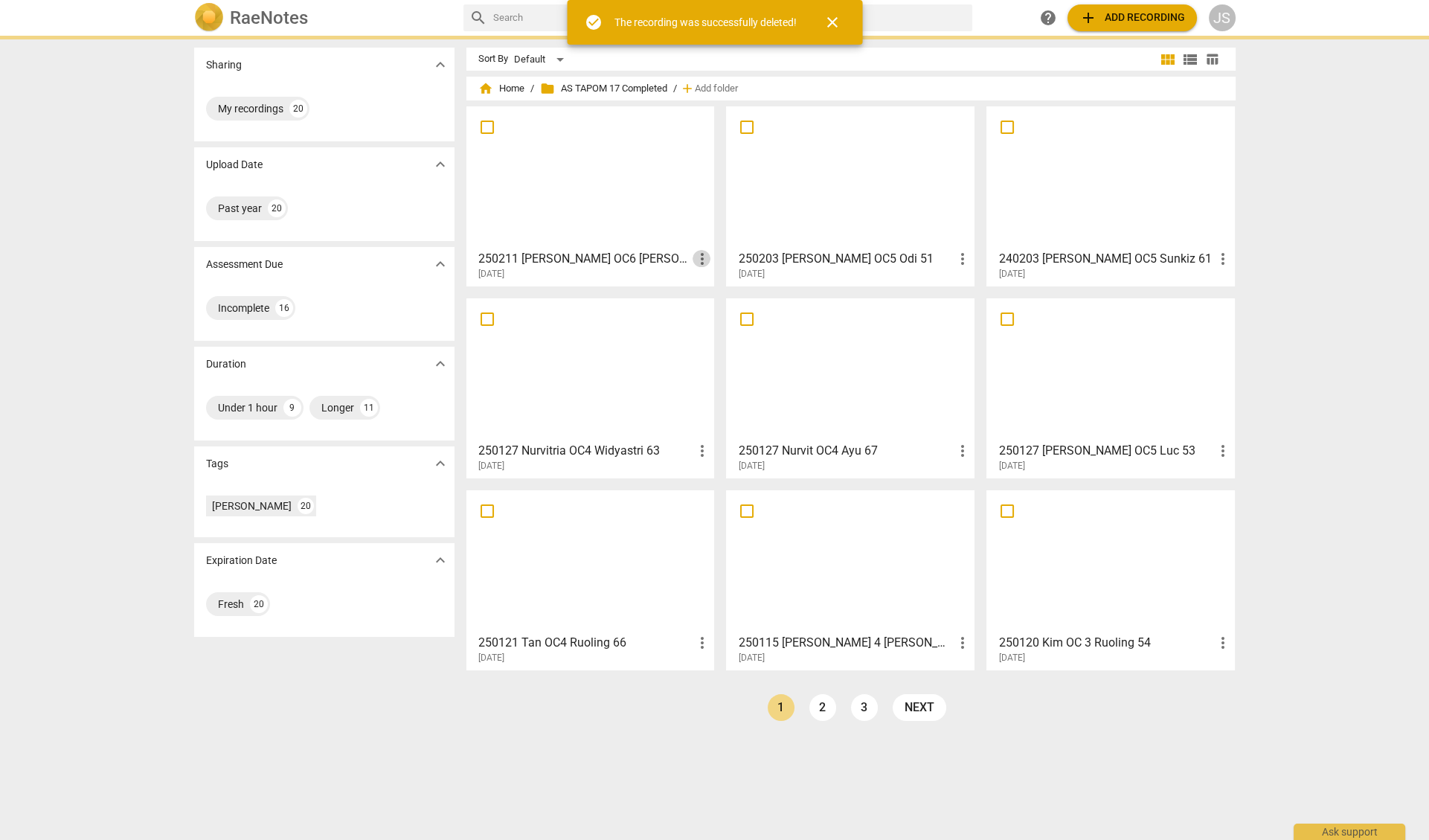
click at [700, 261] on span "more_vert" at bounding box center [701, 258] width 18 height 18
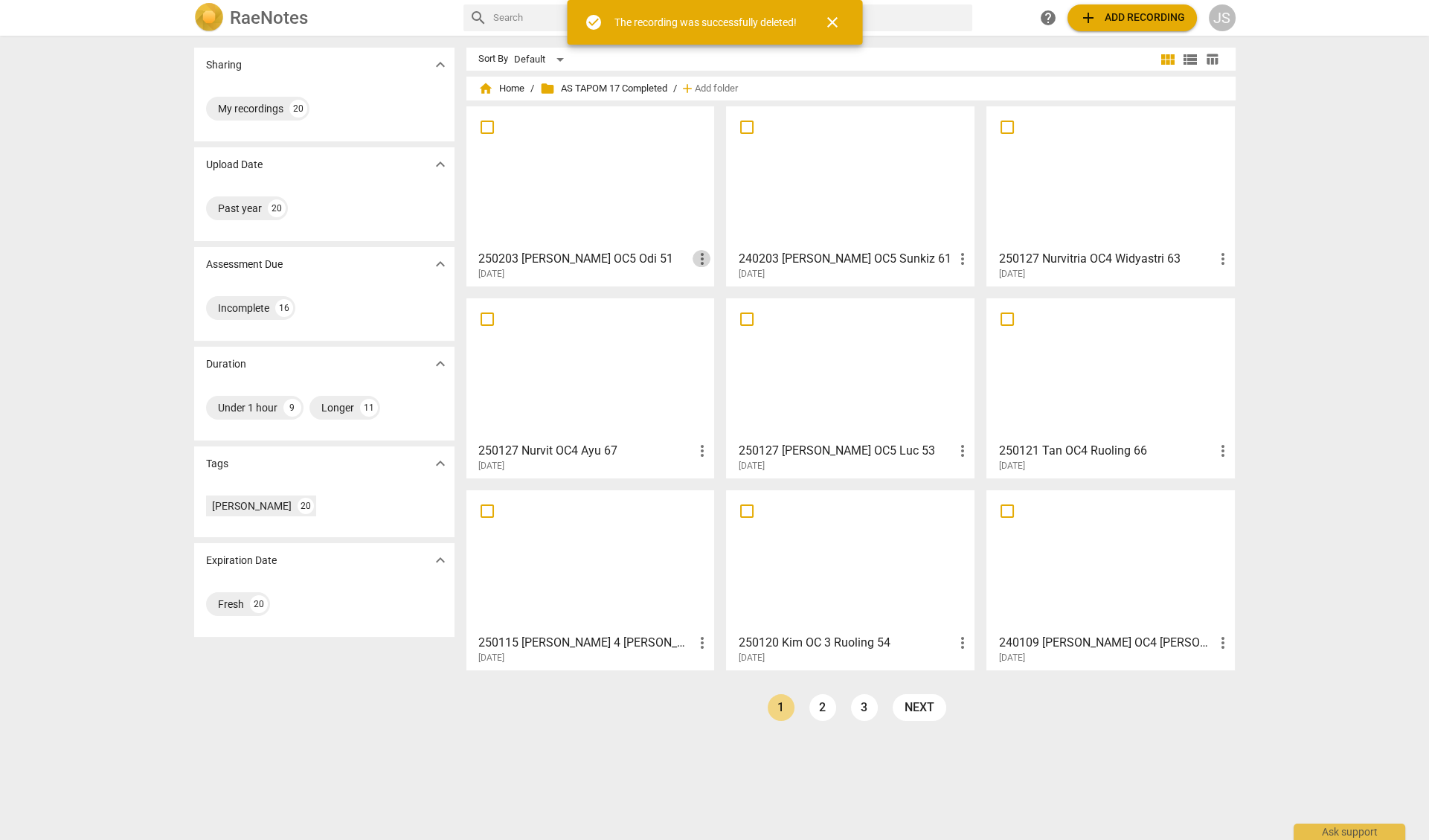
click at [700, 259] on span "more_vert" at bounding box center [701, 258] width 18 height 18
click at [711, 296] on li "Delete" at bounding box center [718, 295] width 57 height 35
click at [697, 256] on span "more_vert" at bounding box center [701, 258] width 18 height 18
click at [695, 259] on span "more_vert" at bounding box center [701, 258] width 18 height 18
click at [704, 293] on li "Delete" at bounding box center [718, 295] width 57 height 35
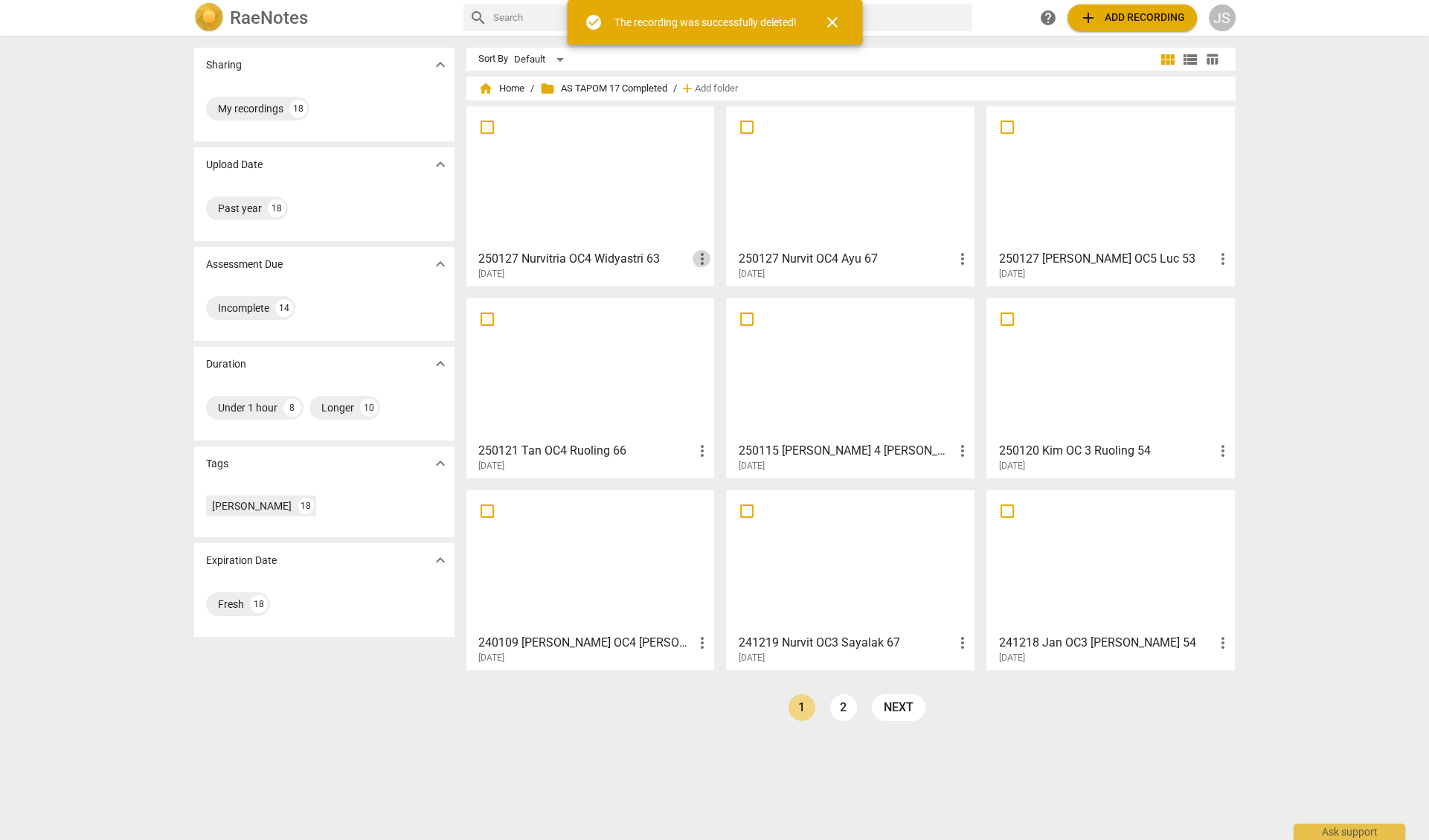
click at [703, 257] on span "more_vert" at bounding box center [701, 258] width 18 height 18
click at [704, 293] on li "Delete" at bounding box center [718, 295] width 57 height 35
click at [700, 259] on span "more_vert" at bounding box center [701, 258] width 18 height 18
click at [703, 294] on li "Delete" at bounding box center [718, 295] width 57 height 35
click at [700, 260] on span "more_vert" at bounding box center [701, 258] width 18 height 18
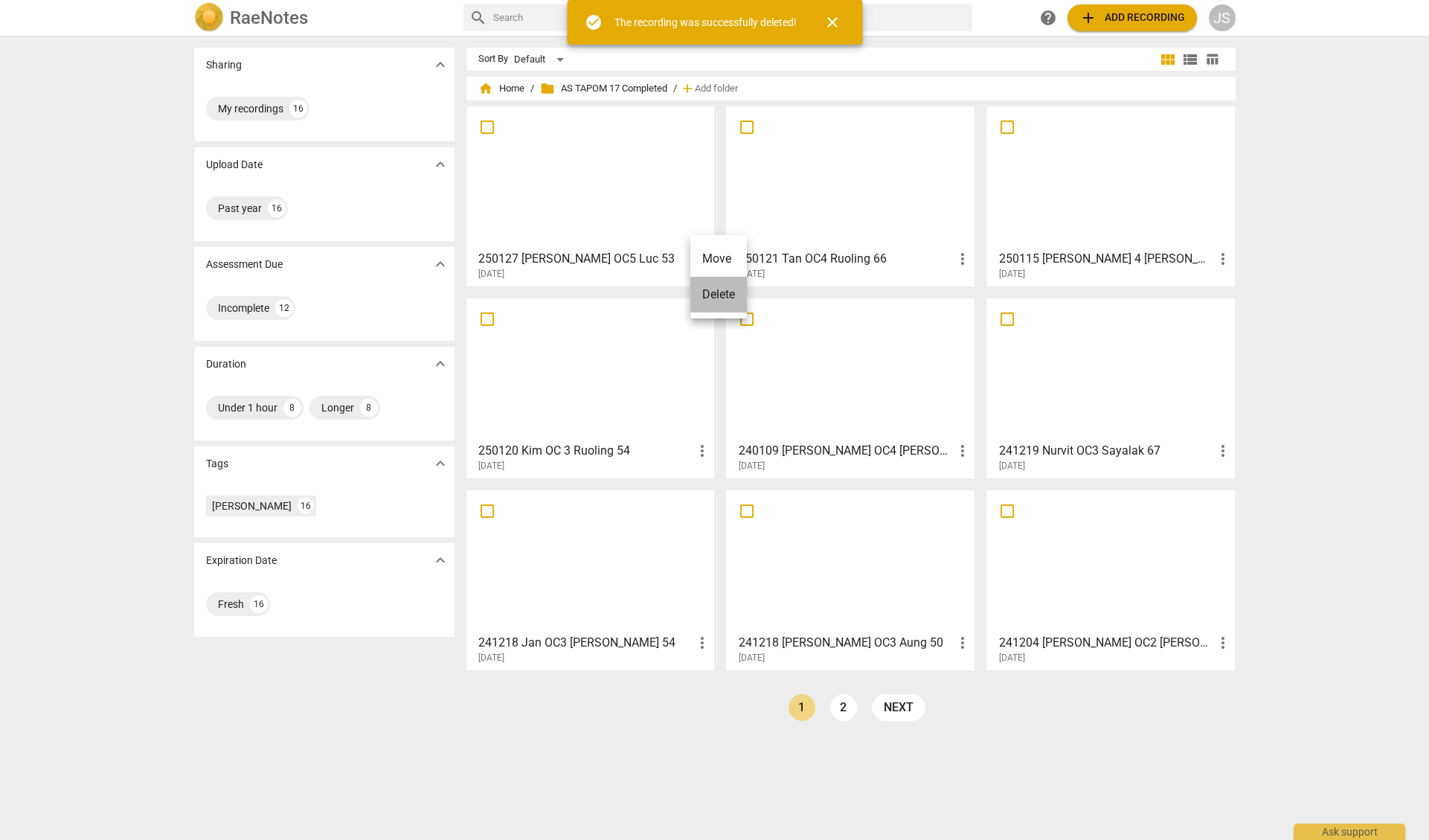
click at [700, 292] on li "Delete" at bounding box center [718, 295] width 57 height 35
click at [700, 258] on span "more_vert" at bounding box center [701, 258] width 18 height 18
click at [703, 294] on li "Delete" at bounding box center [718, 295] width 57 height 35
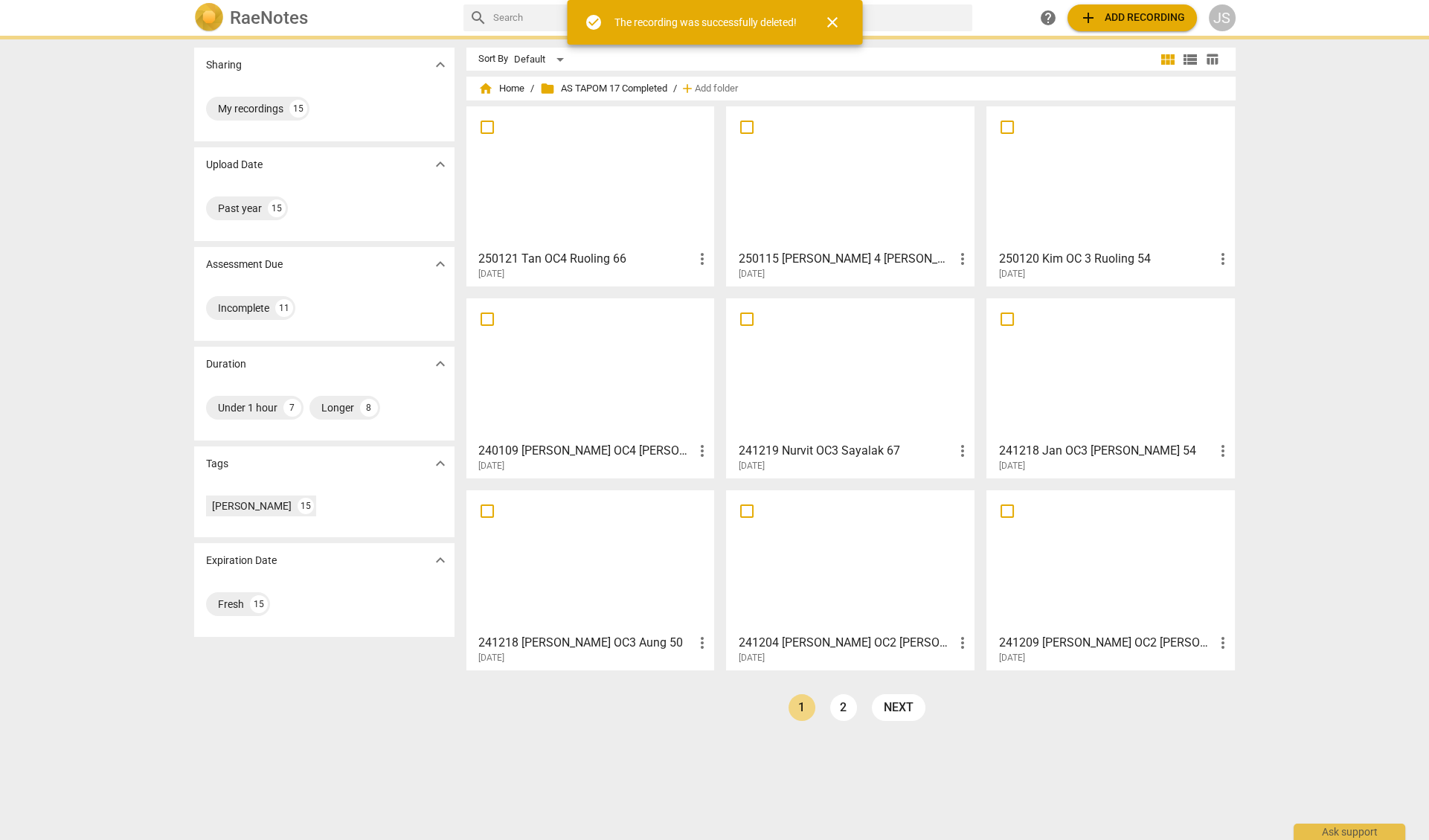
click at [700, 260] on span "more_vert" at bounding box center [701, 258] width 18 height 18
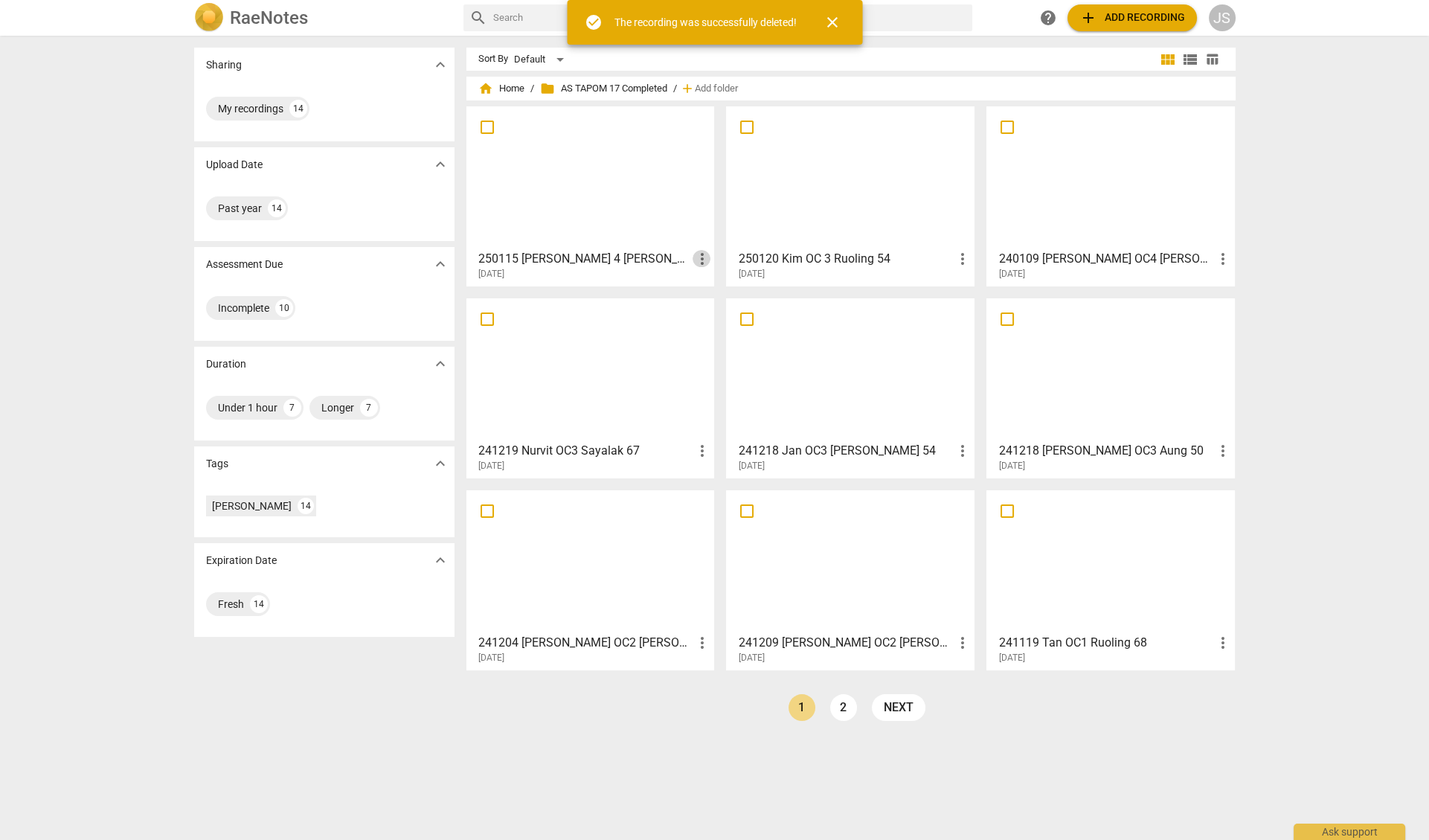
click at [700, 260] on span "more_vert" at bounding box center [701, 258] width 18 height 18
click at [711, 294] on li "Delete" at bounding box center [718, 295] width 57 height 35
click at [700, 260] on span "more_vert" at bounding box center [701, 258] width 18 height 18
click at [700, 259] on span "more_vert" at bounding box center [701, 258] width 18 height 18
click at [703, 297] on li "Delete" at bounding box center [718, 295] width 57 height 35
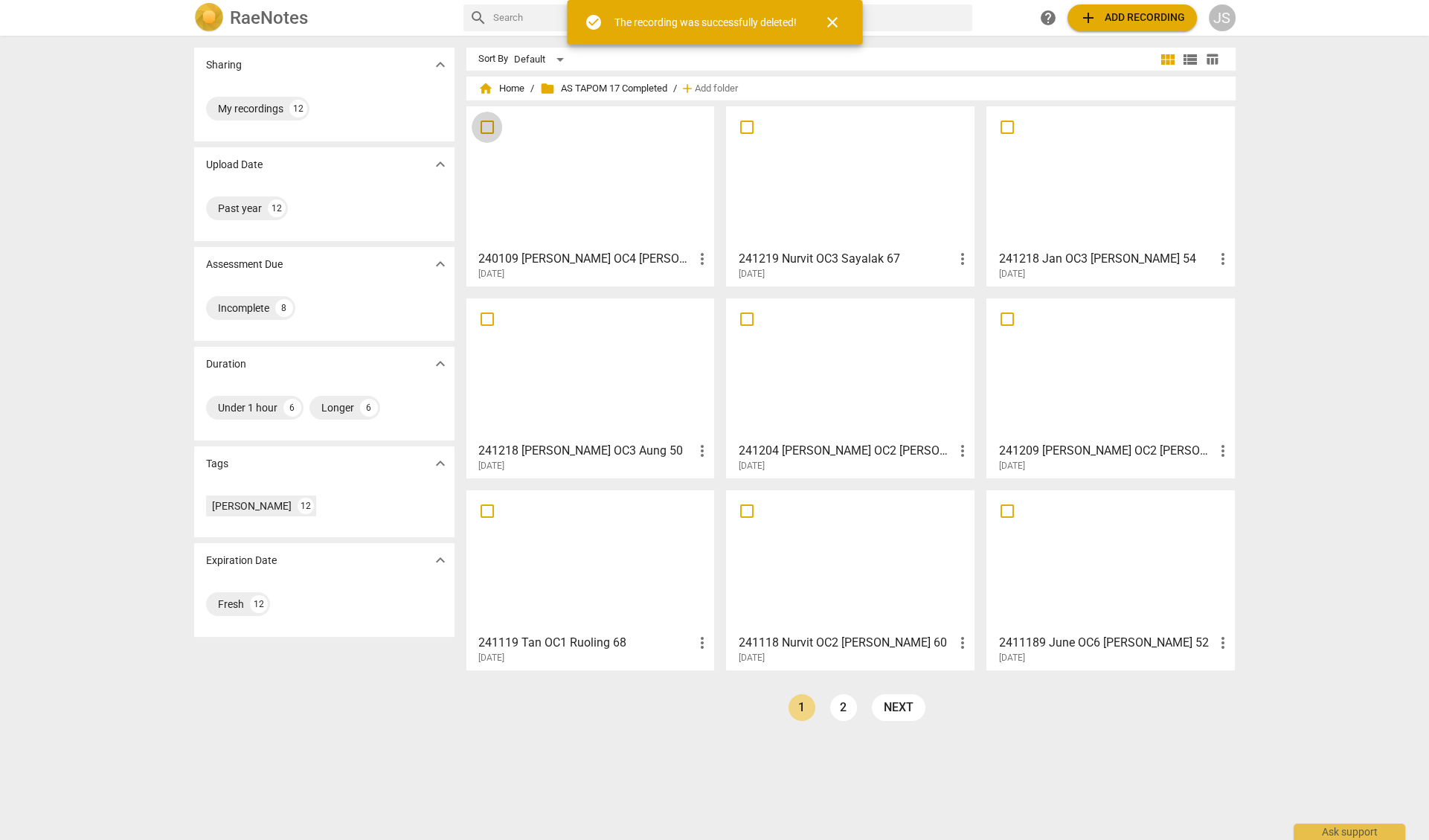
click at [488, 124] on input "checkbox" at bounding box center [488, 126] width 32 height 18
checkbox input "false"
click at [483, 315] on input "checkbox" at bounding box center [488, 319] width 32 height 18
checkbox input "false"
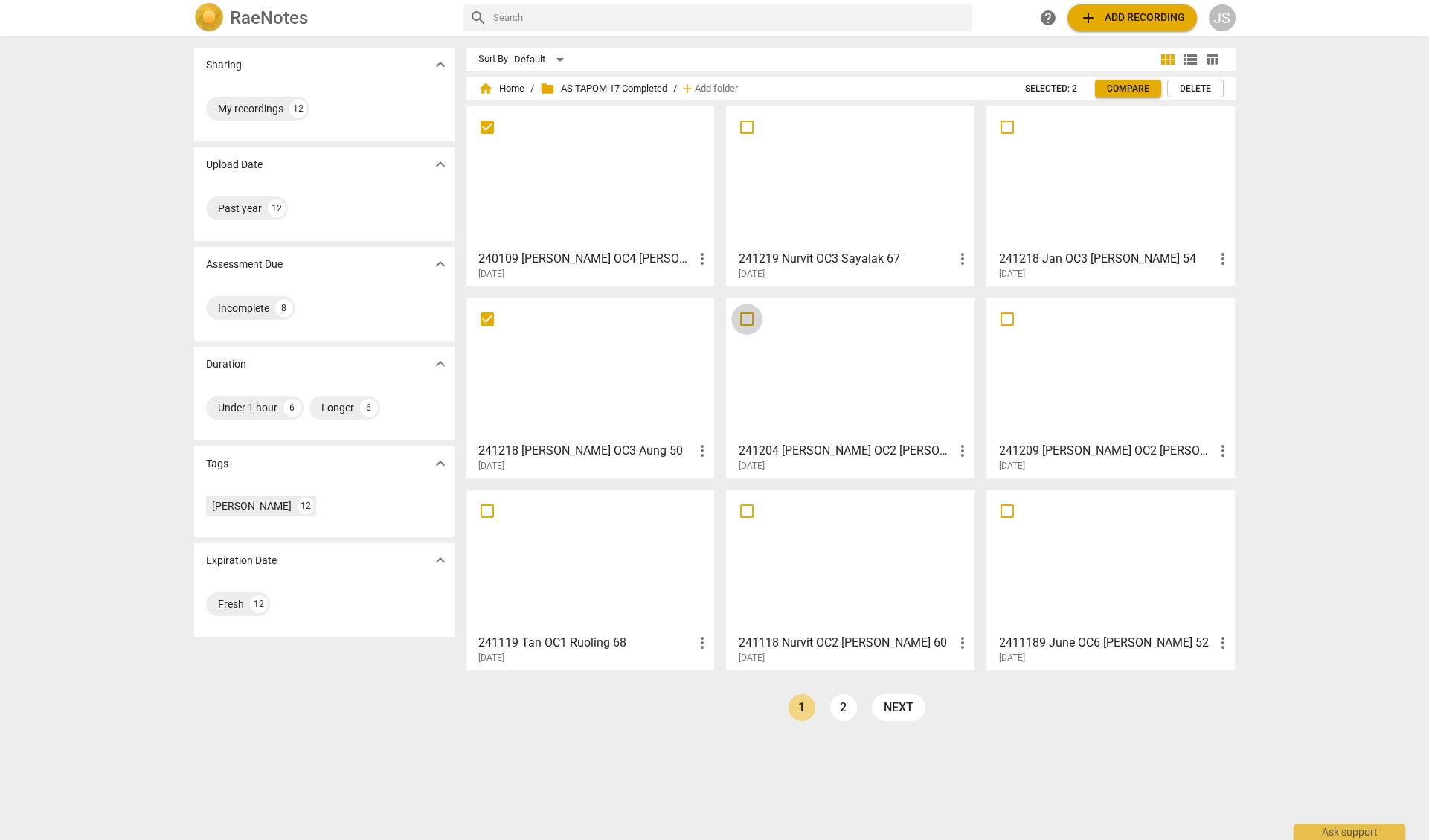
click at [744, 320] on input "checkbox" at bounding box center [747, 319] width 32 height 18
checkbox input "false"
click at [744, 124] on input "checkbox" at bounding box center [747, 126] width 32 height 18
checkbox input "false"
click at [1003, 125] on input "checkbox" at bounding box center [1007, 126] width 32 height 18
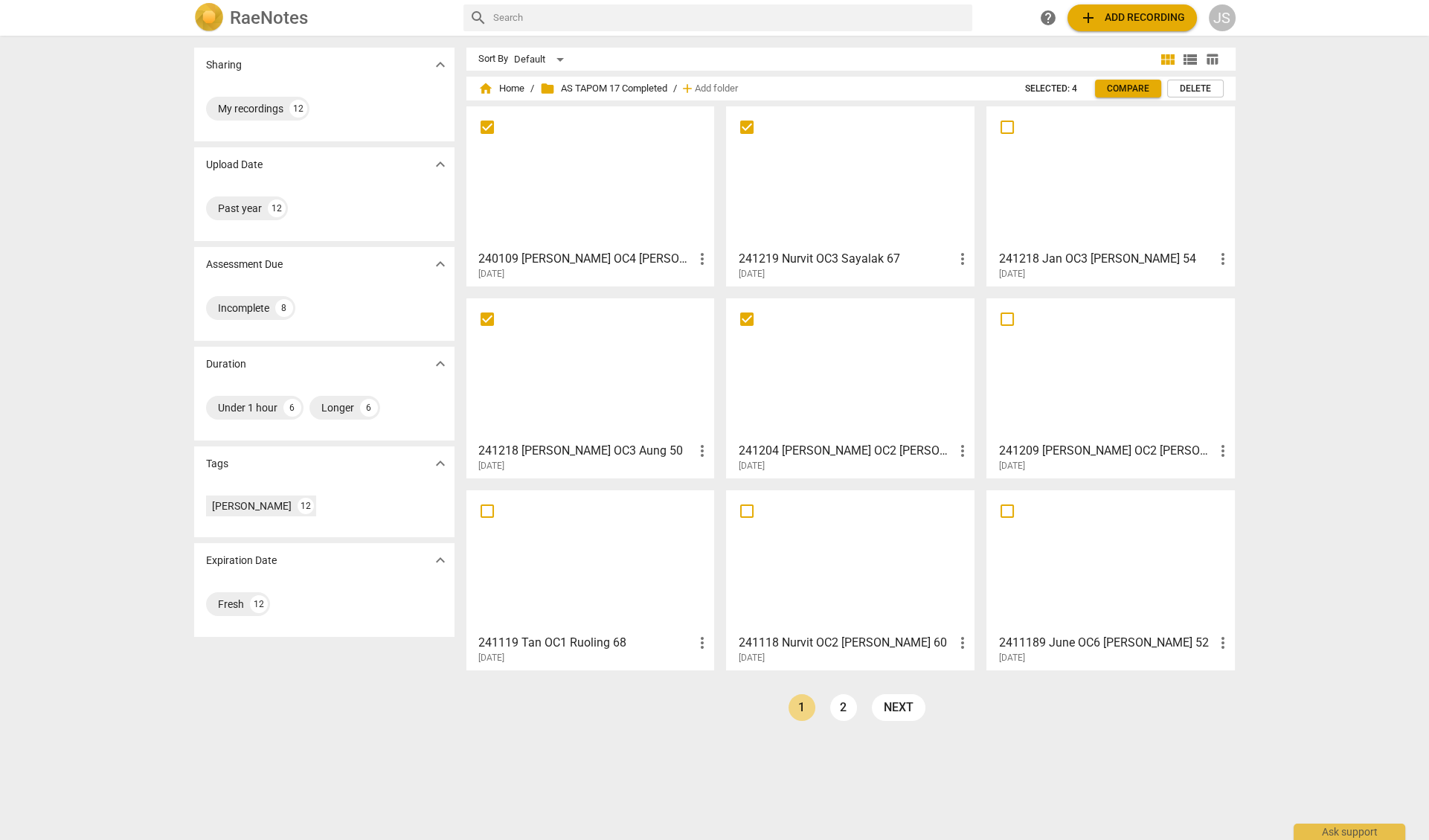
checkbox input "false"
click at [1187, 87] on span "Delete" at bounding box center [1196, 89] width 32 height 13
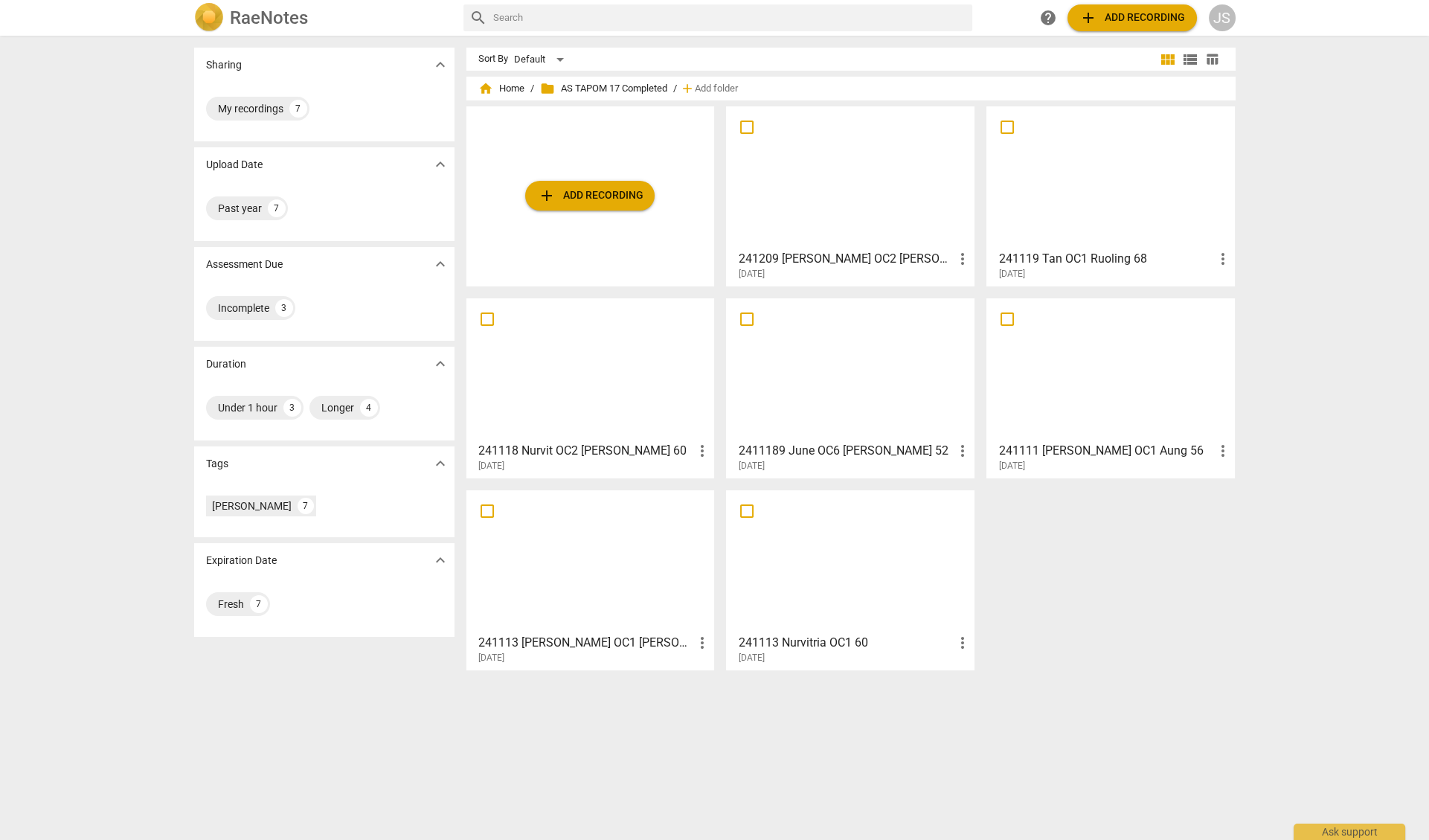
click at [744, 127] on input "checkbox" at bounding box center [747, 126] width 32 height 18
checkbox input "false"
click at [1012, 133] on input "checkbox" at bounding box center [1007, 126] width 32 height 18
checkbox input "false"
click at [1006, 322] on input "checkbox" at bounding box center [1007, 319] width 32 height 18
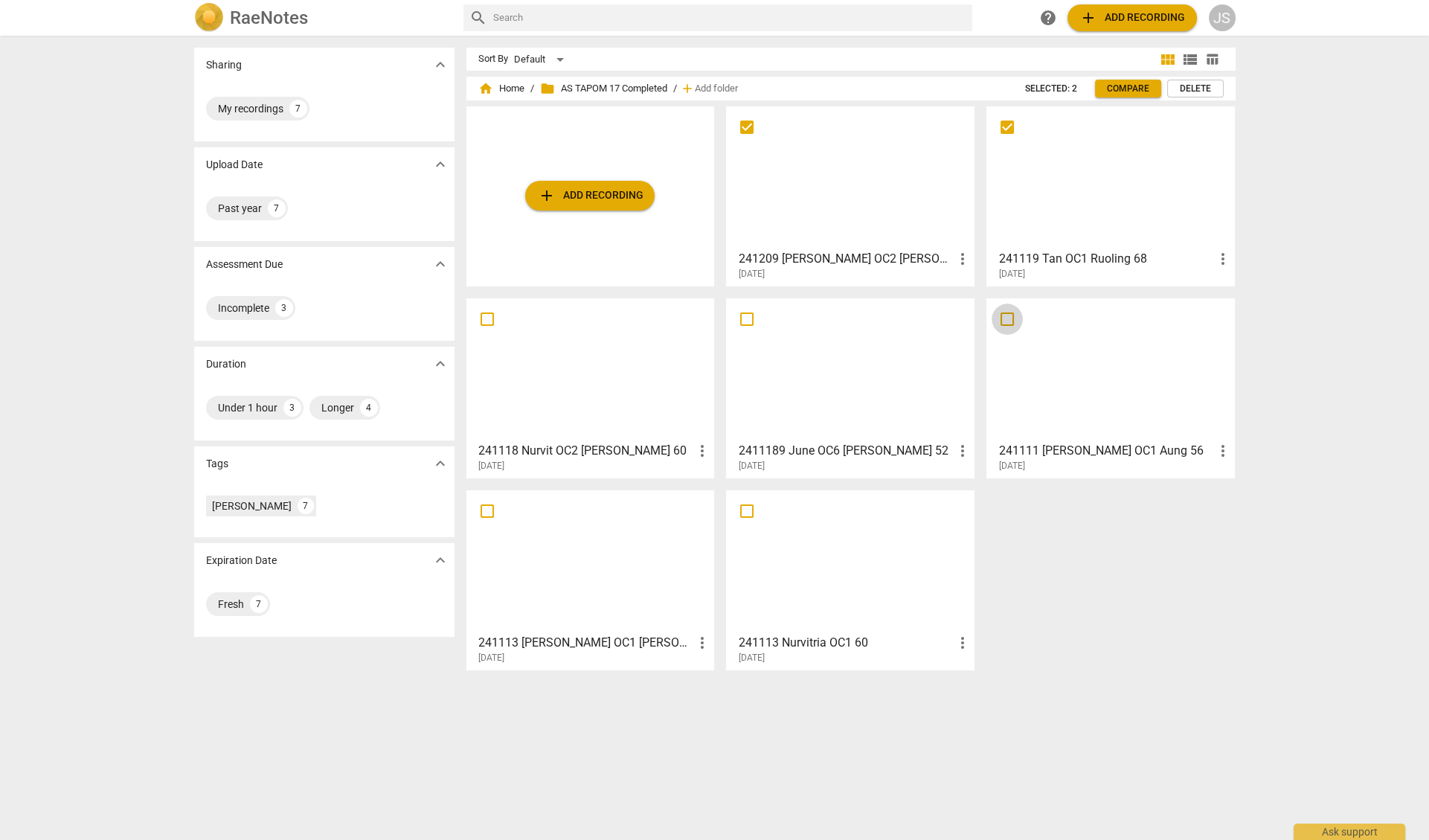
checkbox input "false"
click at [749, 318] on input "checkbox" at bounding box center [747, 319] width 32 height 18
checkbox input "false"
click at [479, 317] on input "checkbox" at bounding box center [488, 319] width 32 height 18
checkbox input "false"
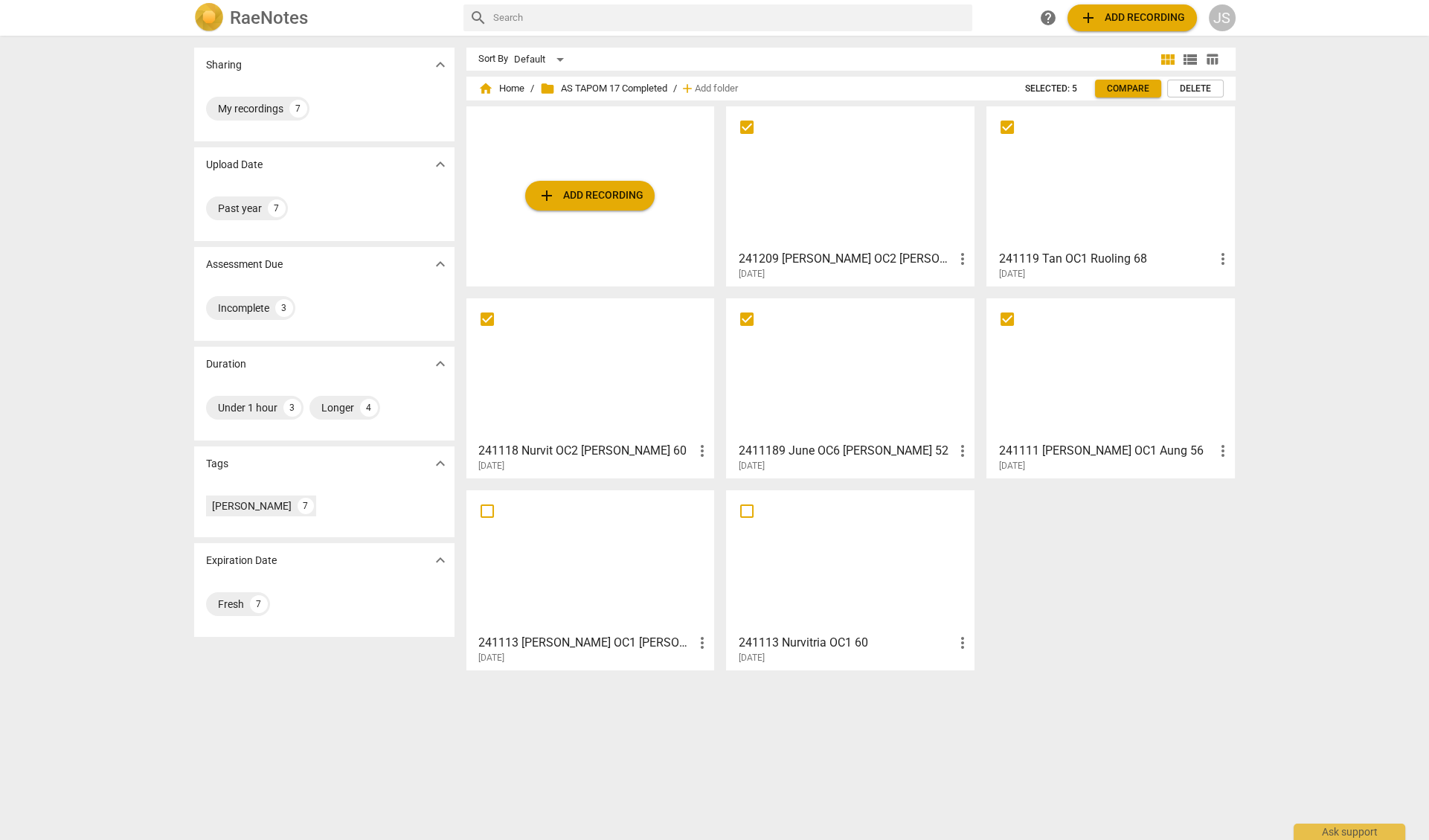
click at [488, 513] on input "checkbox" at bounding box center [488, 510] width 32 height 18
checkbox input "false"
click at [748, 513] on input "checkbox" at bounding box center [747, 510] width 32 height 18
checkbox input "false"
click at [1192, 92] on span "Delete" at bounding box center [1196, 89] width 32 height 13
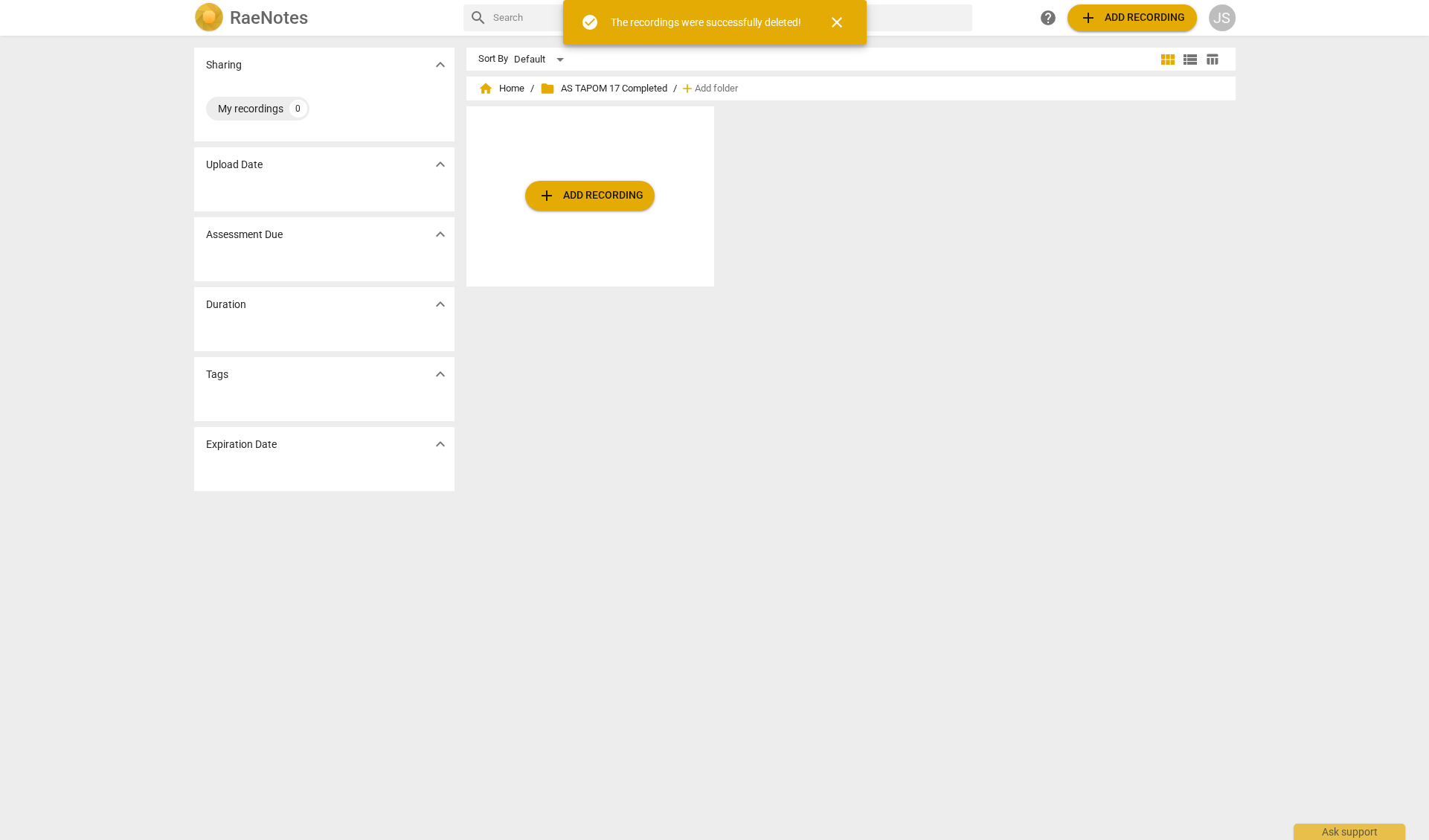
click at [607, 87] on span "folder AS TAPOM 17 Completed" at bounding box center [603, 88] width 127 height 15
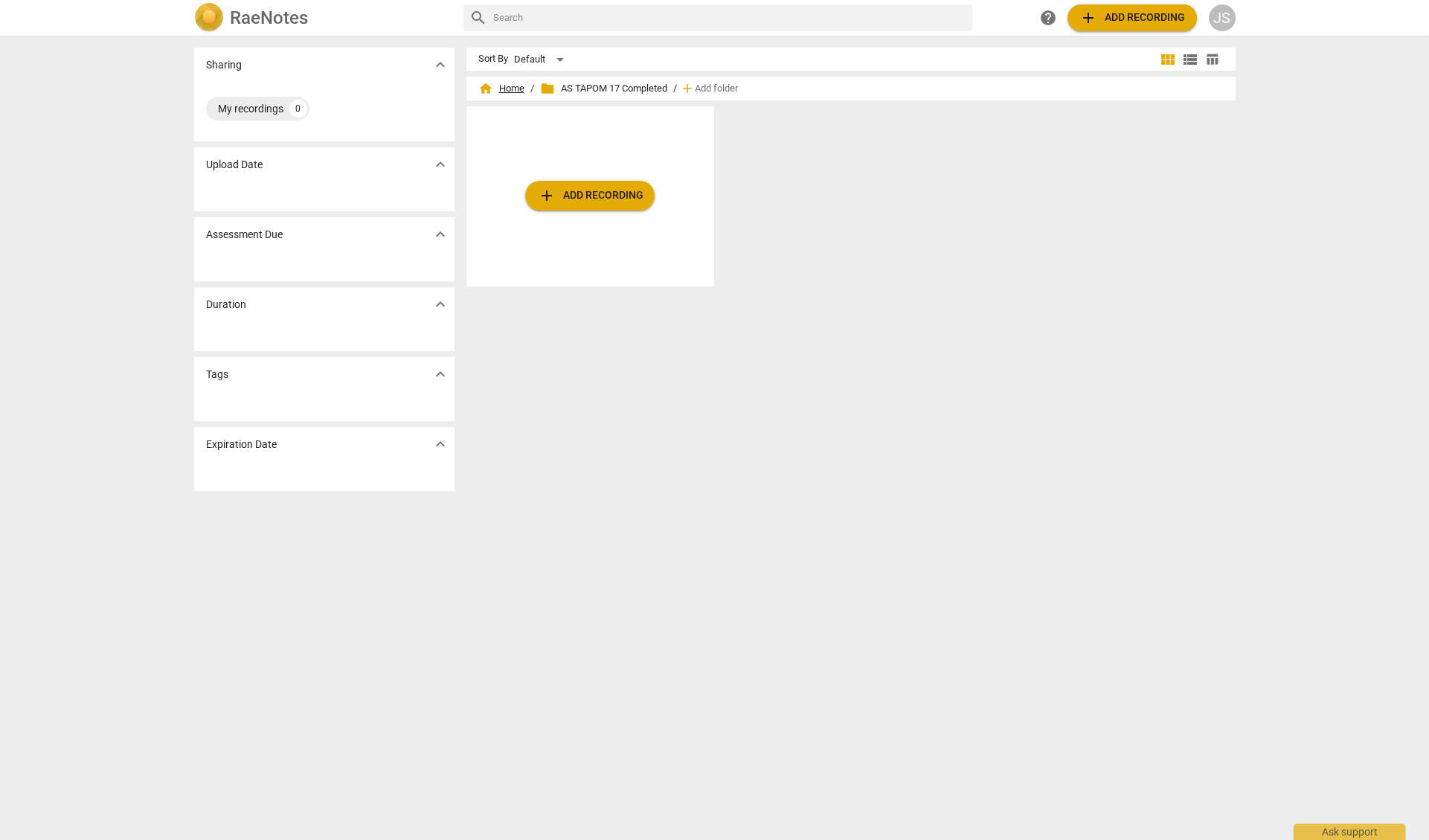
click at [508, 84] on span "home Home" at bounding box center [502, 88] width 46 height 15
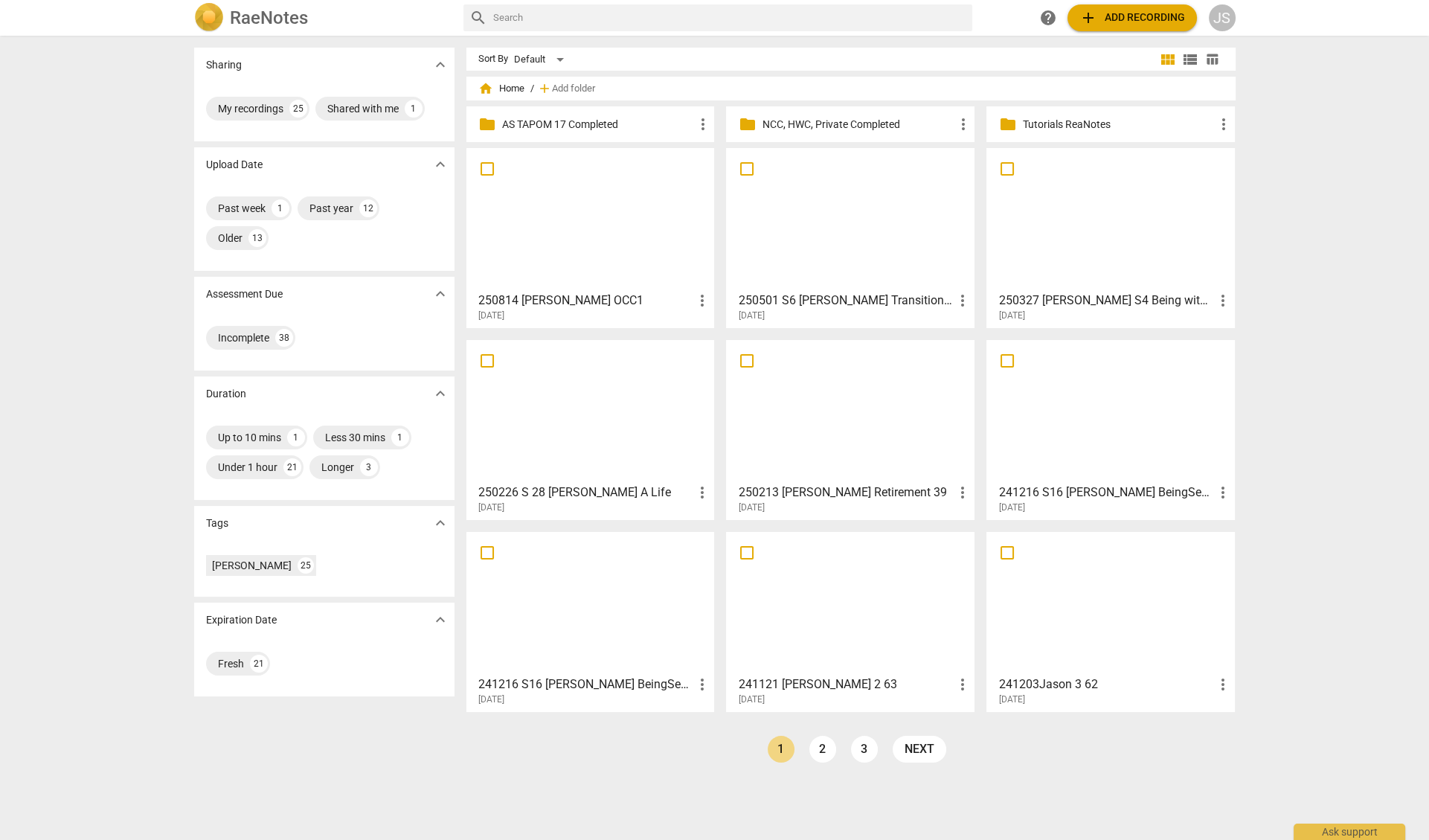
click at [703, 115] on span "more_vert" at bounding box center [701, 124] width 18 height 18
click at [718, 126] on li "Rename" at bounding box center [725, 124] width 67 height 35
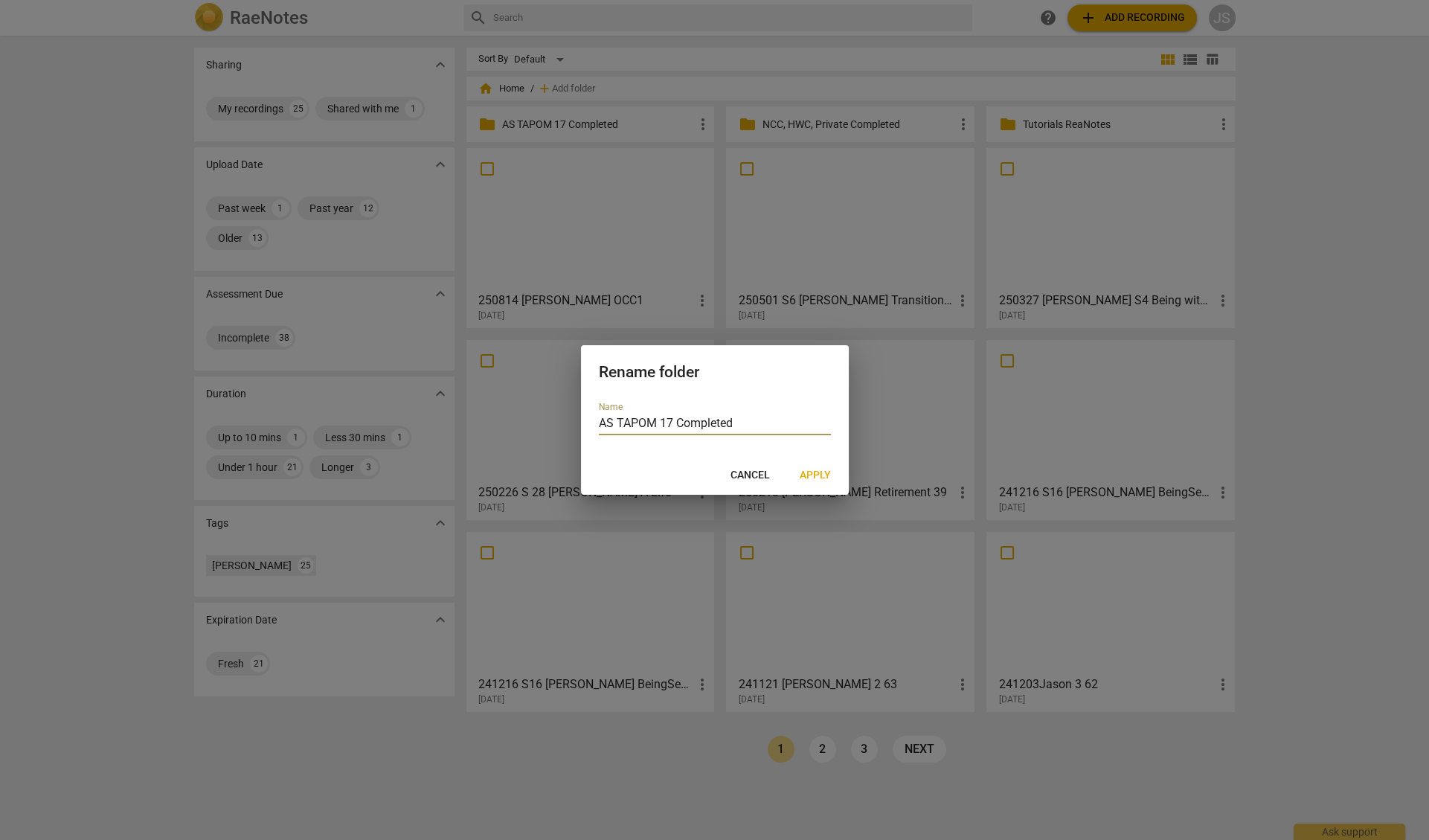
click at [672, 417] on input "AS TAPOM 17 Completed" at bounding box center [714, 424] width 232 height 21
type input "AS TAPOM 18 Completed"
click at [815, 476] on span "Apply" at bounding box center [816, 476] width 32 height 15
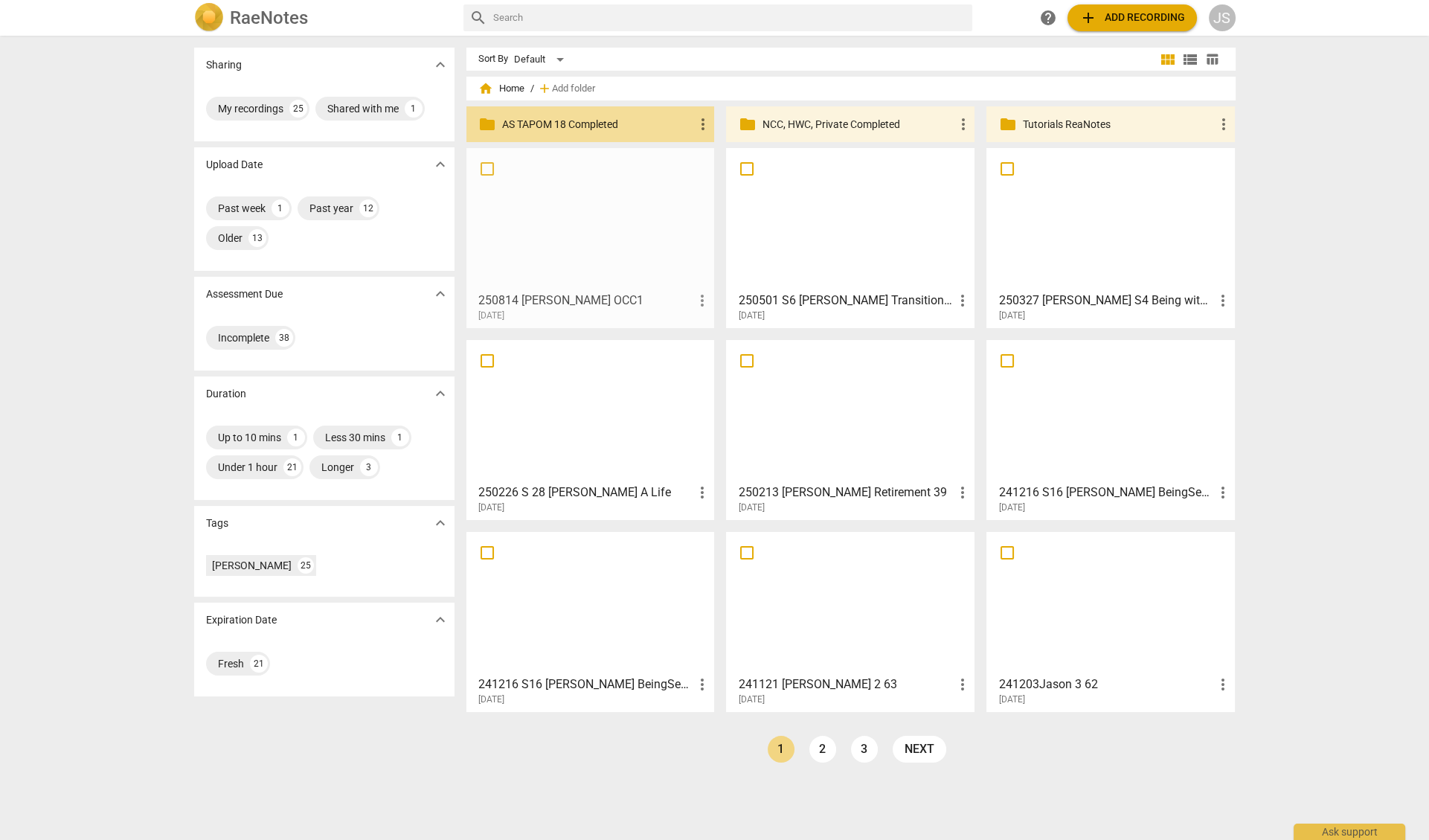
drag, startPoint x: 632, startPoint y: 223, endPoint x: 627, endPoint y: 190, distance: 33.4
